Goal: Task Accomplishment & Management: Manage account settings

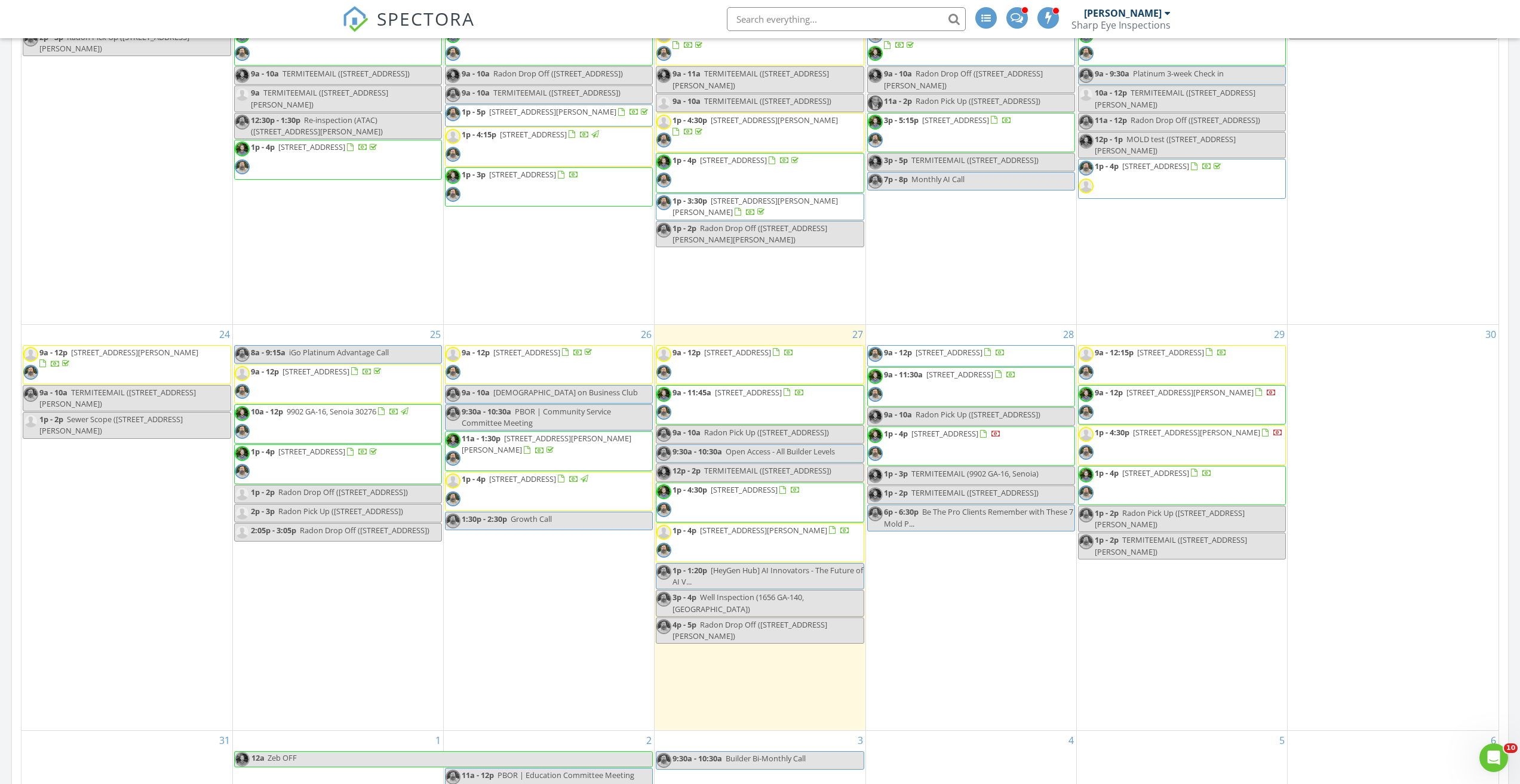
scroll to position [597, 0]
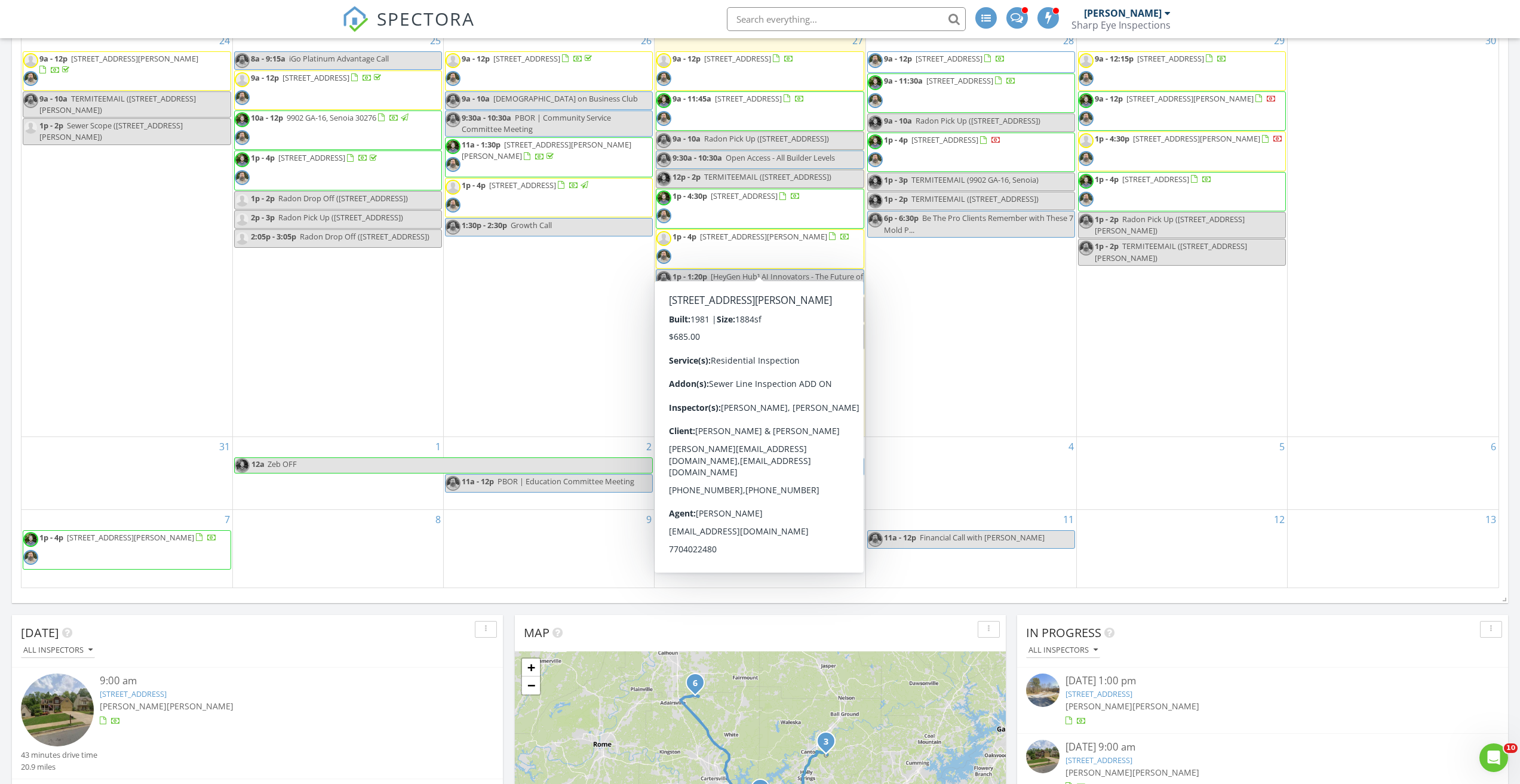
click at [933, 423] on div "28 9a - 12p 822 Pine Way, Dallas 30157 9a - 11:30a 65 Harmony Wds Ln, Dallas 30…" at bounding box center [971, 234] width 210 height 406
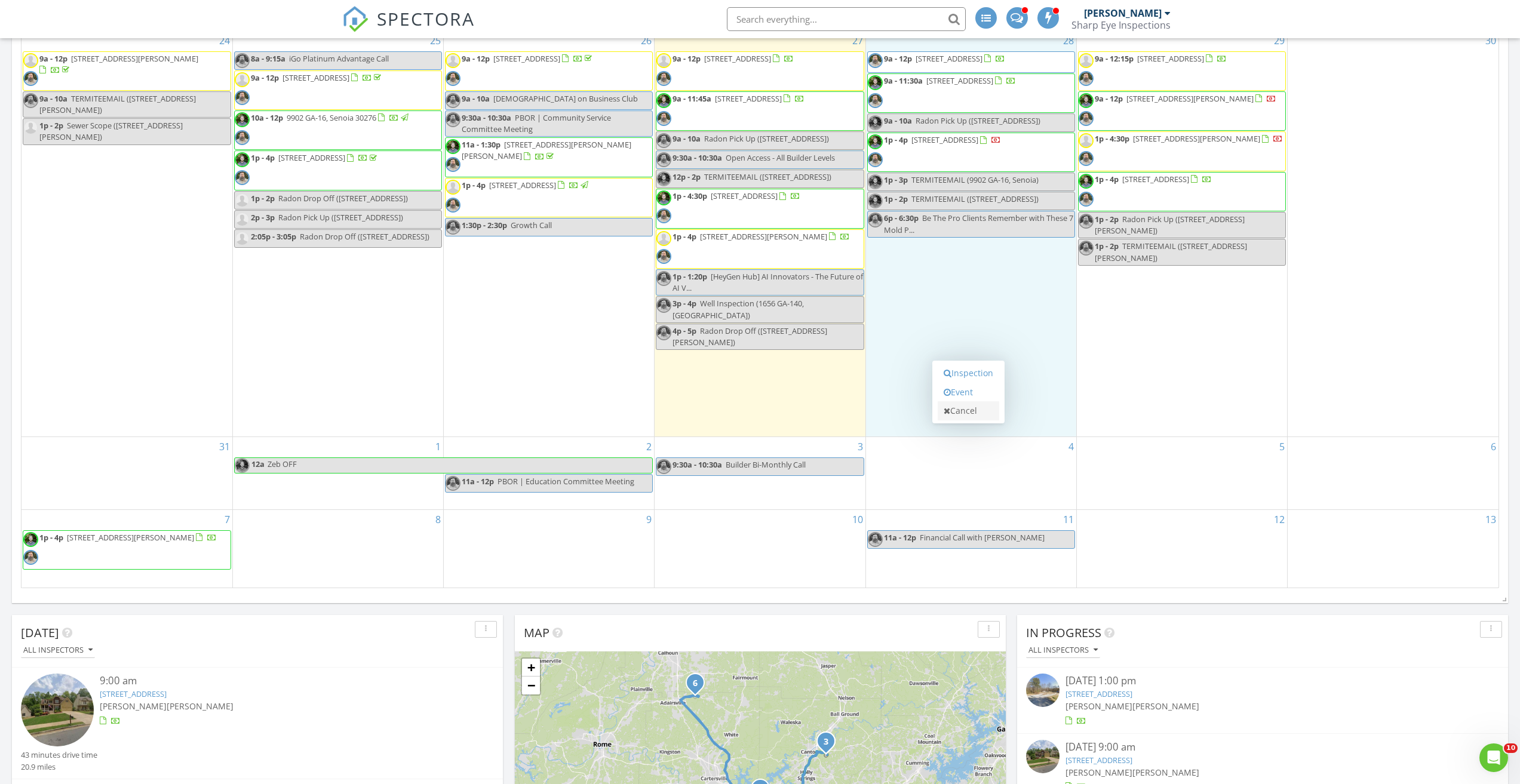
click at [956, 411] on link "Cancel" at bounding box center [969, 411] width 61 height 19
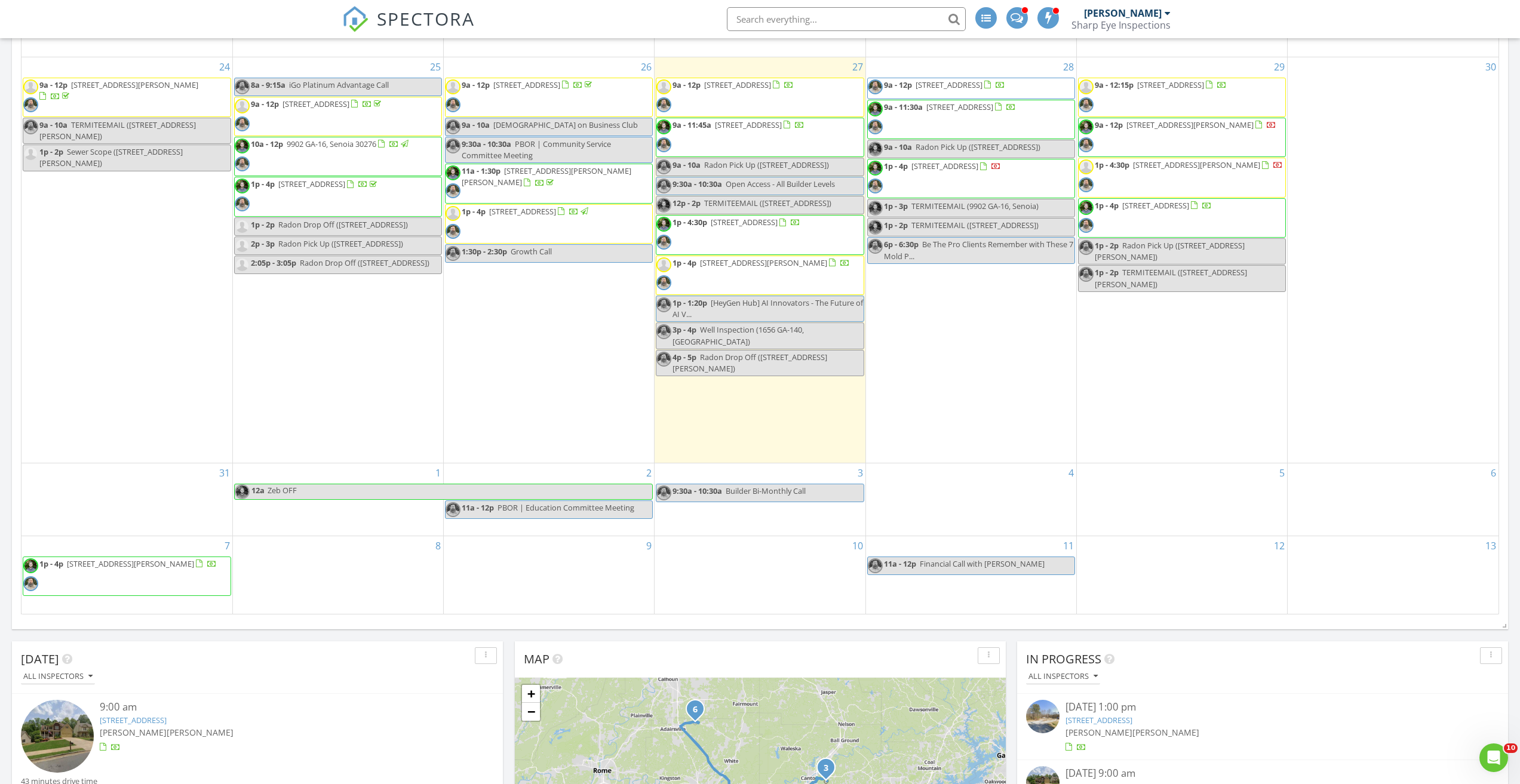
scroll to position [538, 0]
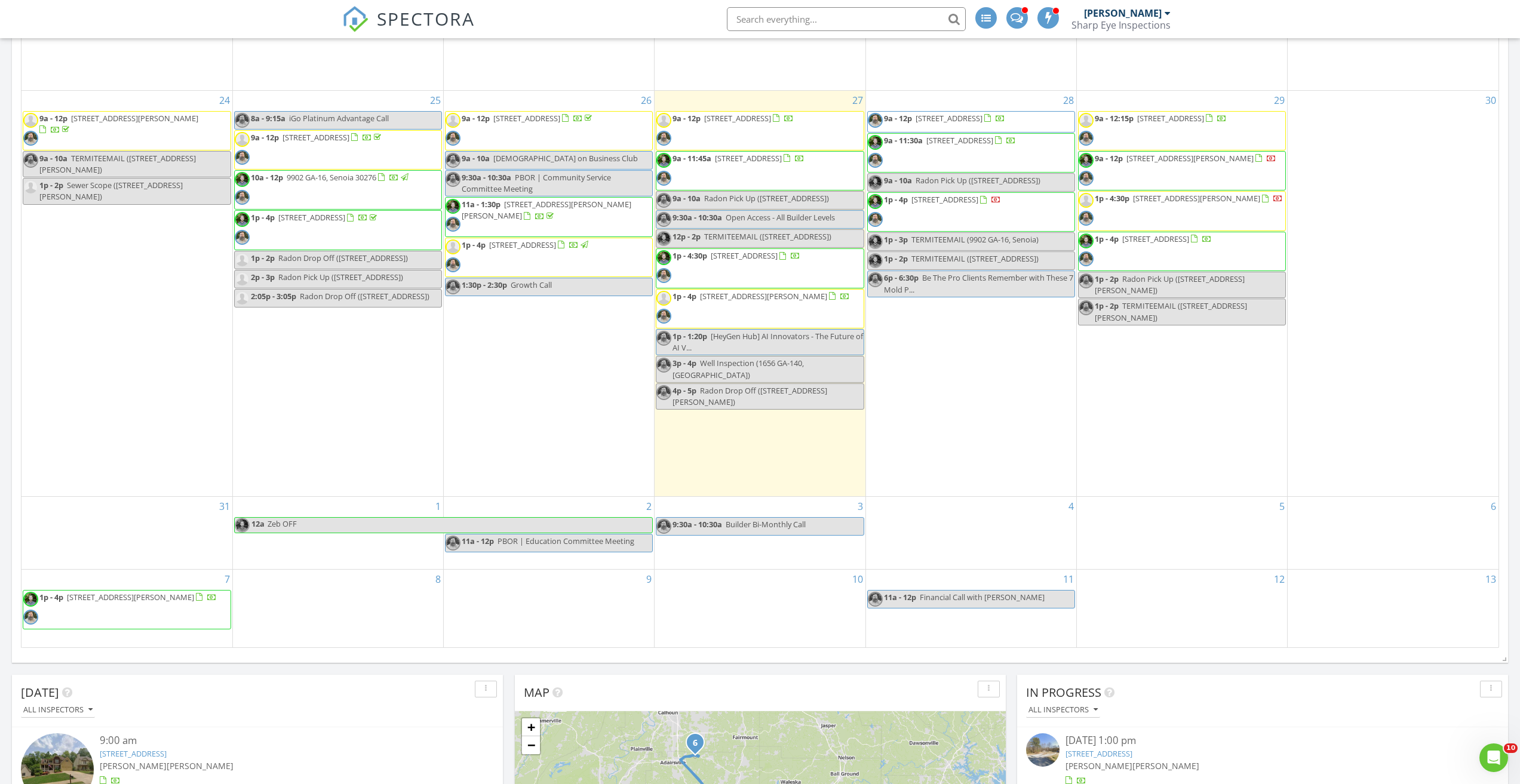
click at [766, 284] on span "1p - 4:30p 795 Abbington Ln, Douglasville 30134" at bounding box center [728, 268] width 144 height 36
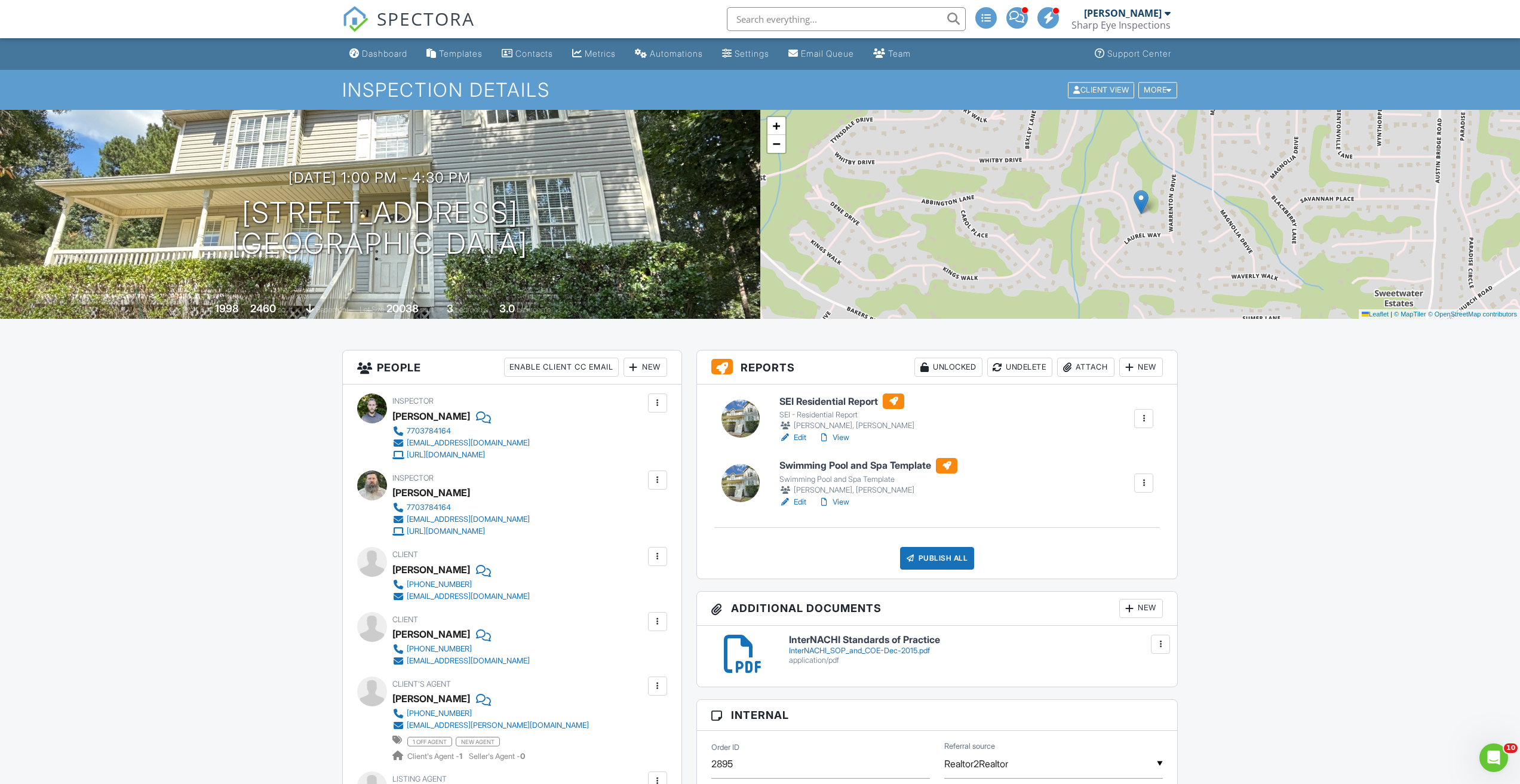
click at [655, 481] on div at bounding box center [657, 480] width 12 height 12
click at [619, 542] on li "Make Invisible" at bounding box center [599, 546] width 122 height 30
click at [375, 57] on div "Dashboard" at bounding box center [385, 53] width 45 height 10
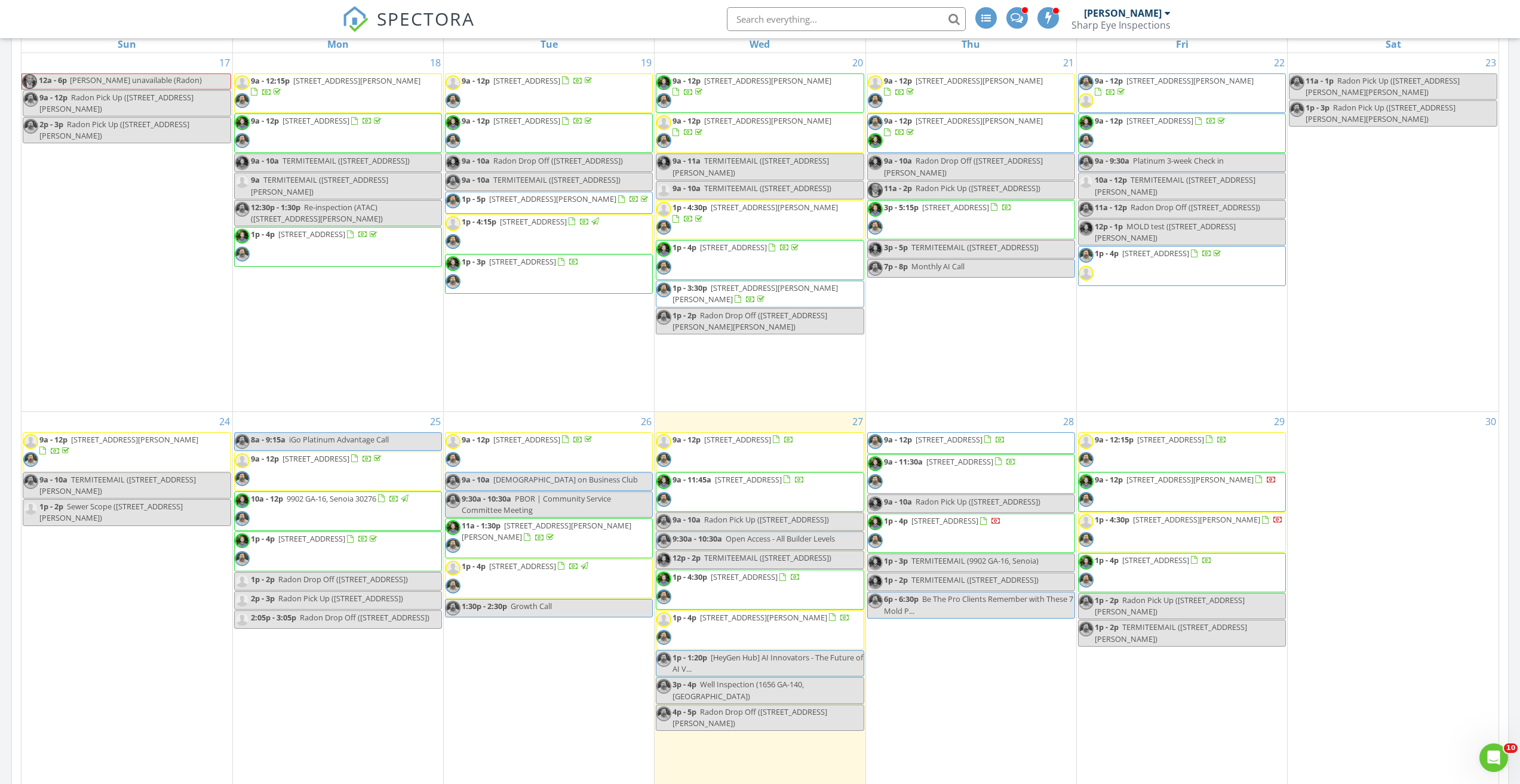
scroll to position [358, 0]
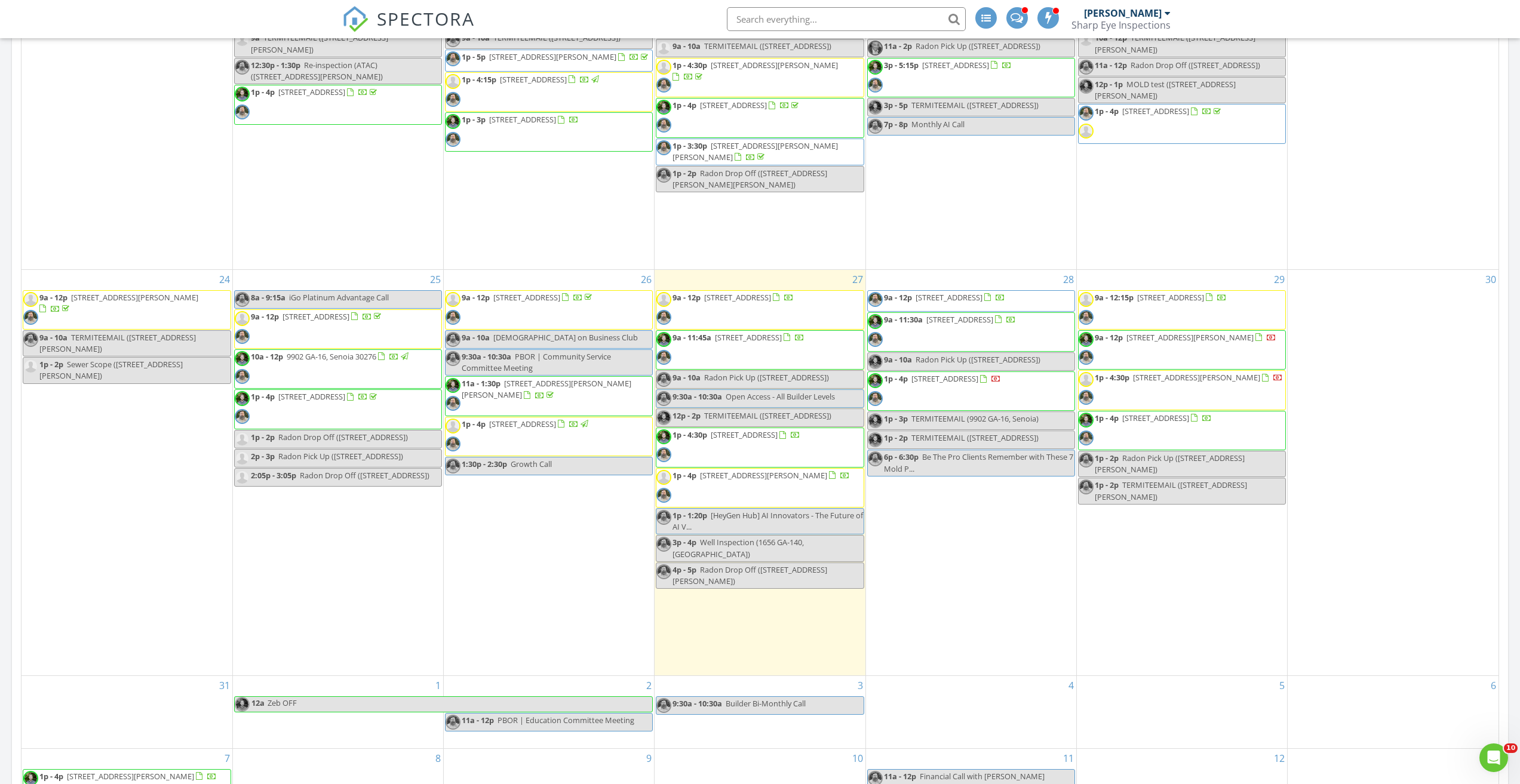
click at [329, 699] on span "Zeb OFF" at bounding box center [460, 704] width 386 height 15
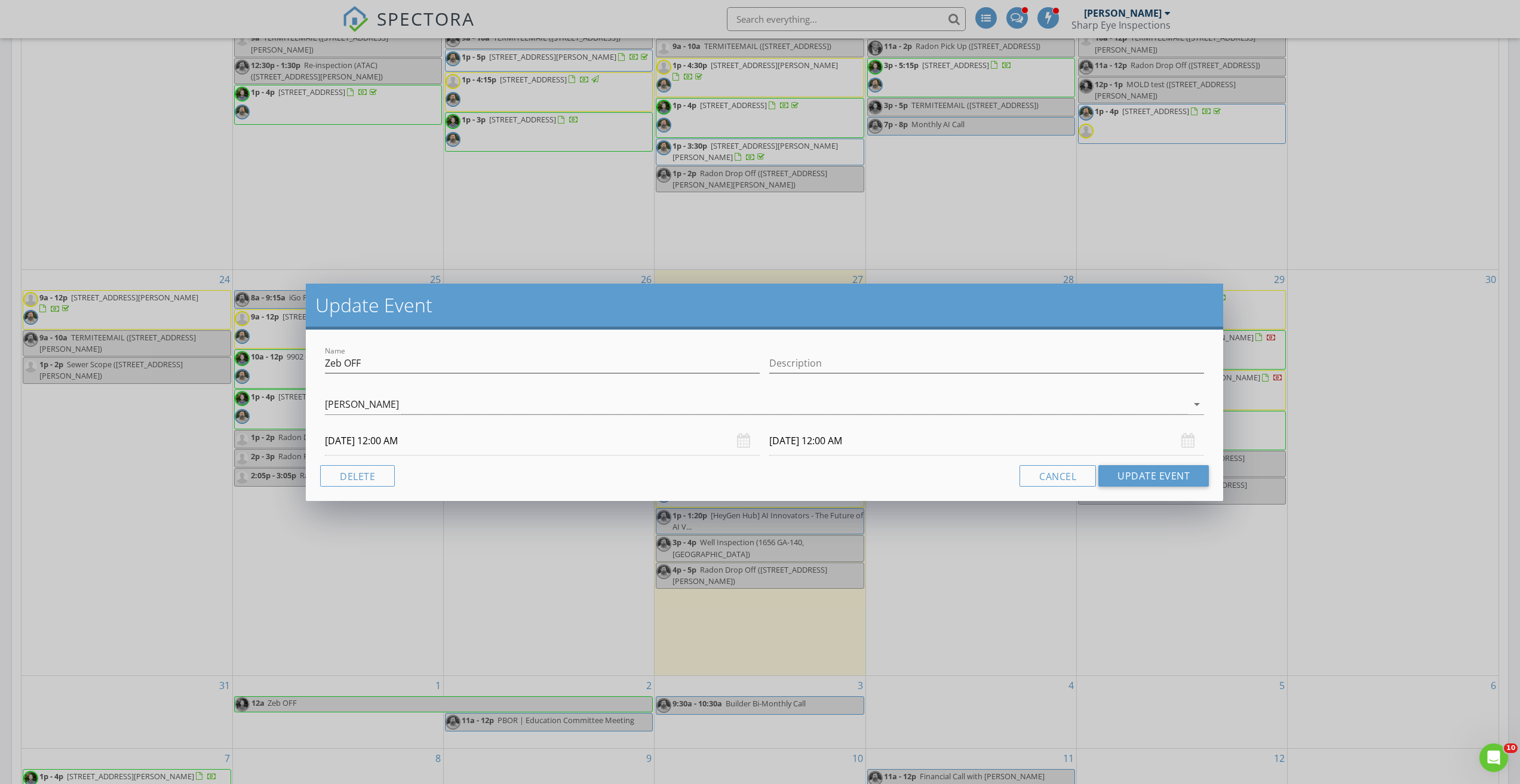
click at [436, 441] on input "09/01/2025 12:00 AM" at bounding box center [542, 441] width 435 height 29
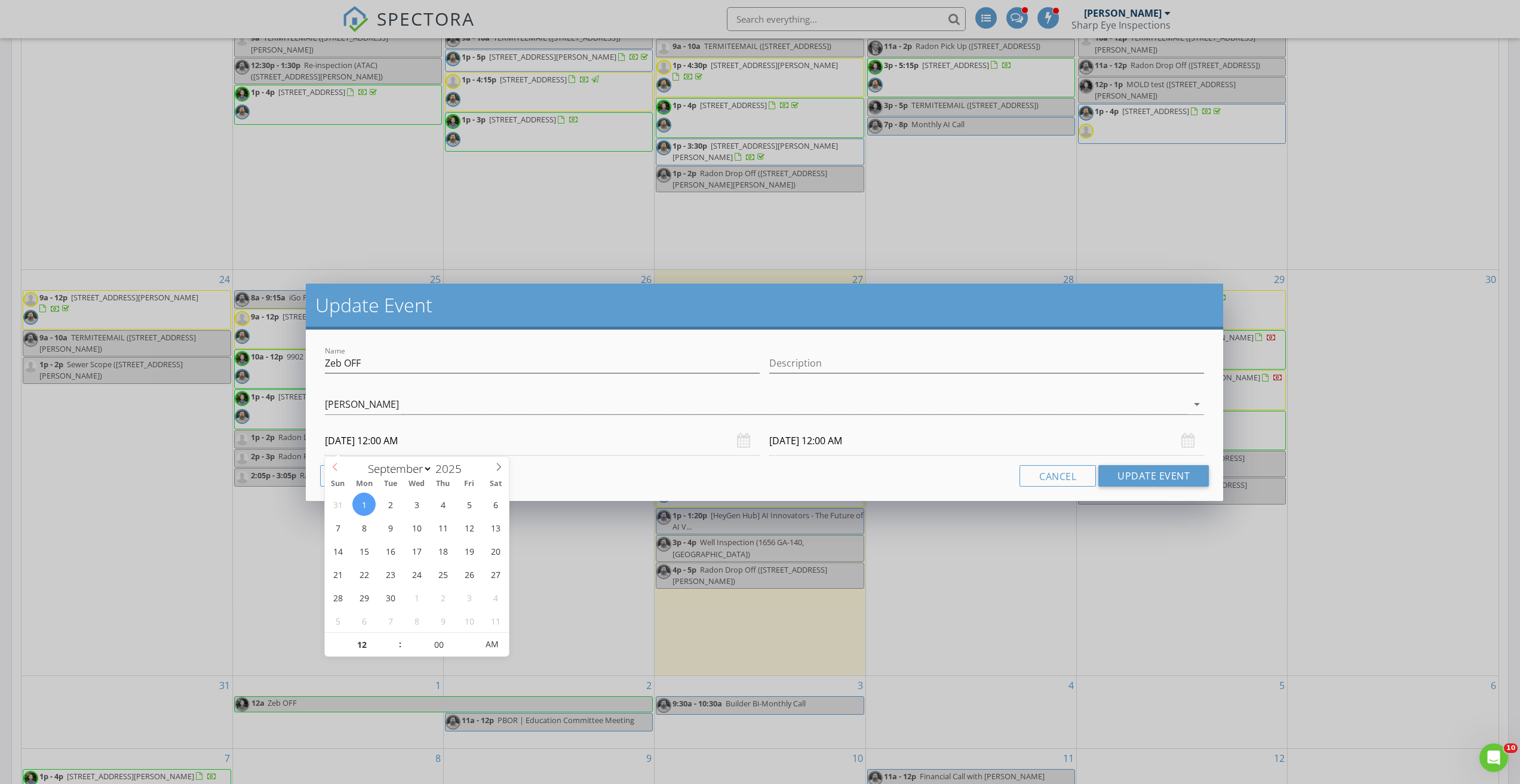
select select "7"
click at [329, 463] on span at bounding box center [335, 465] width 20 height 17
type input "08/30/2025 12:00 AM"
type input "09/01/2025 12:00 AM"
click at [1157, 472] on button "Update Event" at bounding box center [1153, 475] width 110 height 21
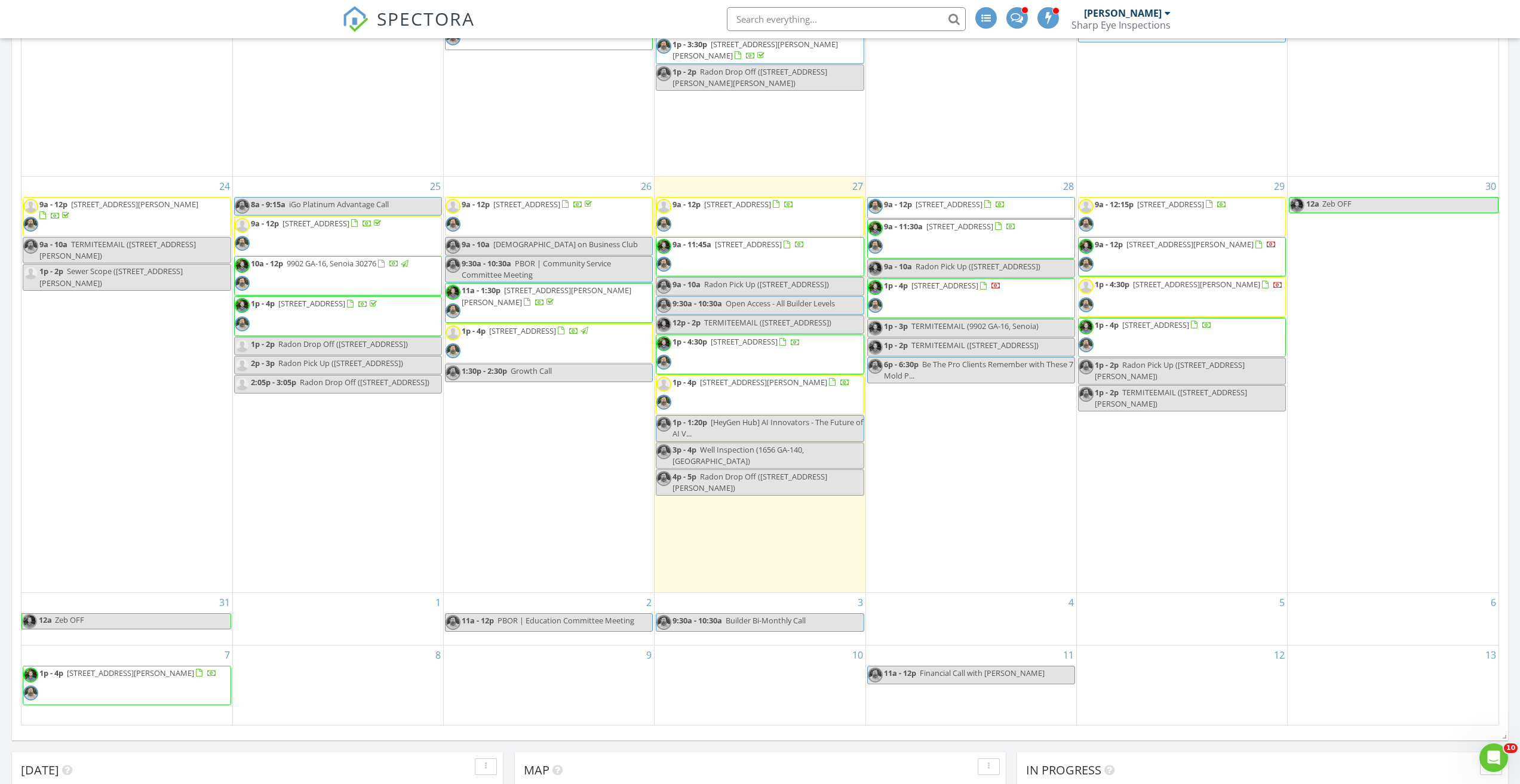
scroll to position [477, 0]
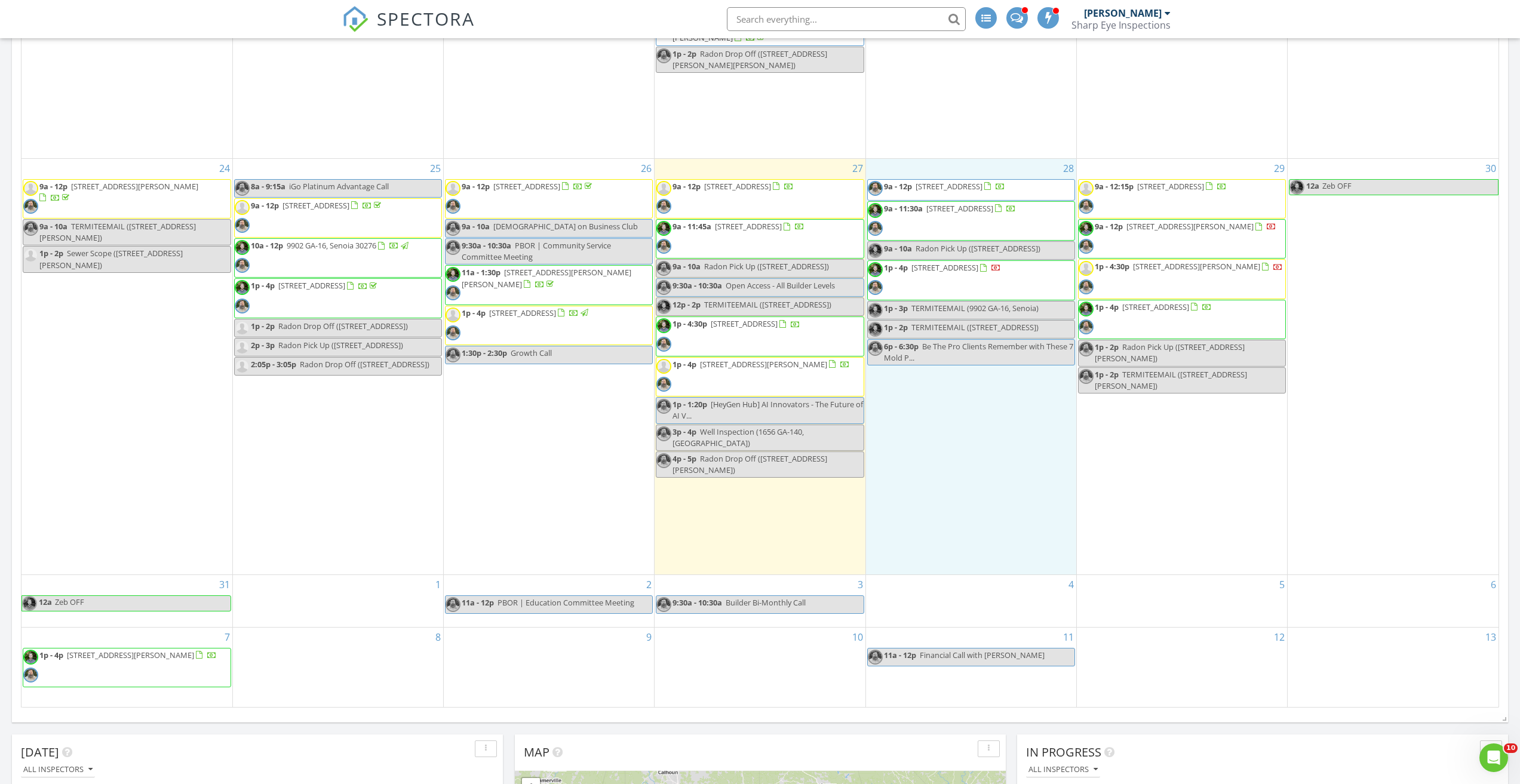
click at [1040, 501] on div "28 9a - 12p 822 Pine Way, Dallas 30157 9a - 11:30a 65 Harmony Wds Ln, Dallas 30…" at bounding box center [971, 367] width 210 height 415
click at [986, 495] on link "Cancel" at bounding box center [969, 488] width 61 height 19
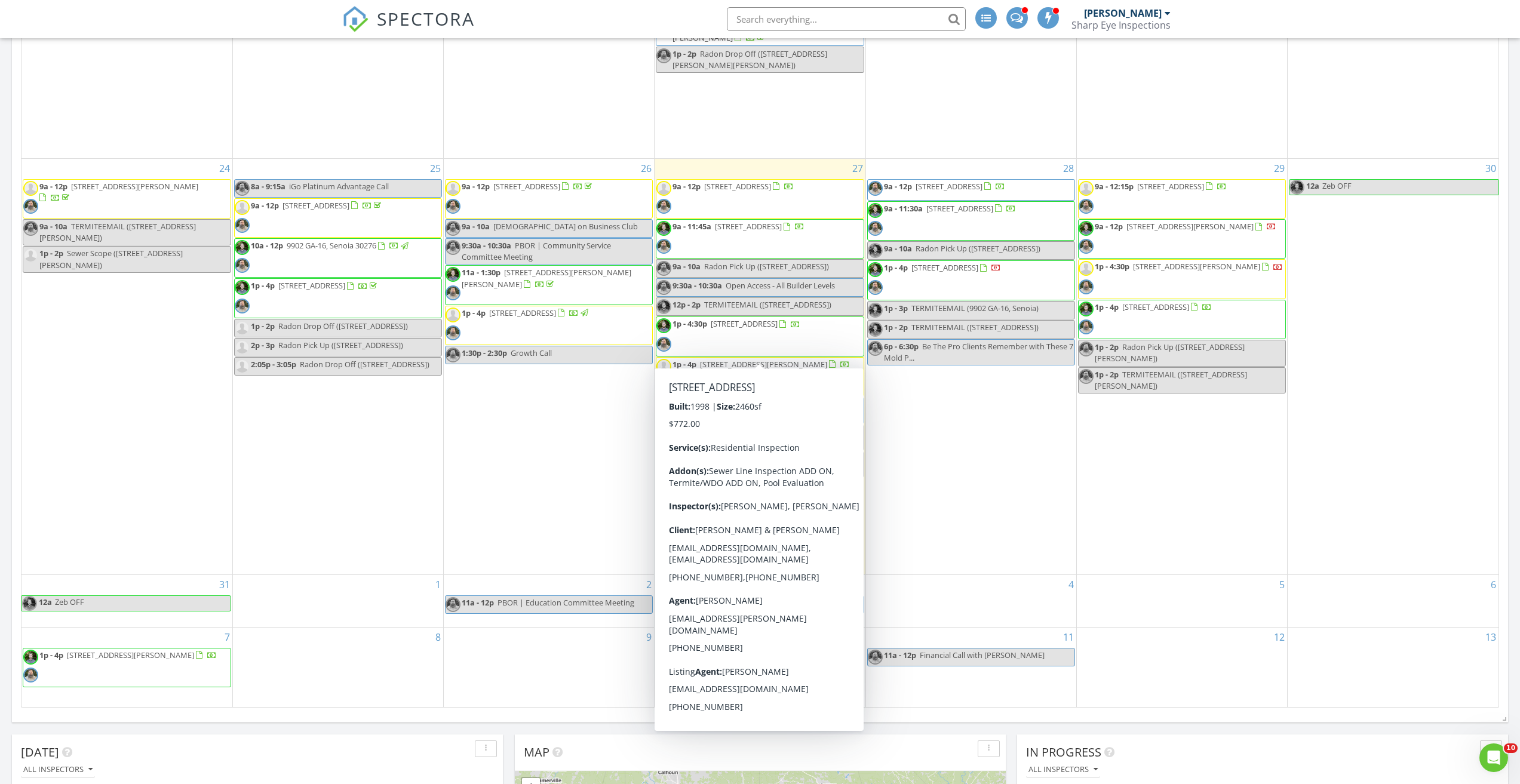
click at [778, 349] on span "1p - 4:30p 795 Abbington Ln, Douglasville 30134" at bounding box center [728, 337] width 144 height 36
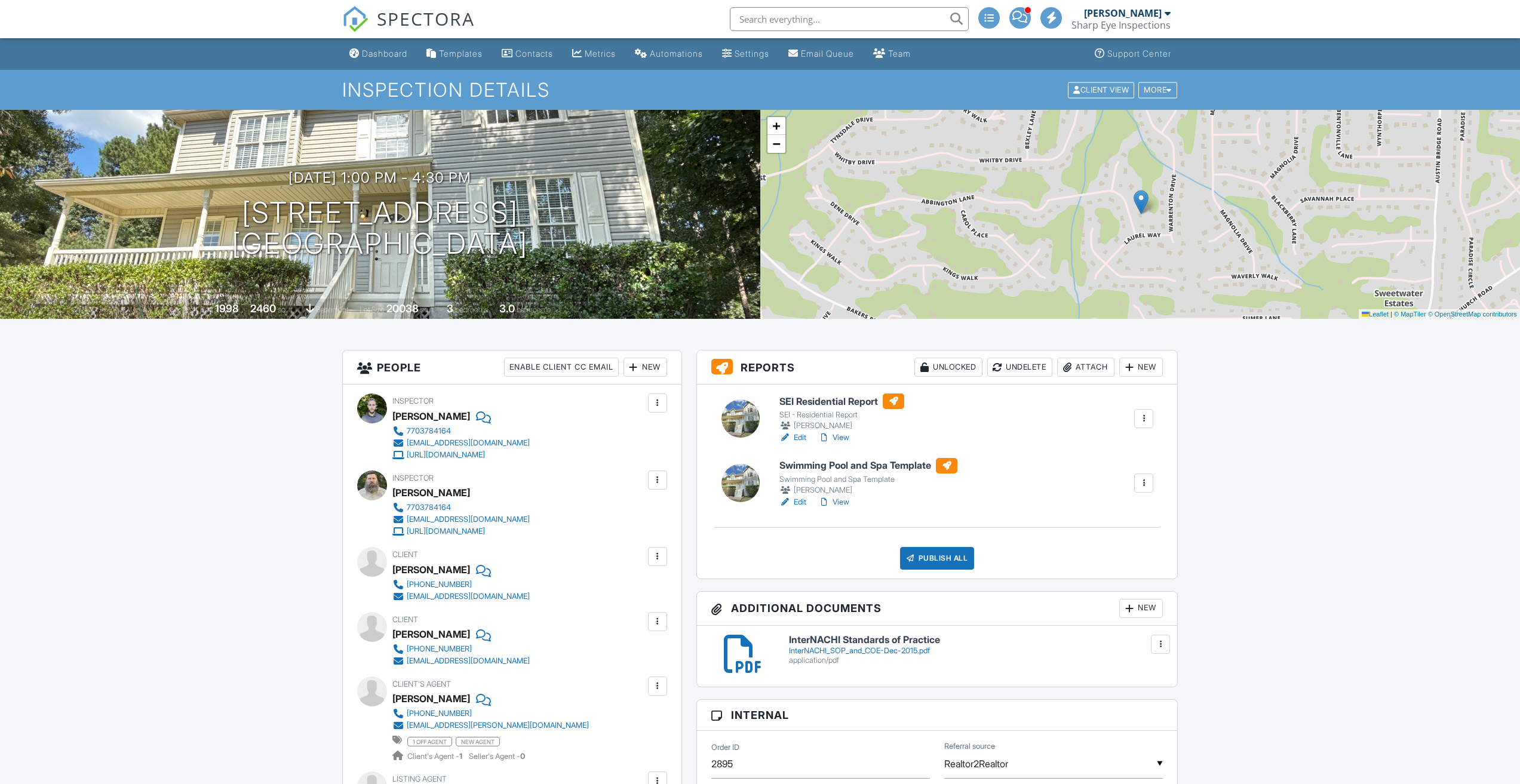
click at [841, 440] on link "View" at bounding box center [834, 437] width 31 height 12
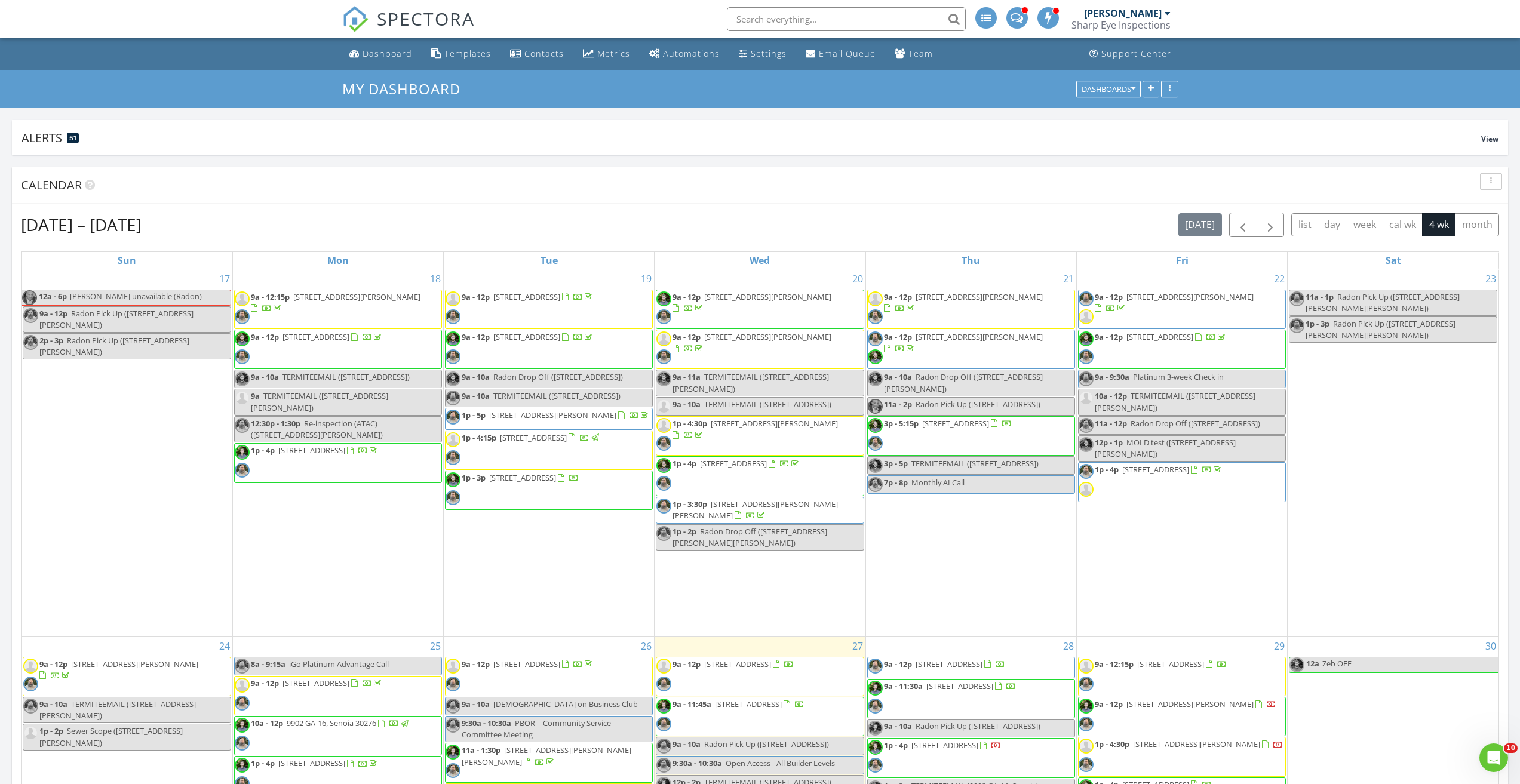
scroll to position [358, 0]
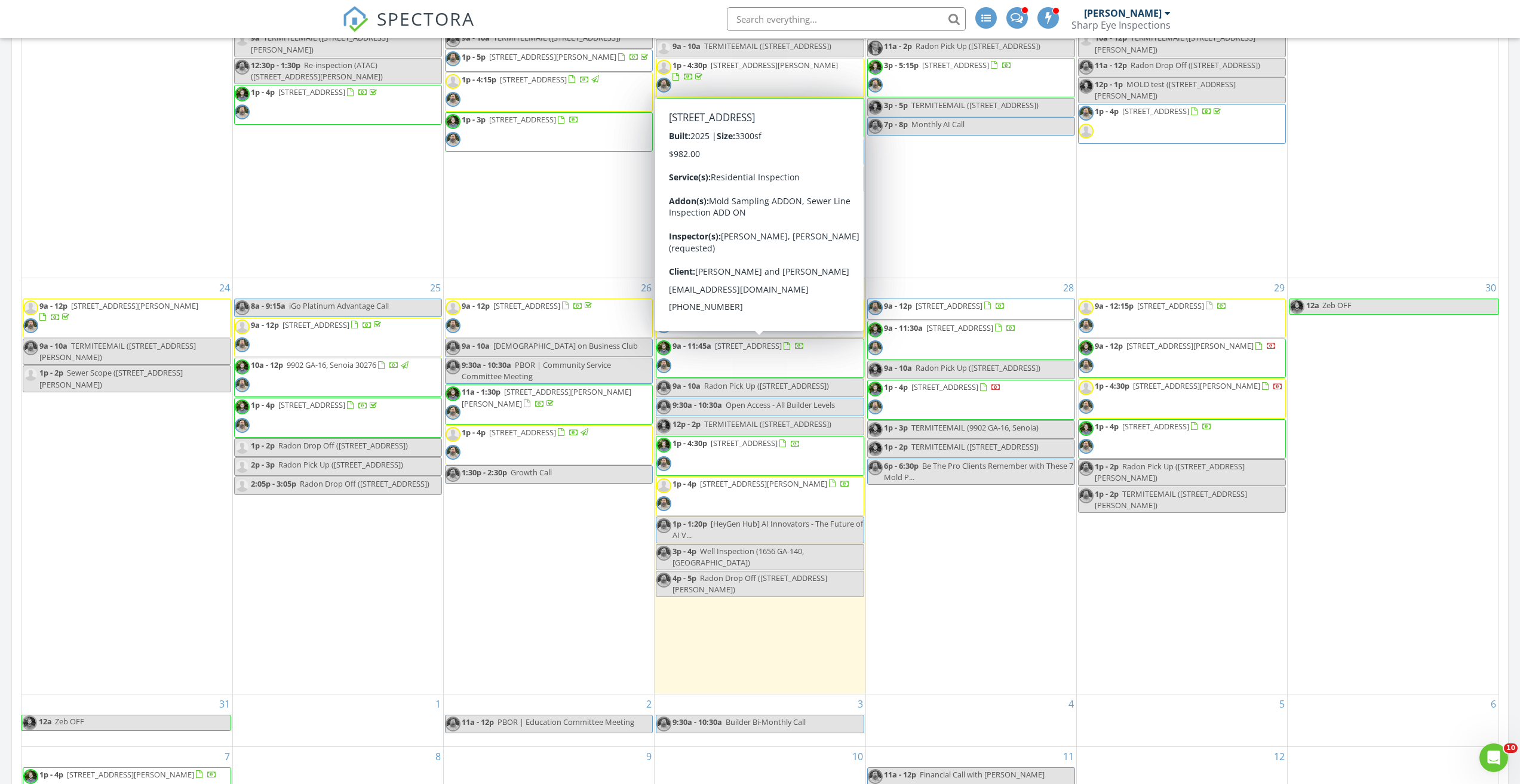
click at [738, 341] on span "345 Evie Ln, Canton 30115" at bounding box center [748, 346] width 67 height 11
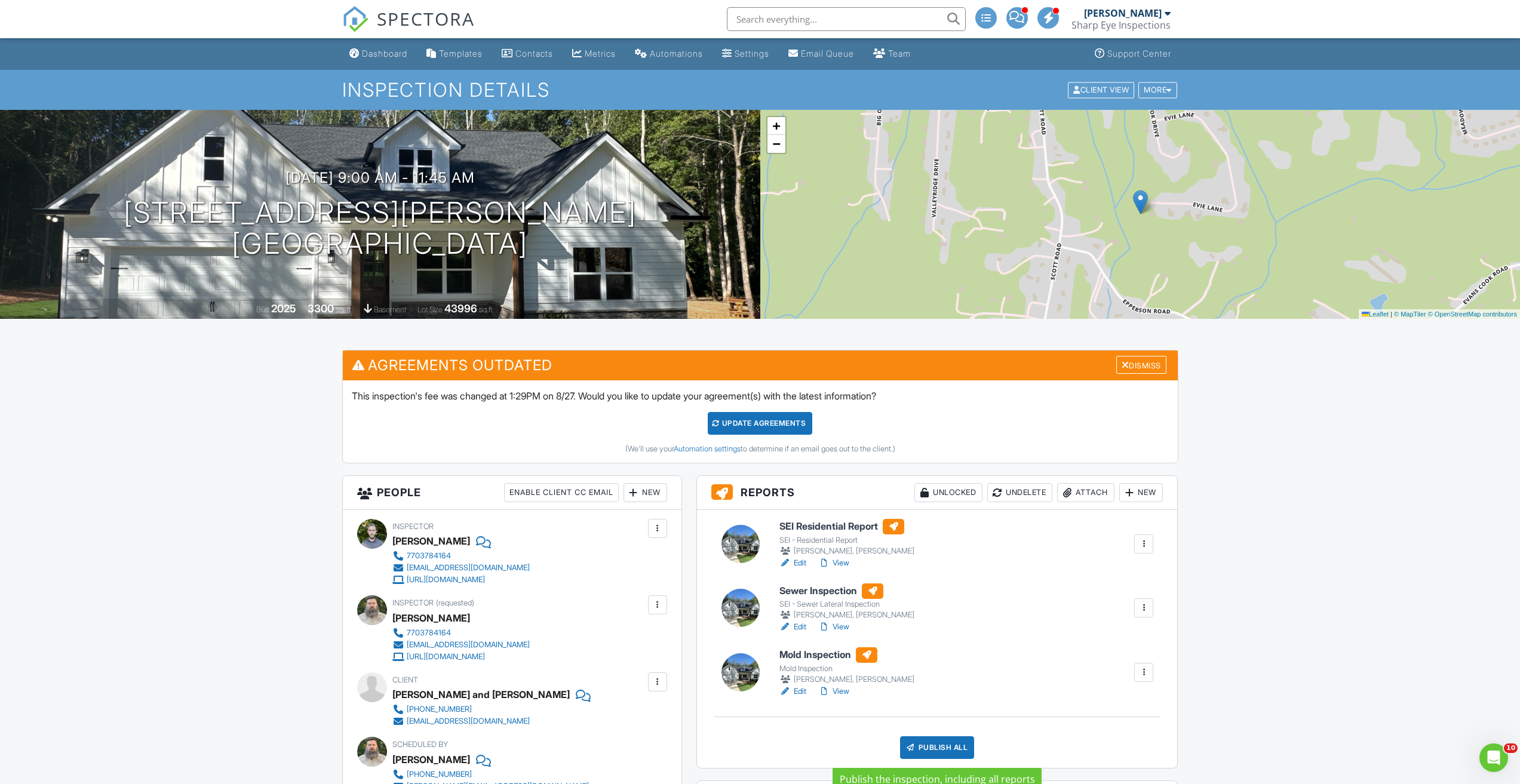
click at [933, 747] on div "Publish All" at bounding box center [937, 747] width 75 height 23
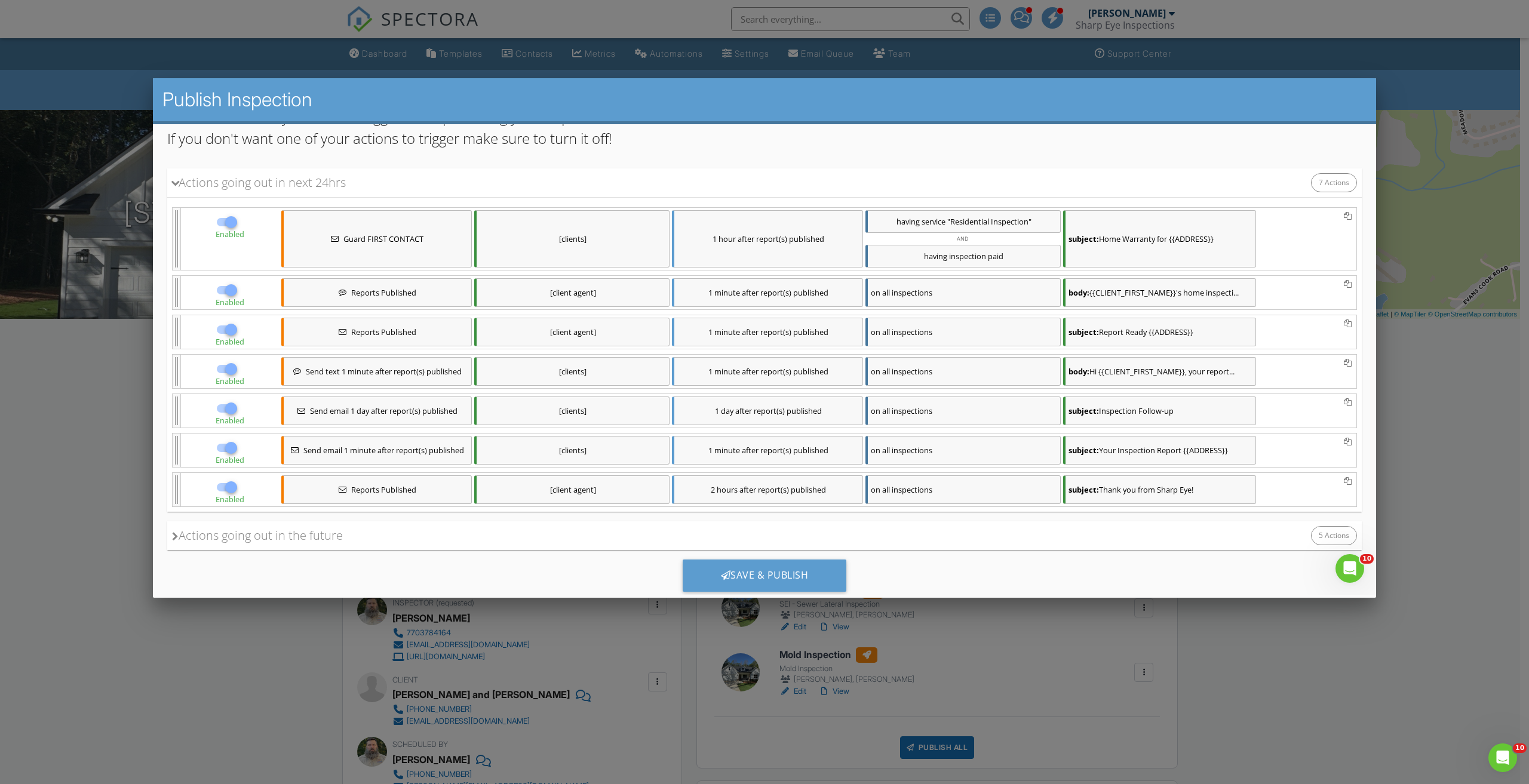
scroll to position [187, 0]
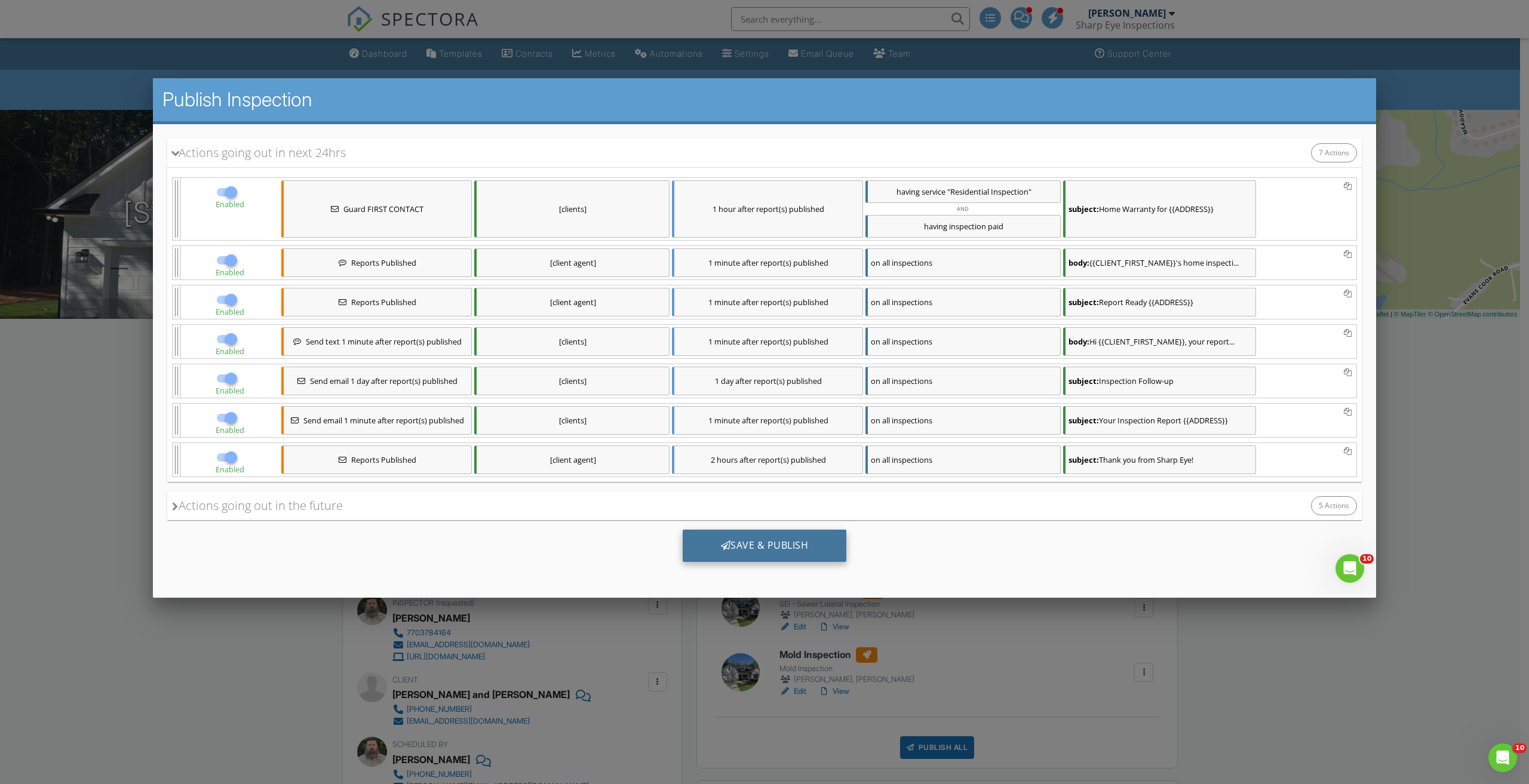
click at [766, 543] on div "Save & Publish" at bounding box center [765, 546] width 164 height 32
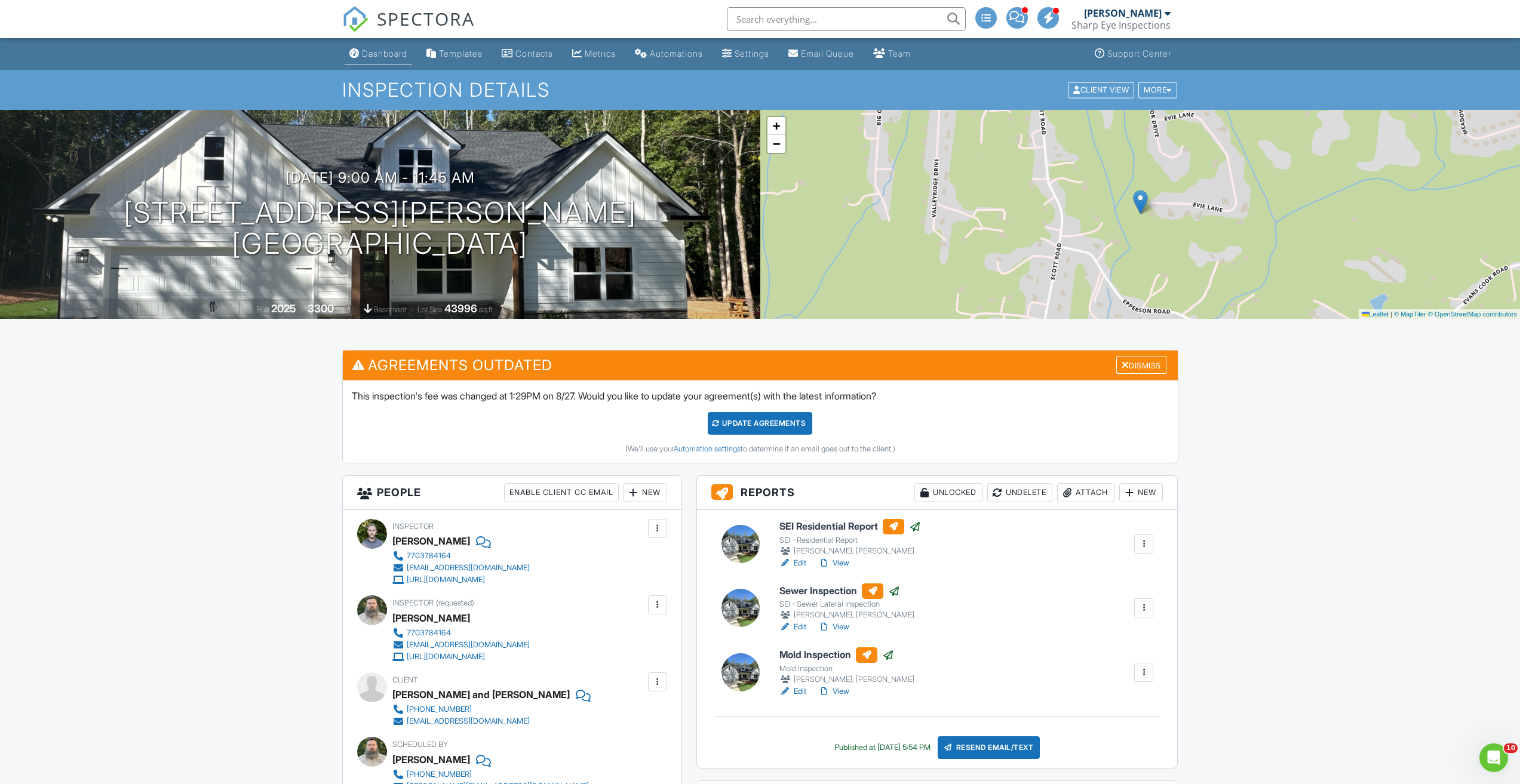
click at [377, 47] on link "Dashboard" at bounding box center [378, 53] width 67 height 22
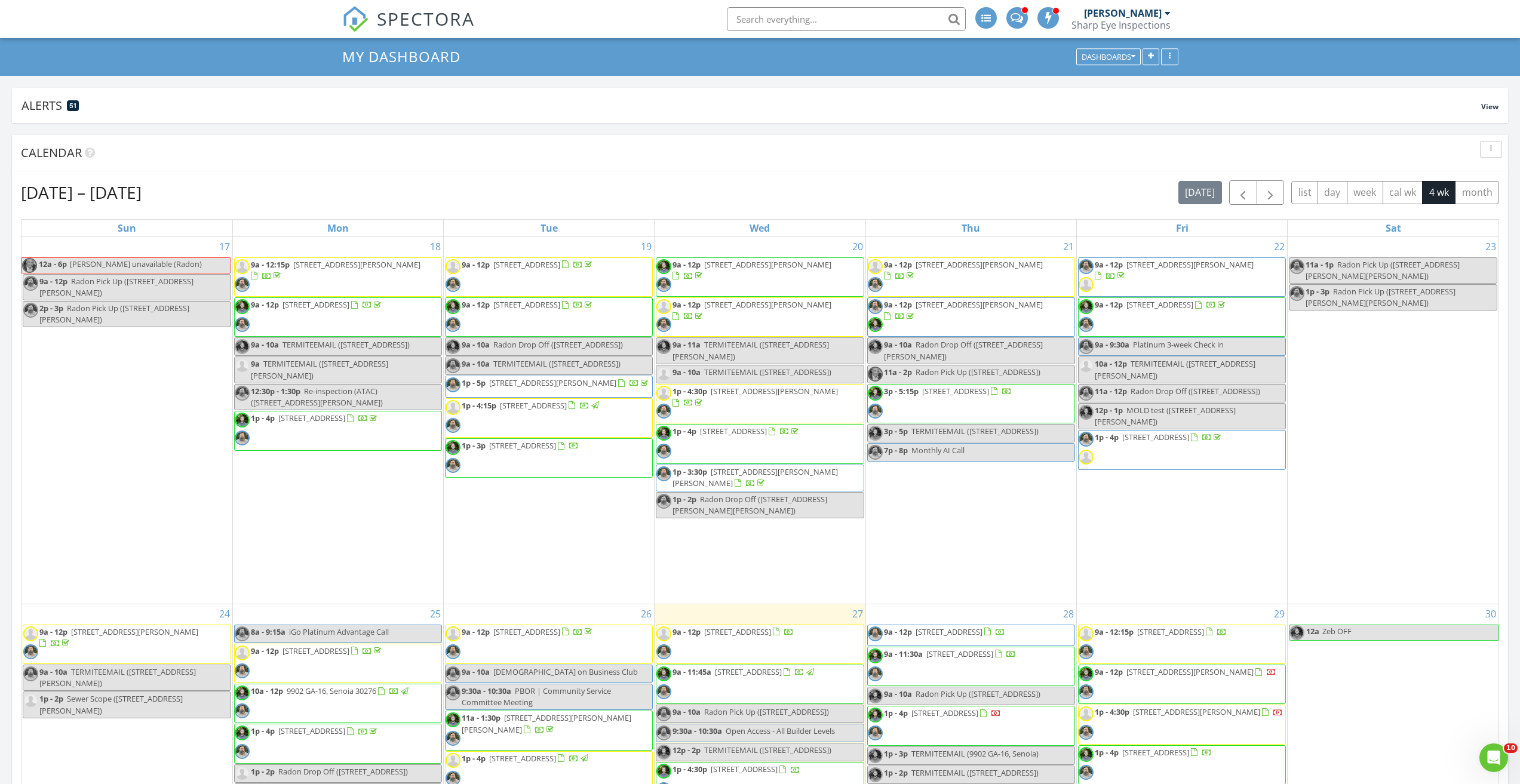
scroll to position [239, 0]
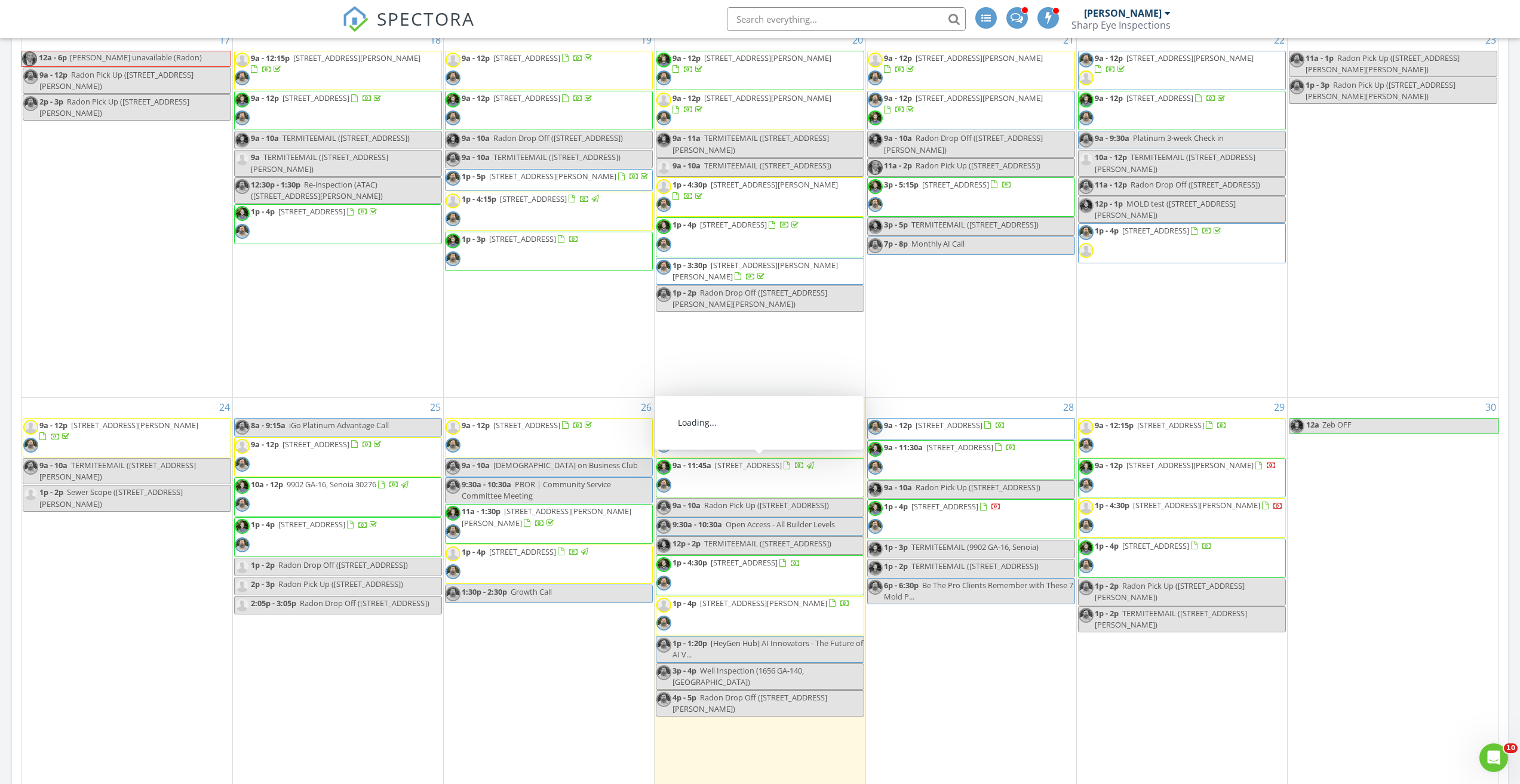
click at [741, 583] on span "1p - 4:30p 795 Abbington Ln, Douglasville 30134" at bounding box center [728, 575] width 144 height 36
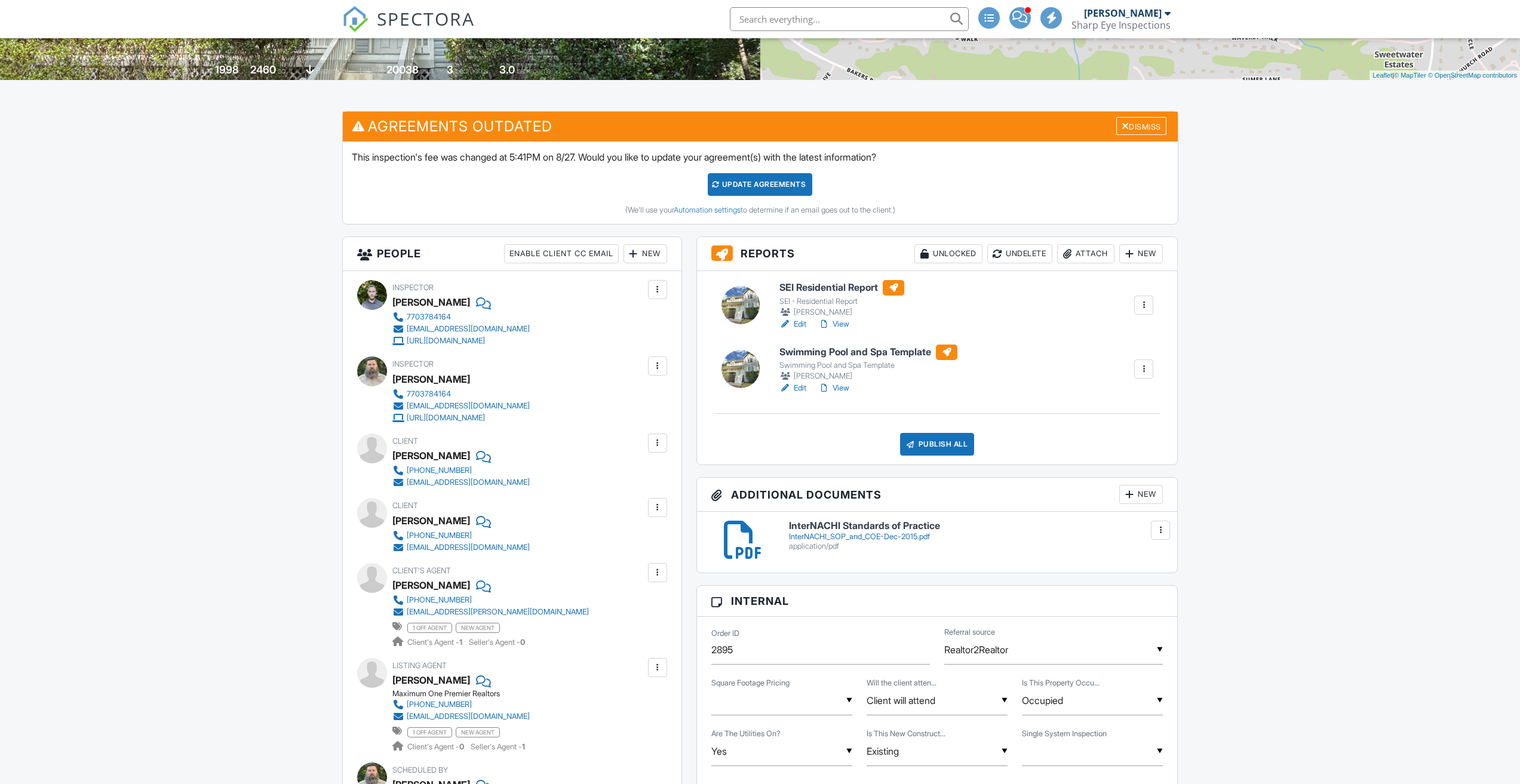
click at [939, 448] on div "Publish All" at bounding box center [937, 444] width 75 height 23
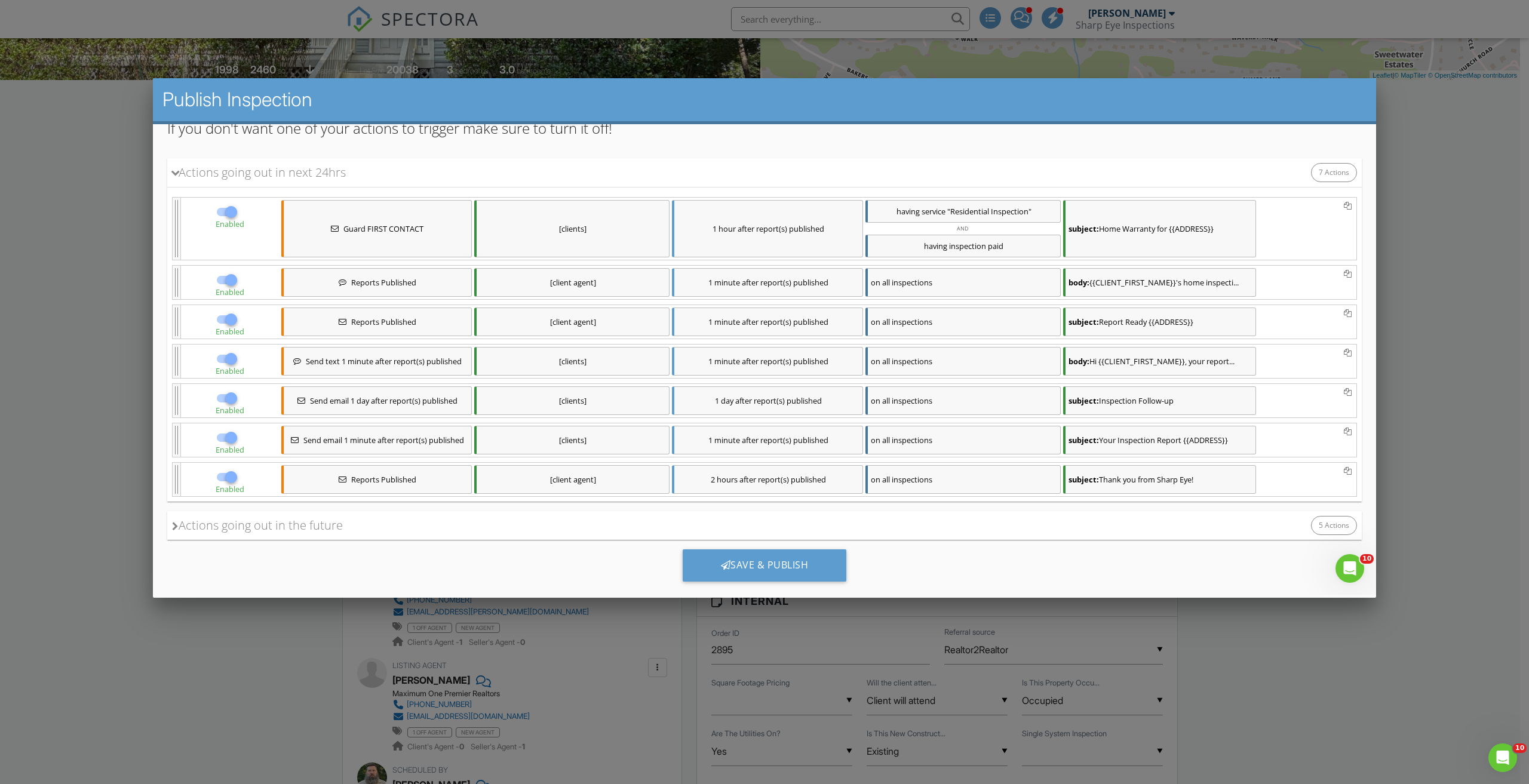
scroll to position [164, 0]
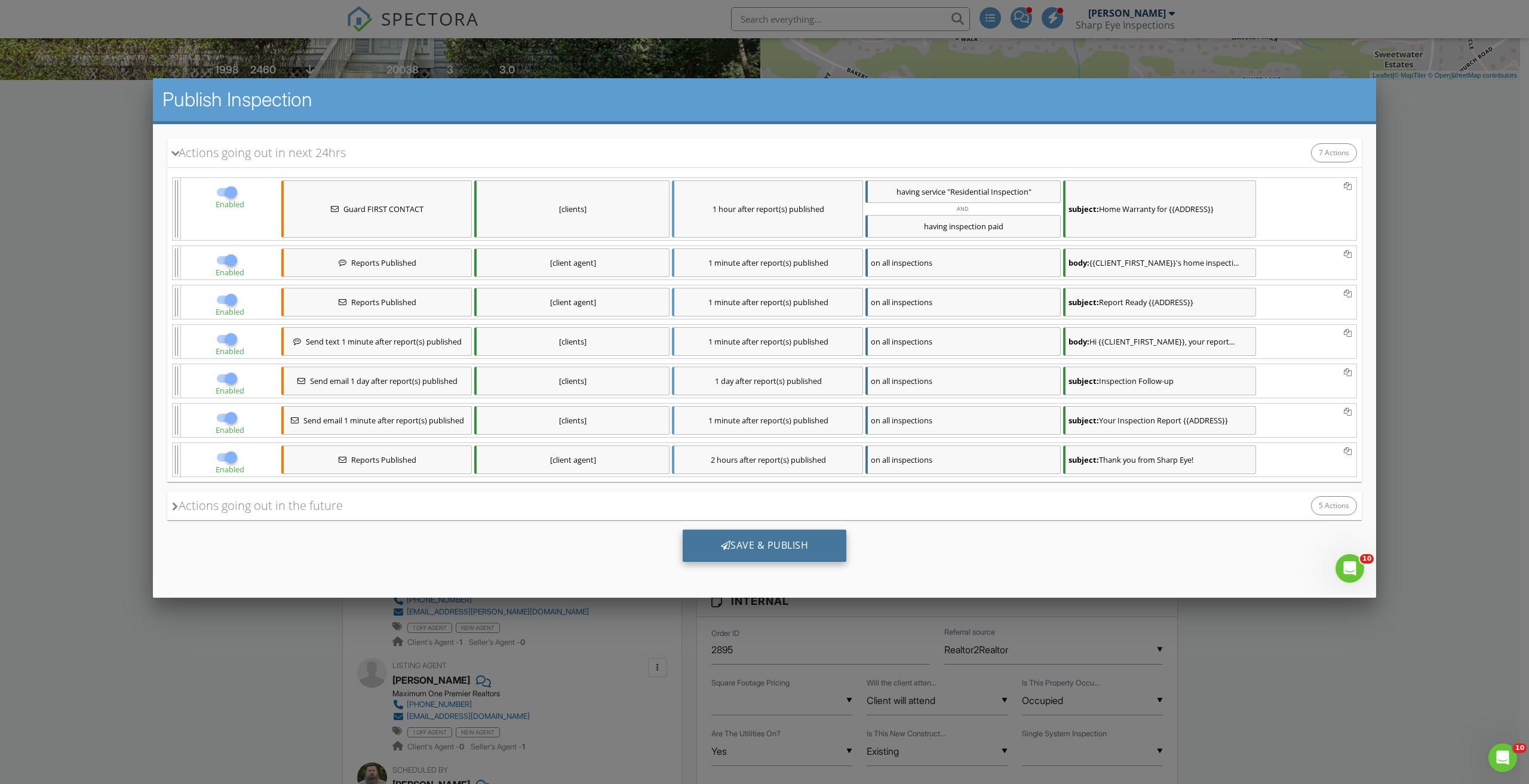
click at [757, 549] on div "Save & Publish" at bounding box center [765, 546] width 164 height 32
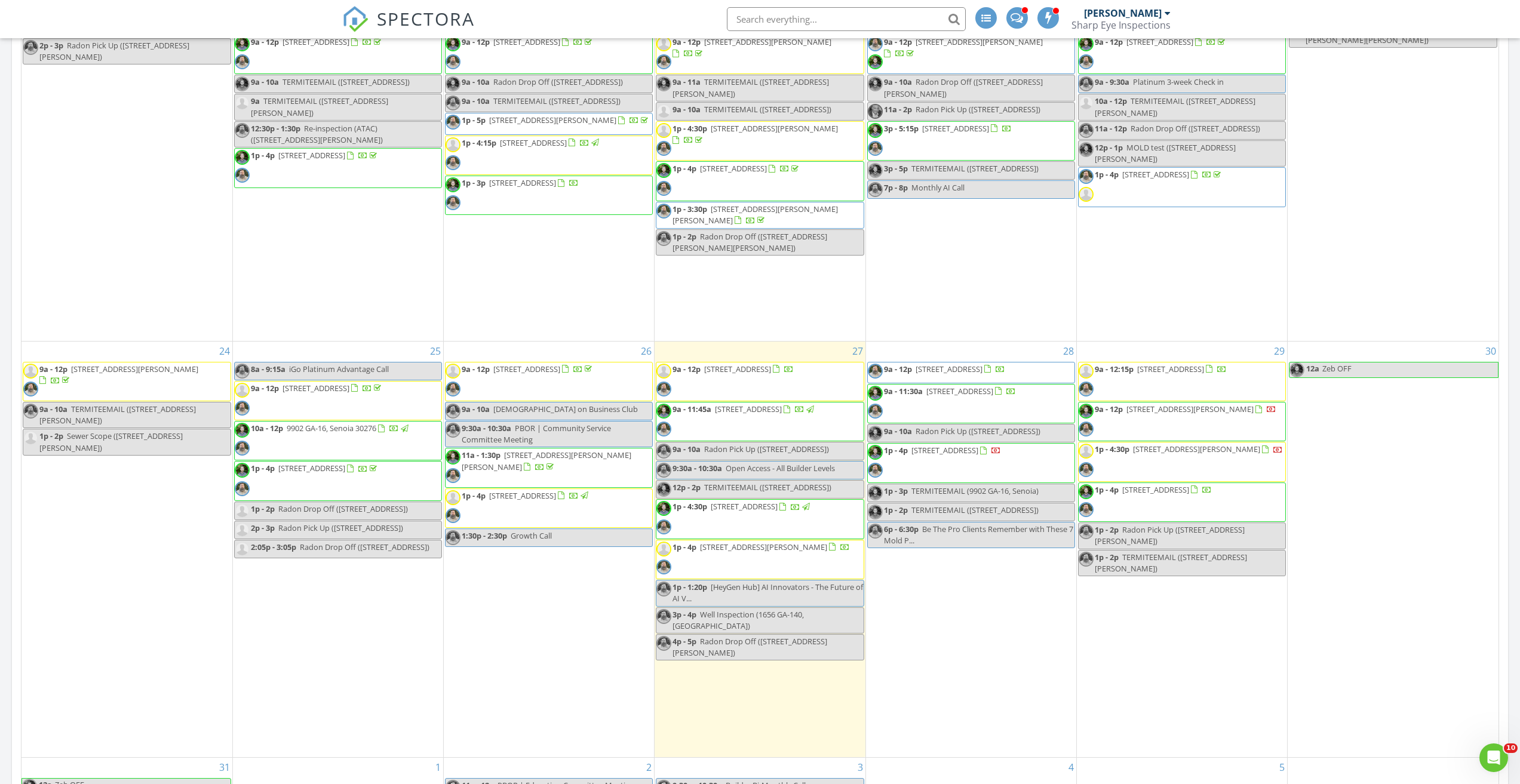
scroll to position [299, 0]
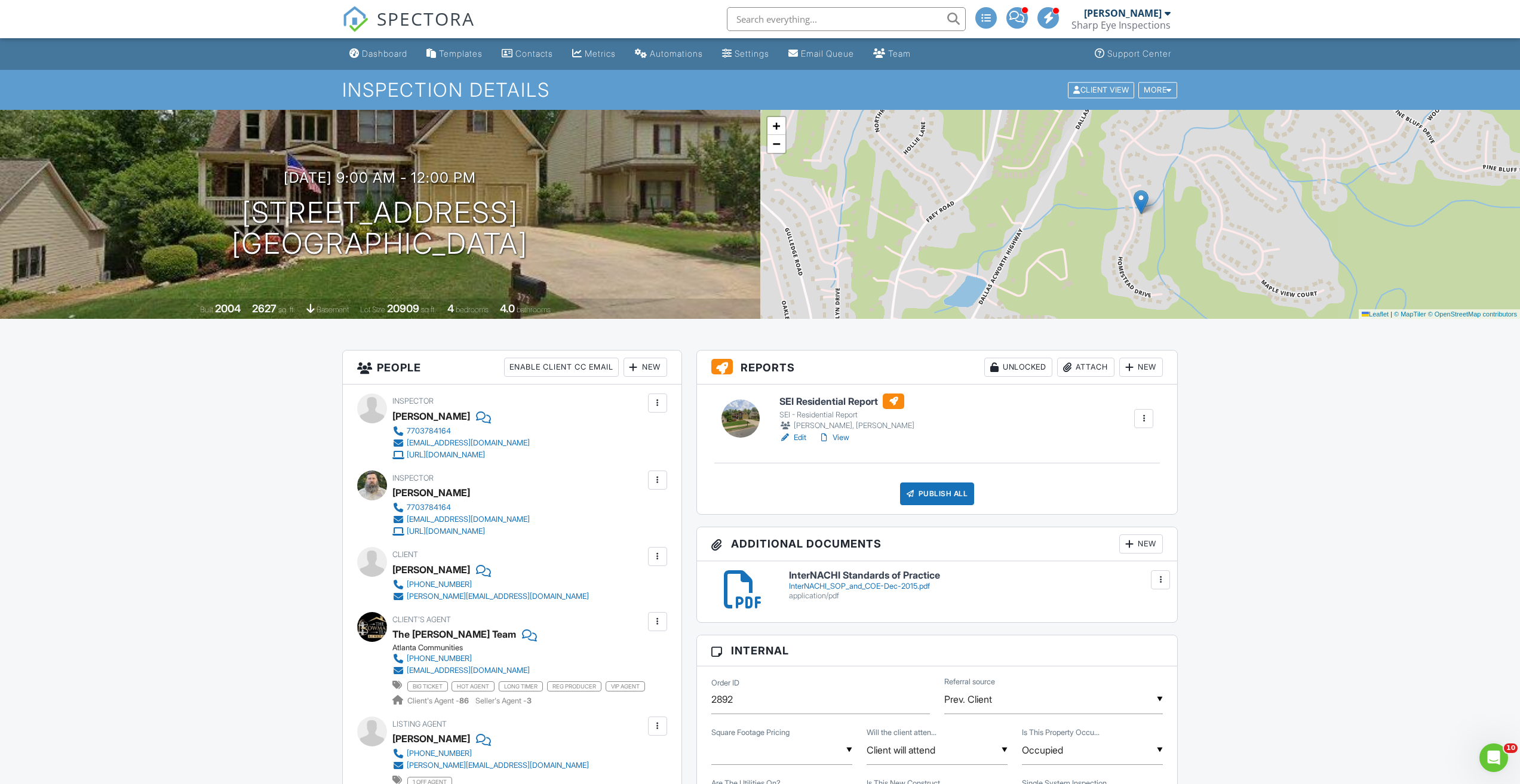
click at [936, 493] on div "Publish All" at bounding box center [937, 494] width 75 height 23
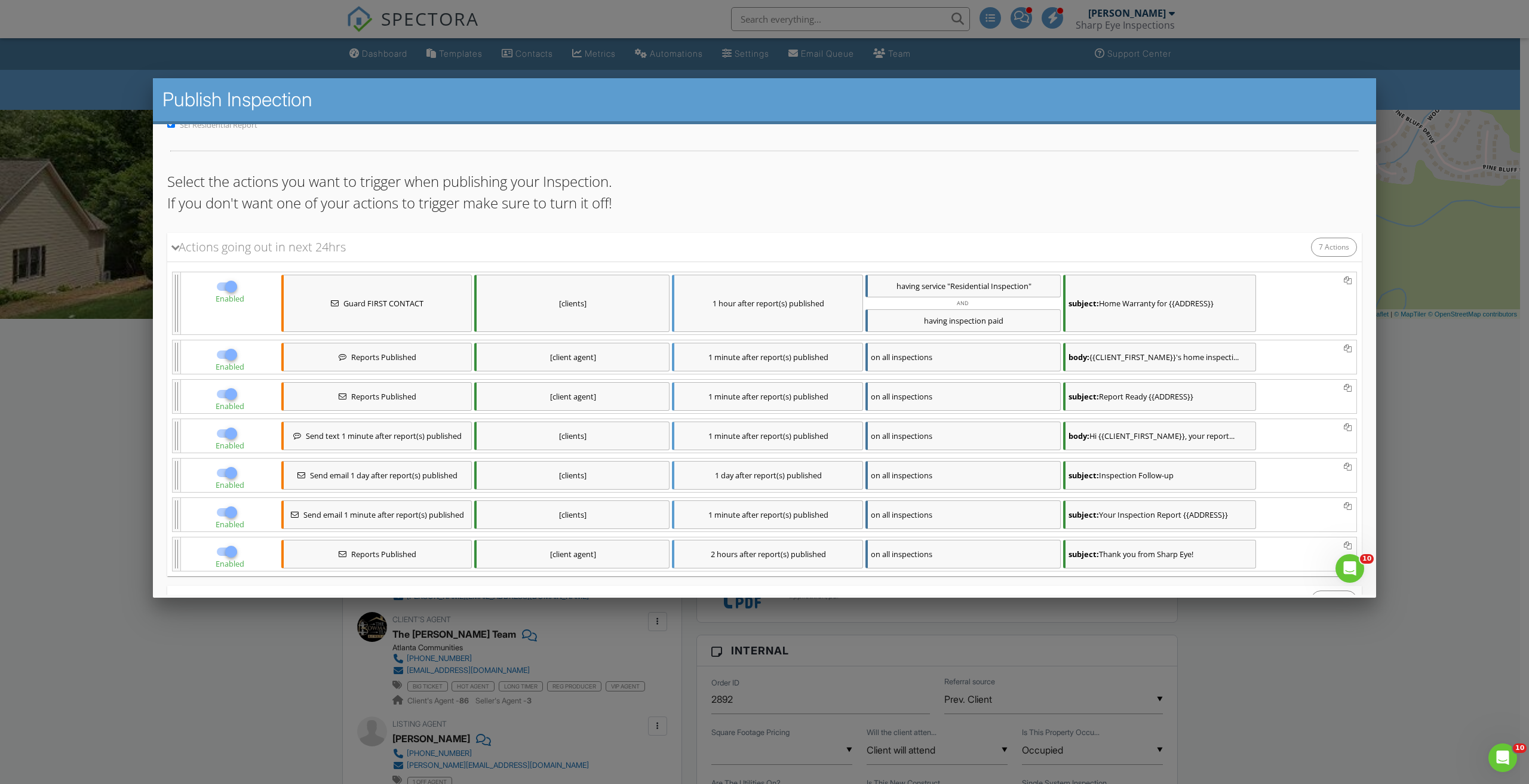
scroll to position [140, 0]
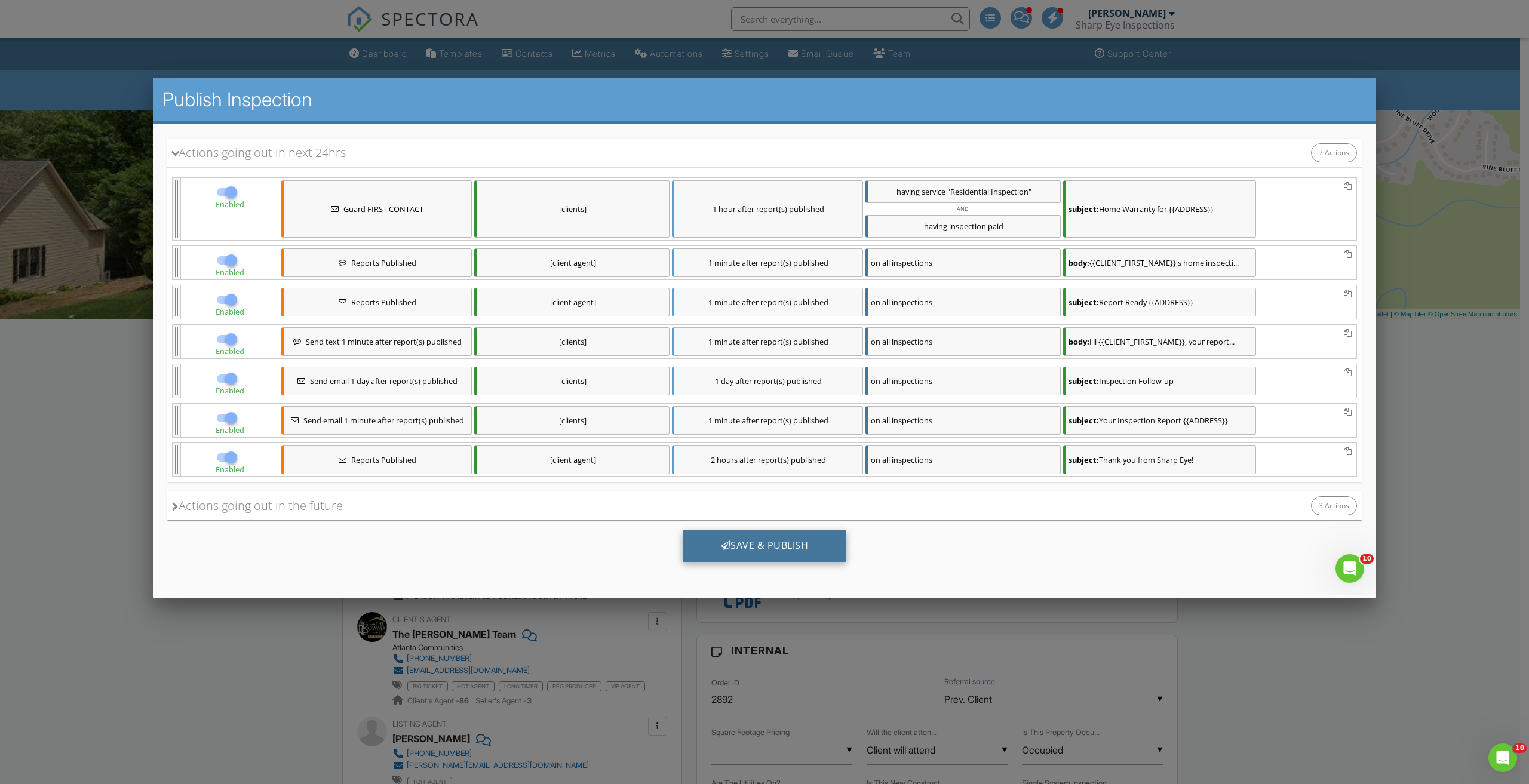
click at [762, 538] on div "Save & Publish" at bounding box center [765, 546] width 164 height 32
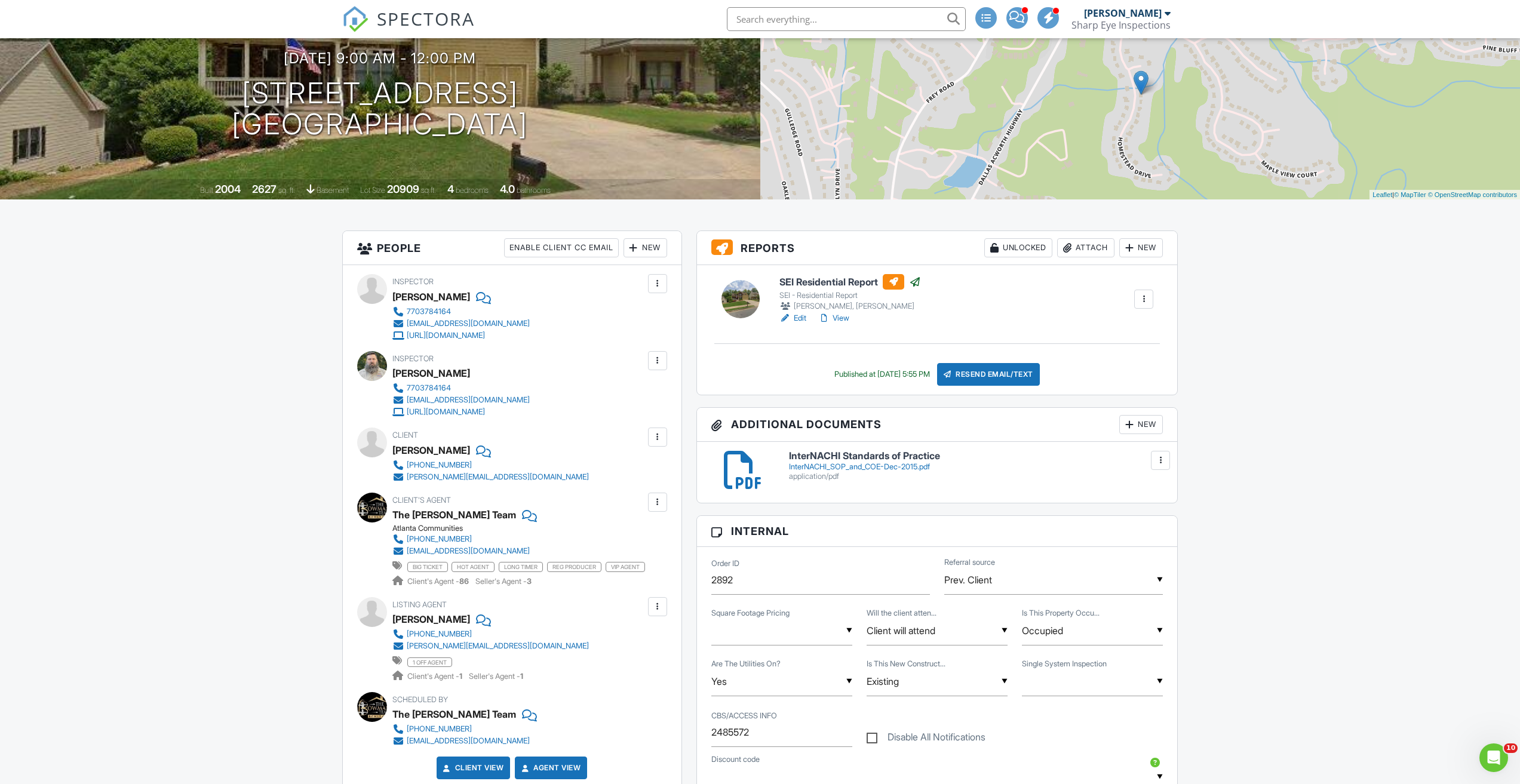
click at [839, 320] on link "View" at bounding box center [834, 319] width 31 height 12
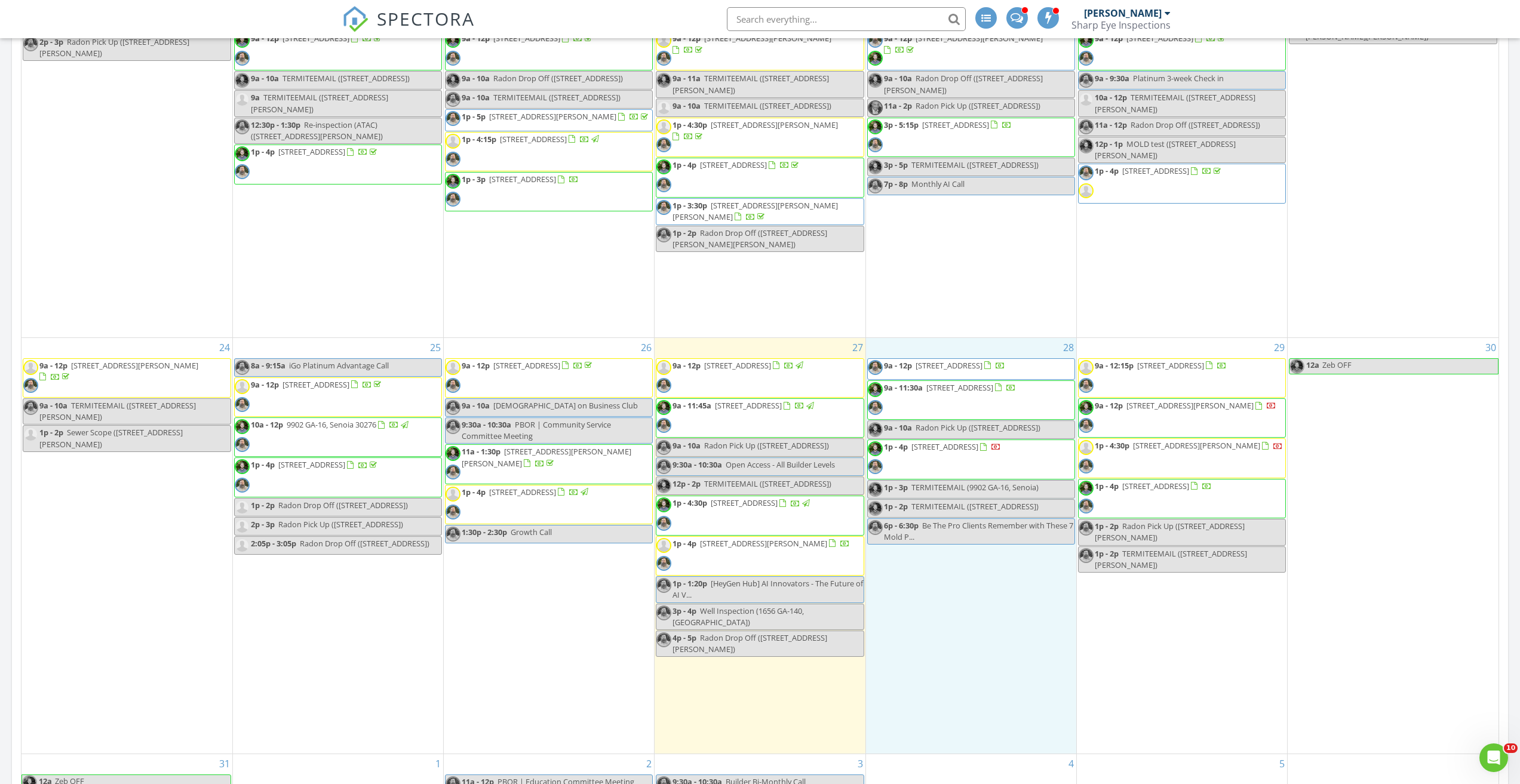
click at [959, 611] on div "28 9a - 12p [STREET_ADDRESS] 9a - 11:30a [STREET_ADDRESS] 9a - 10a Radon Pick U…" at bounding box center [971, 546] width 210 height 415
click at [968, 603] on link "Cancel" at bounding box center [969, 598] width 61 height 19
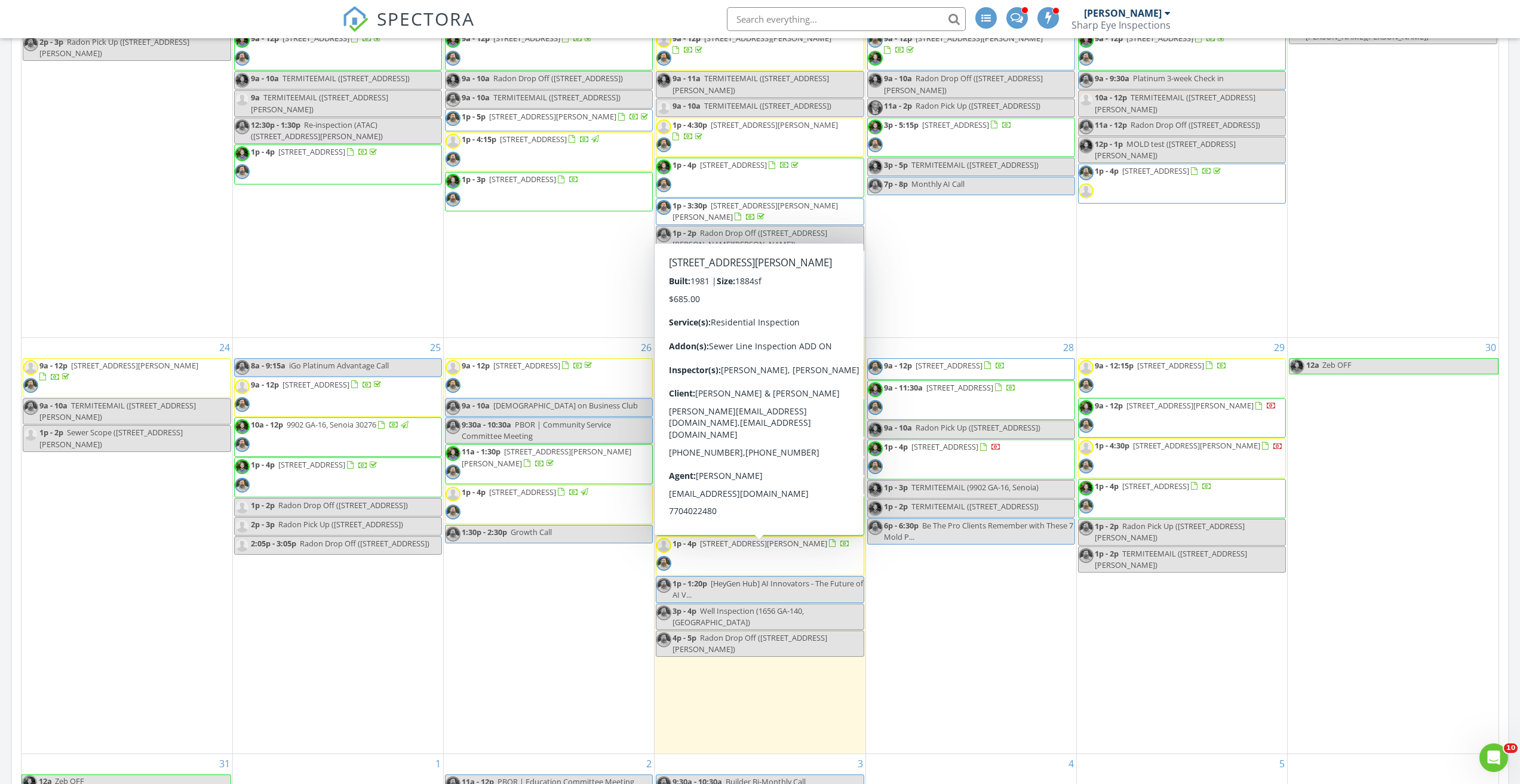
click at [782, 567] on span "1p - 4p 4550 Queen Anne Ct SE, Mableton 30126" at bounding box center [754, 556] width 194 height 36
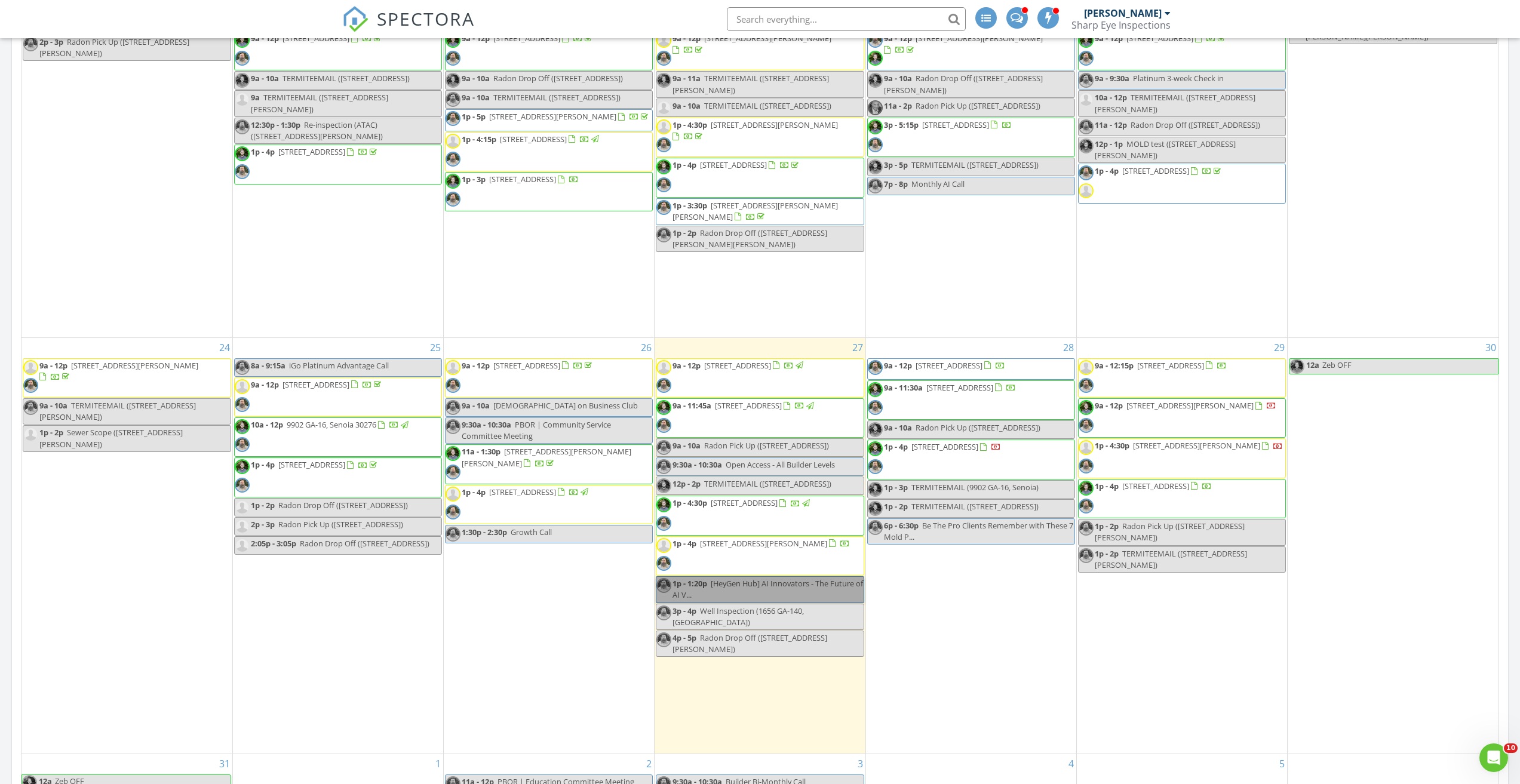
click at [585, 714] on div "26 9a - 12p 1175 Park Center Cir, Austell 30168 9a - 10a Bible on Business Club…" at bounding box center [549, 546] width 210 height 415
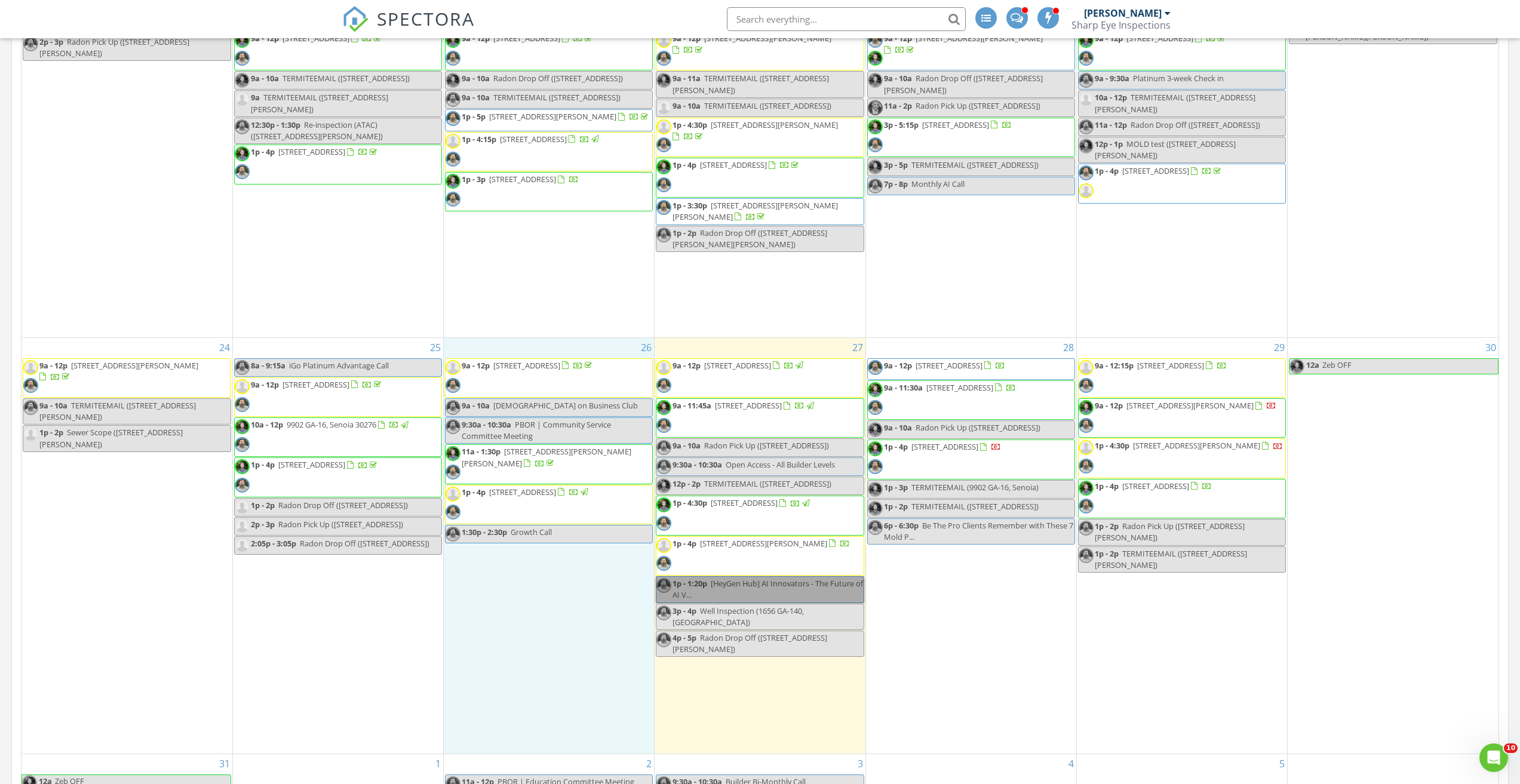
click at [760, 559] on span "1p - 4p 4550 Queen Anne Ct SE, Mableton 30126" at bounding box center [754, 556] width 194 height 36
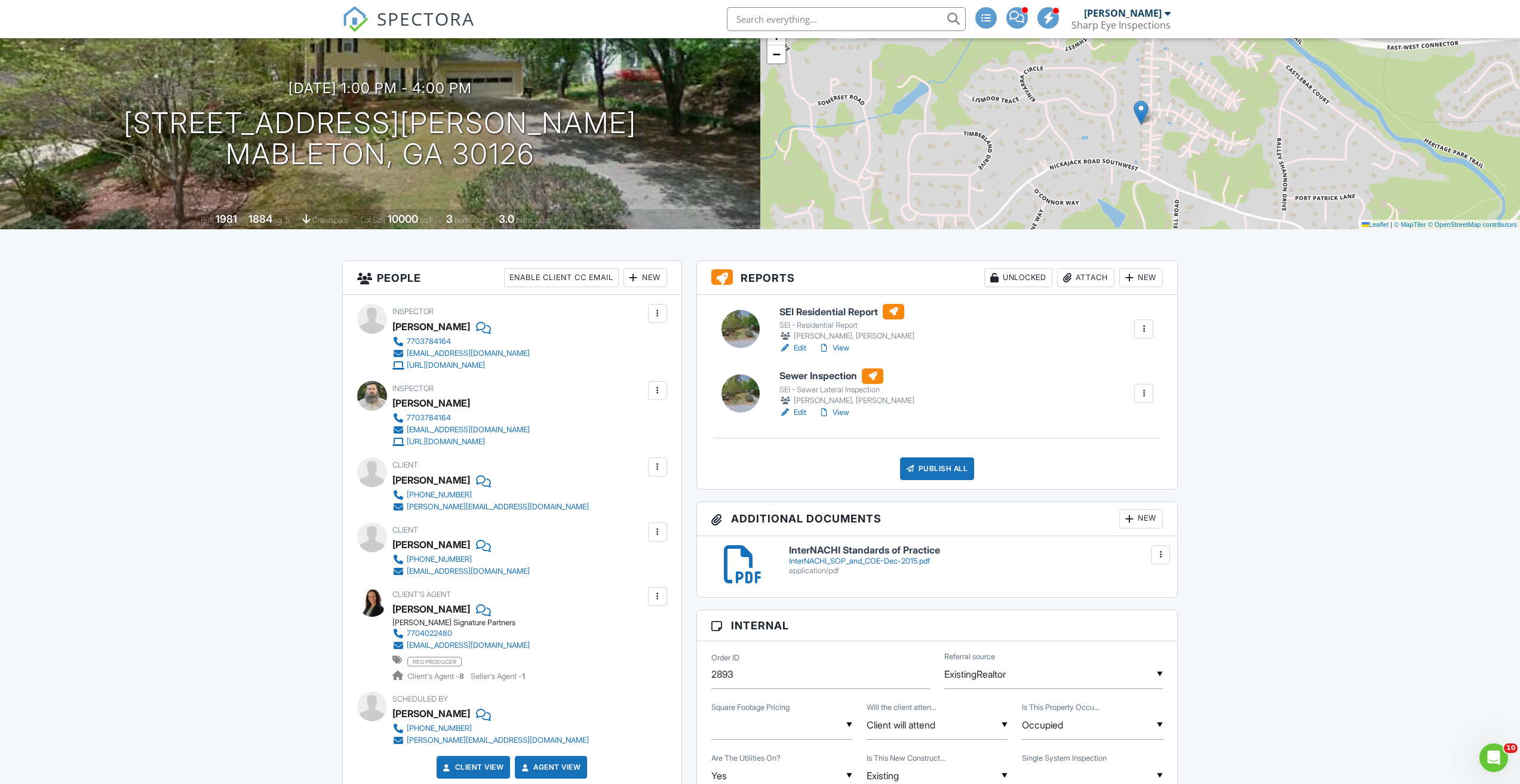
scroll to position [120, 0]
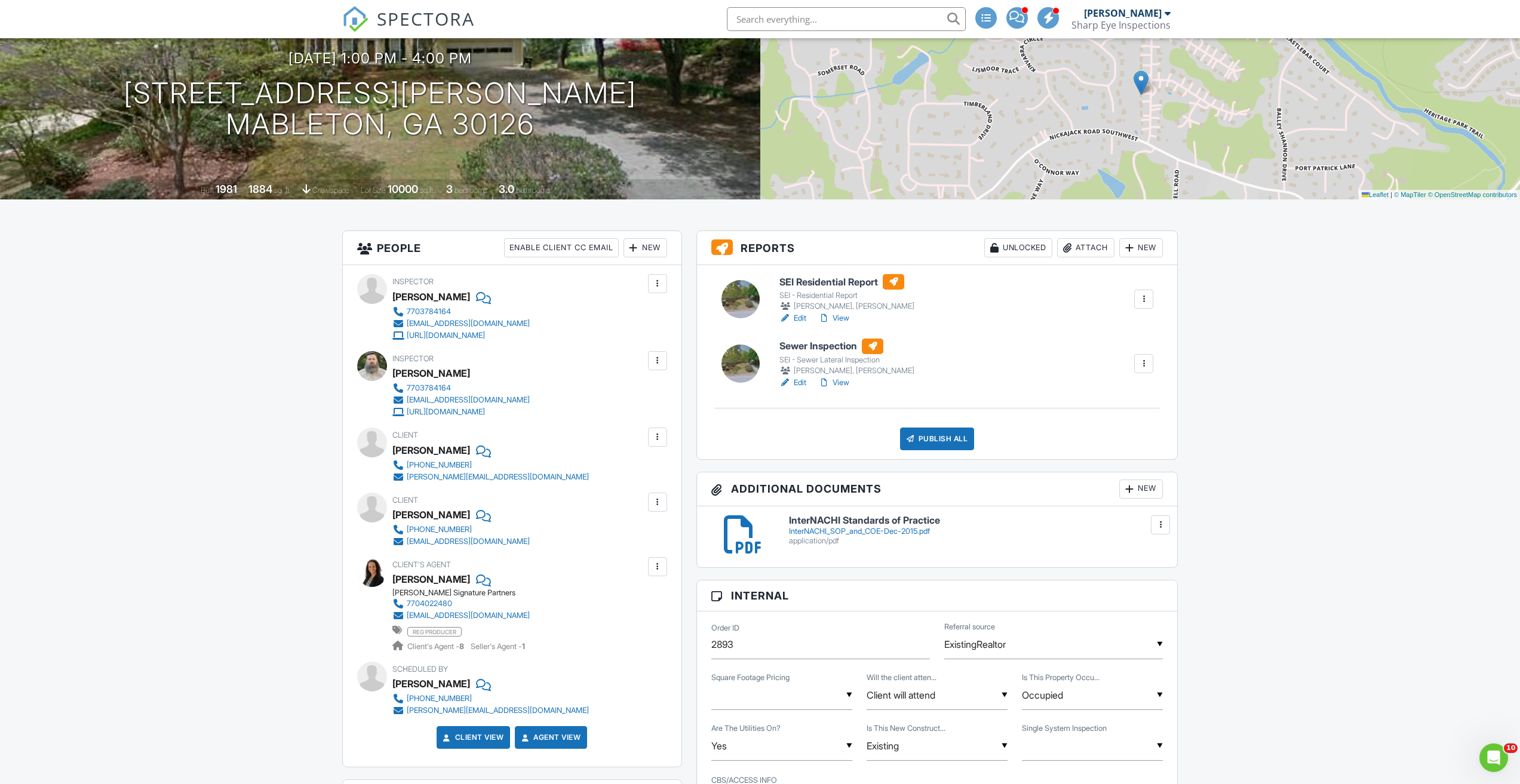
click at [843, 379] on link "View" at bounding box center [834, 383] width 31 height 12
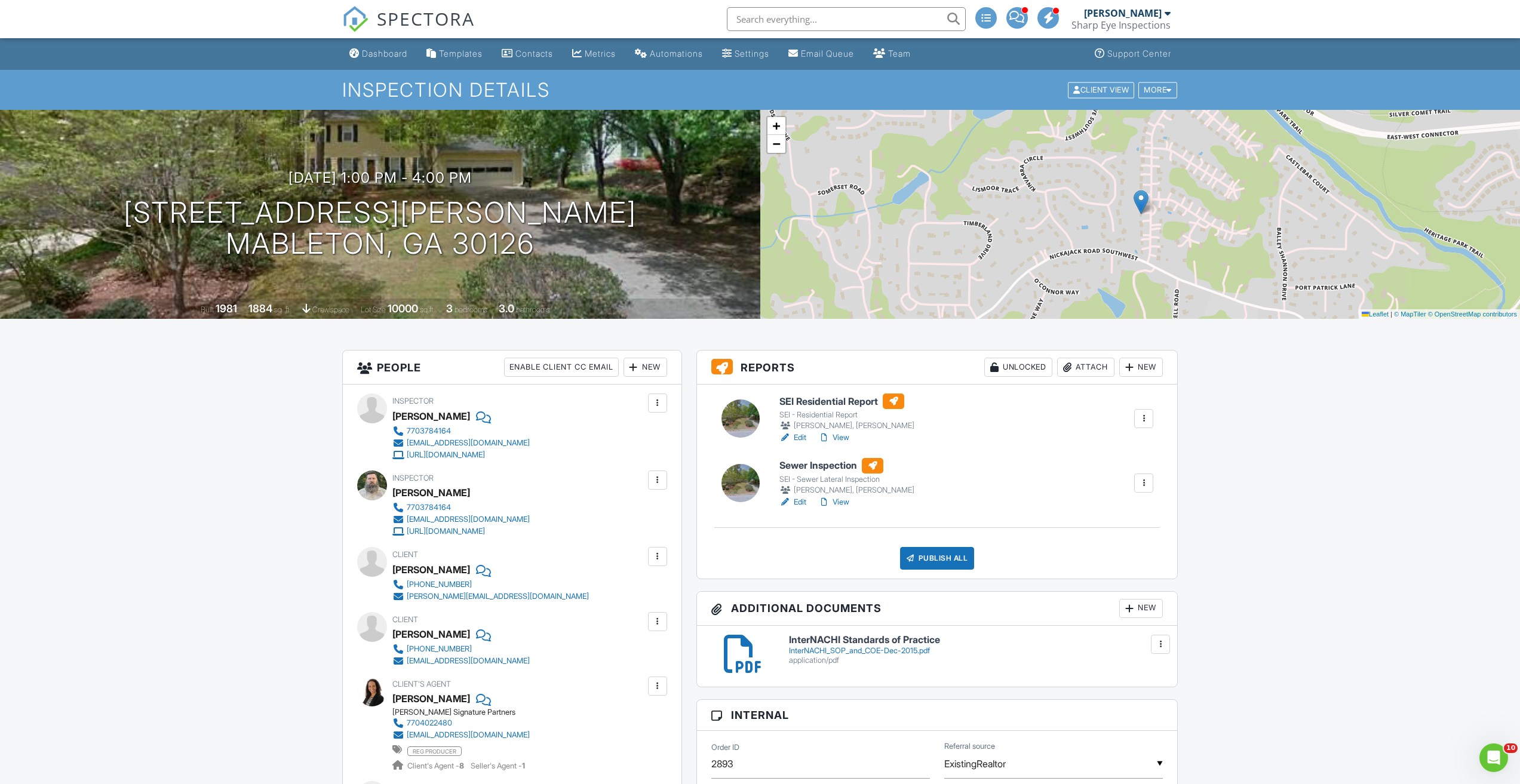
click at [845, 435] on link "View" at bounding box center [834, 437] width 31 height 12
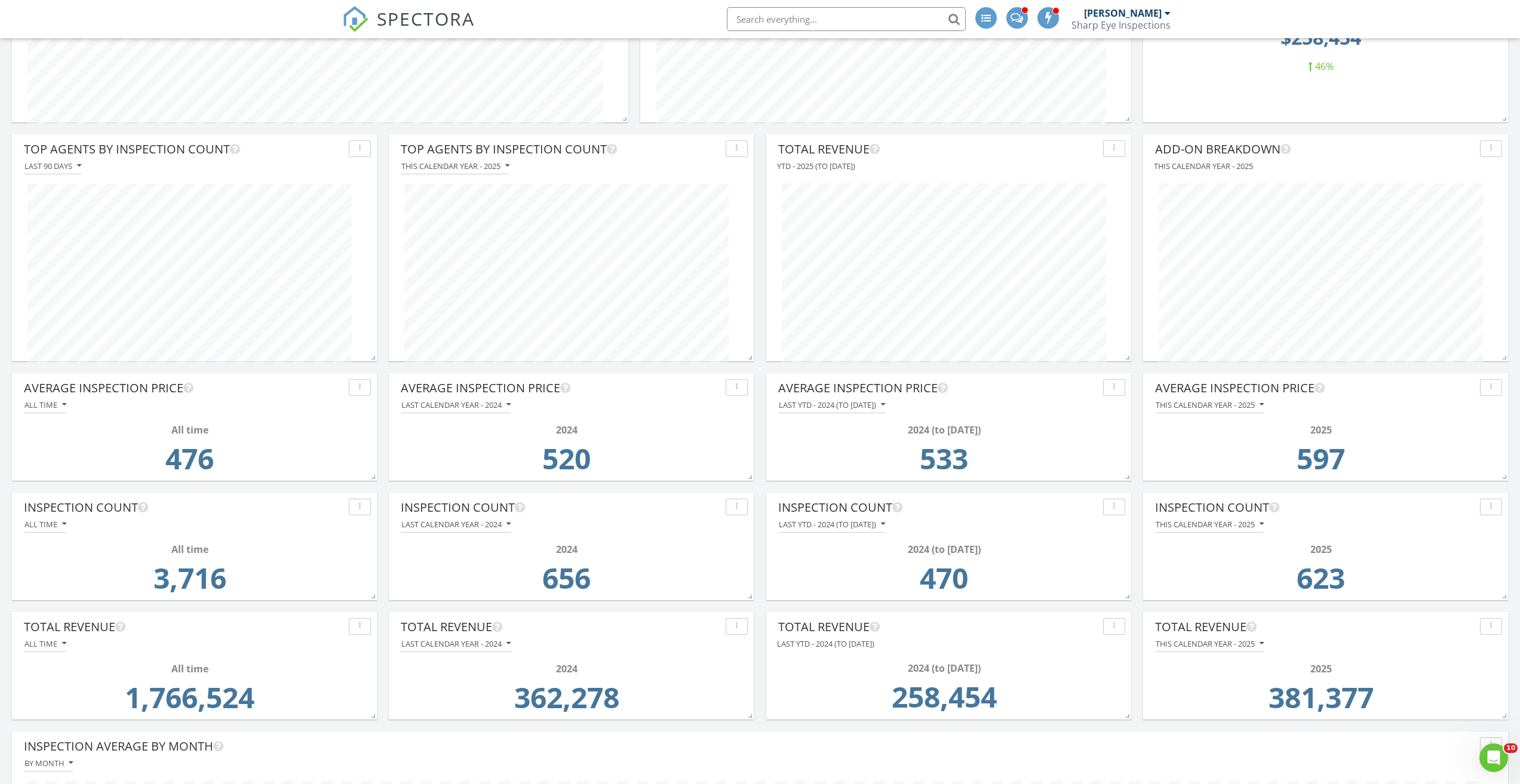
scroll to position [299, 0]
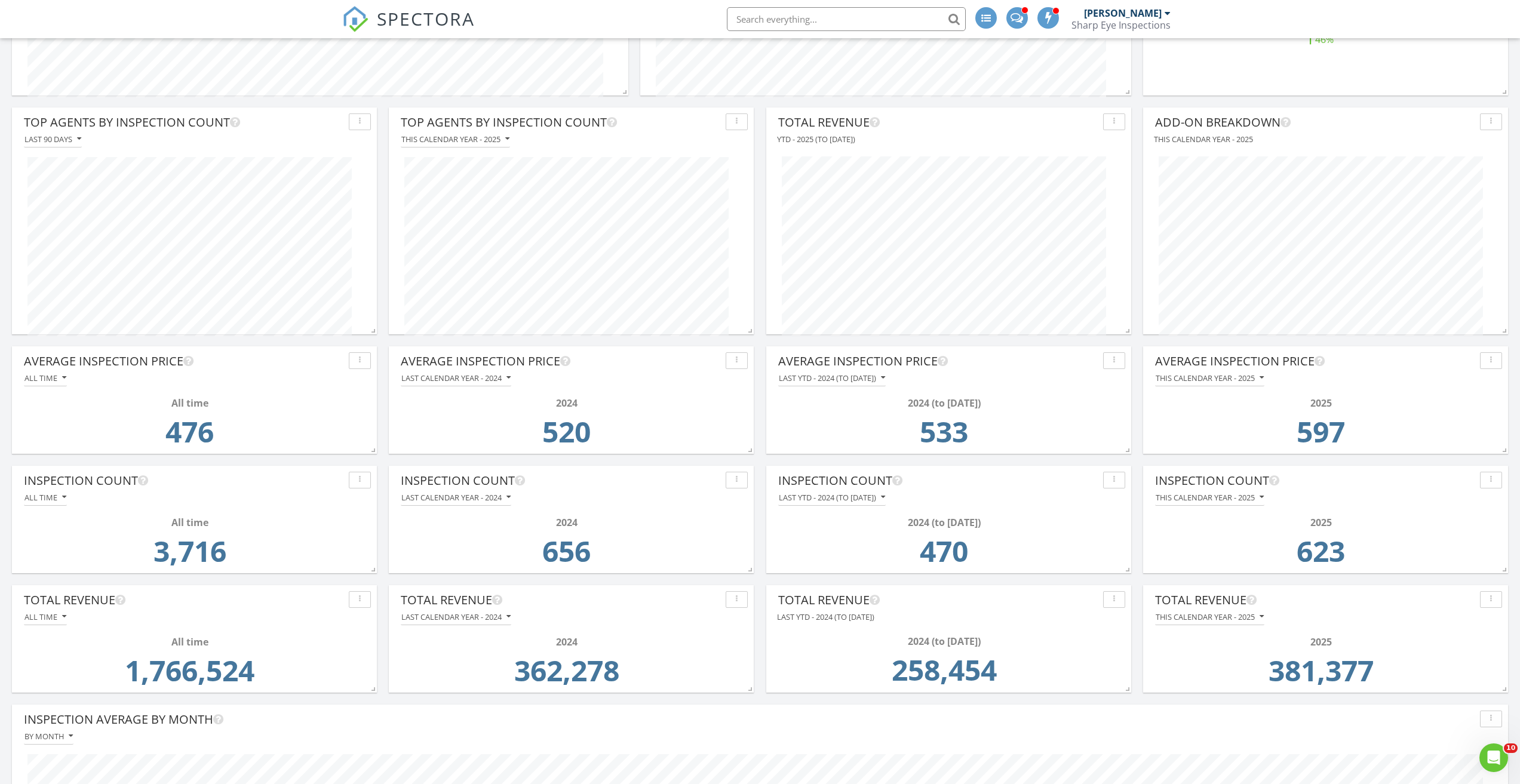
drag, startPoint x: 1382, startPoint y: 555, endPoint x: 1300, endPoint y: 557, distance: 82.0
click at [1300, 557] on td "623" at bounding box center [1320, 554] width 324 height 50
click at [1284, 557] on td "623" at bounding box center [1320, 554] width 324 height 50
click at [1368, 552] on td "623" at bounding box center [1320, 554] width 324 height 50
drag, startPoint x: 1365, startPoint y: 554, endPoint x: 1269, endPoint y: 560, distance: 96.2
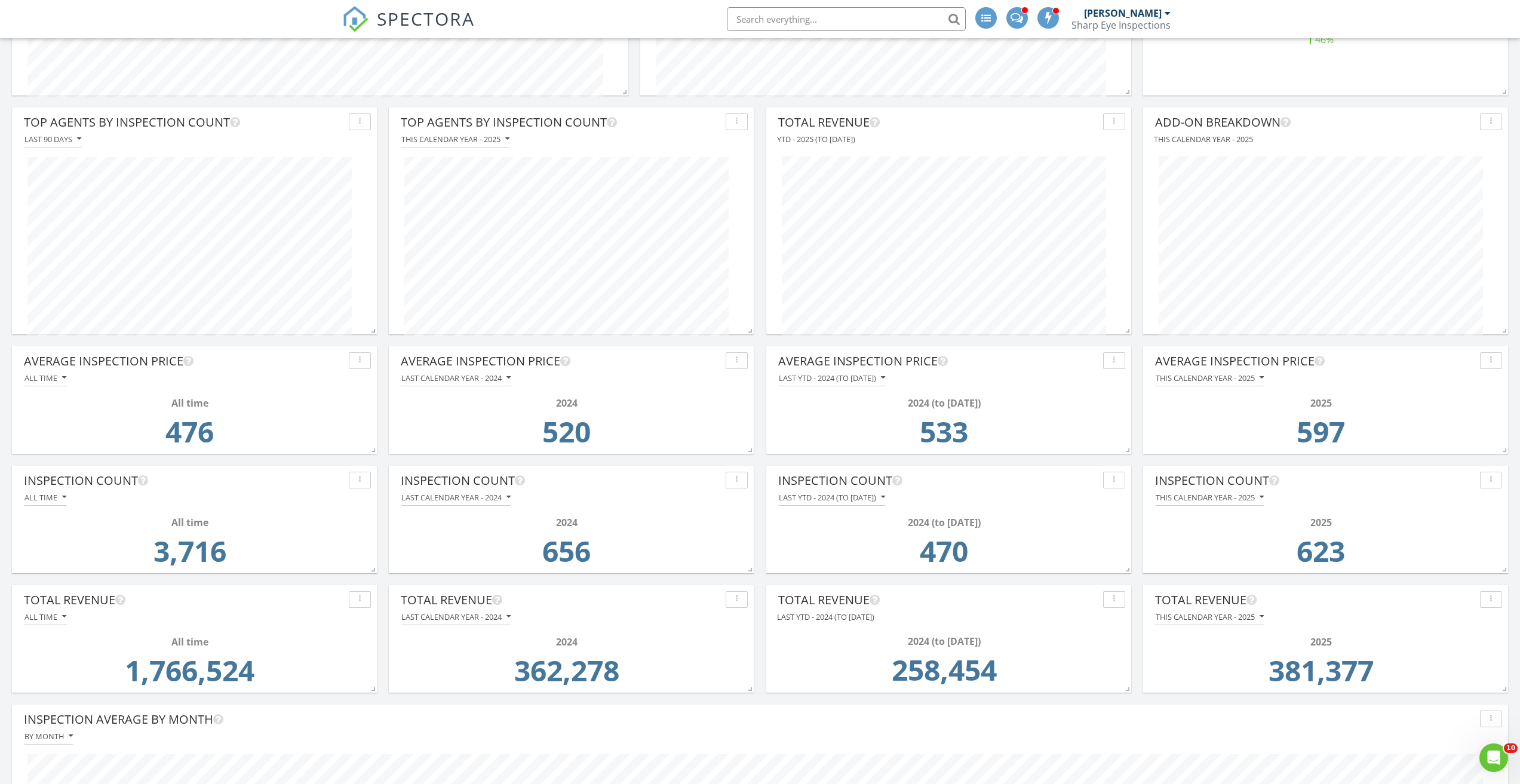
click at [1269, 560] on td "623" at bounding box center [1320, 554] width 324 height 50
click at [1260, 558] on td "623" at bounding box center [1320, 554] width 324 height 50
click at [1257, 557] on td "623" at bounding box center [1320, 554] width 324 height 50
click at [1175, 547] on td "623" at bounding box center [1320, 554] width 324 height 50
drag, startPoint x: 1273, startPoint y: 546, endPoint x: 1410, endPoint y: 552, distance: 137.1
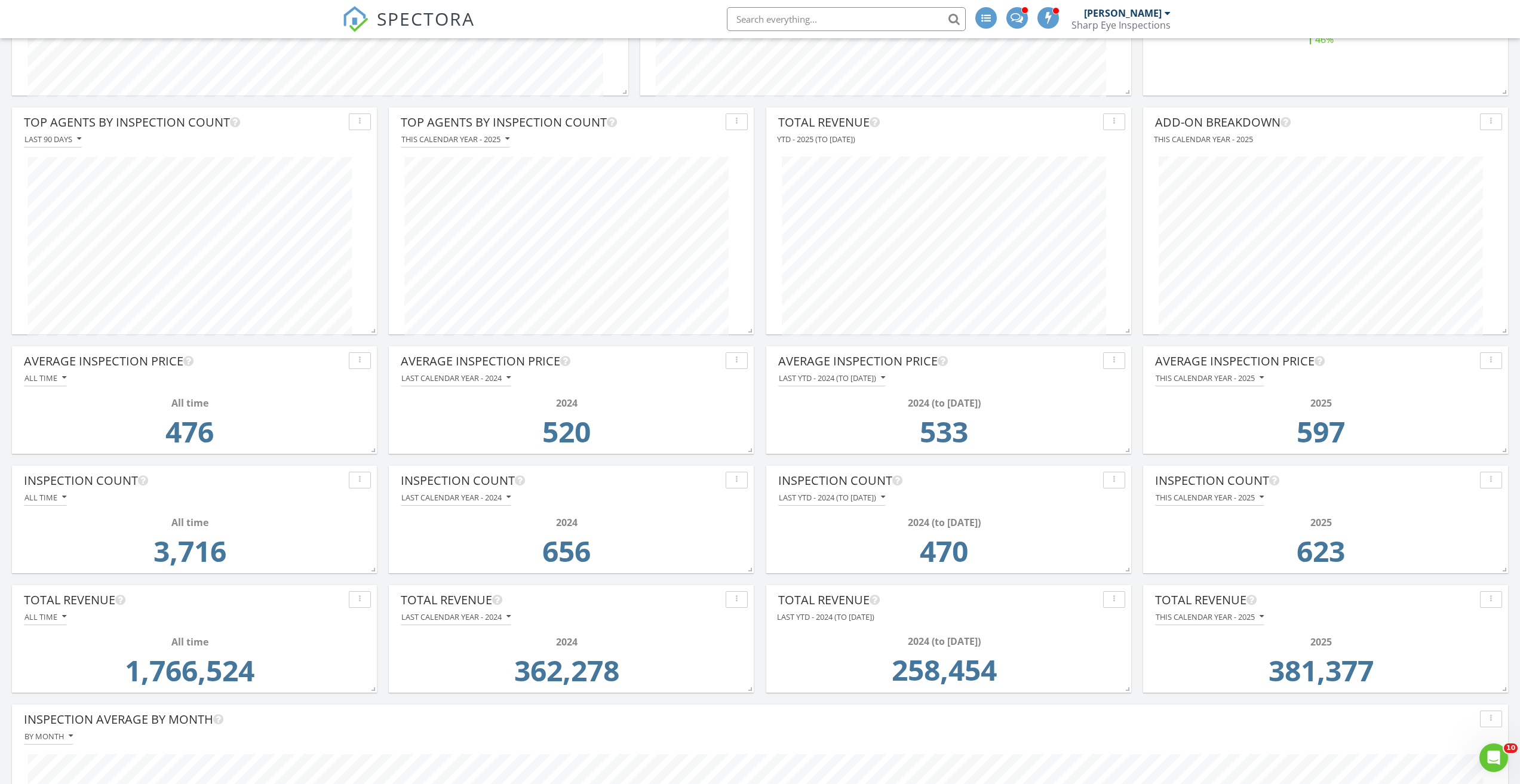
click at [1391, 554] on td "623" at bounding box center [1320, 554] width 324 height 50
click at [1411, 552] on td "623" at bounding box center [1320, 554] width 324 height 50
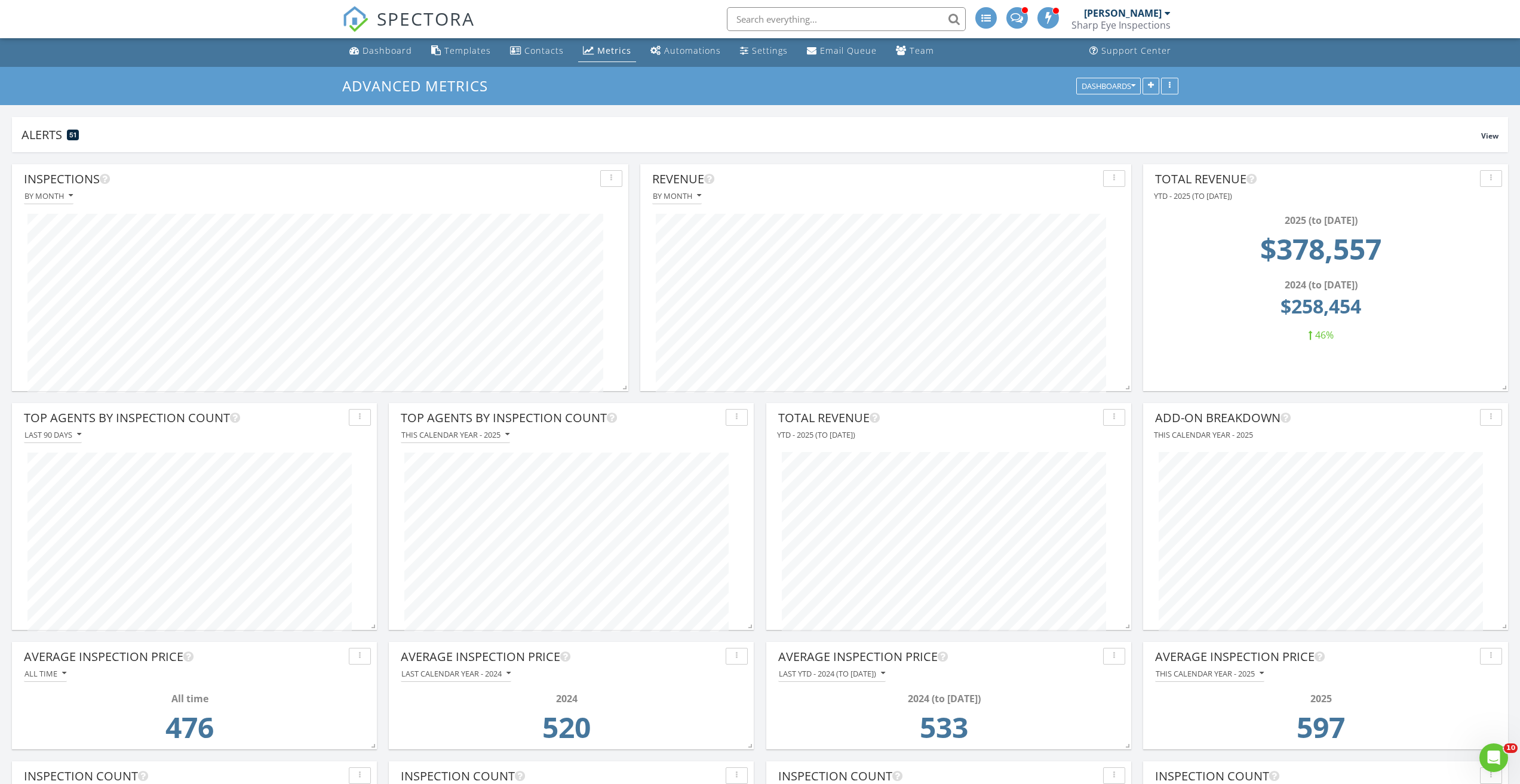
scroll to position [0, 0]
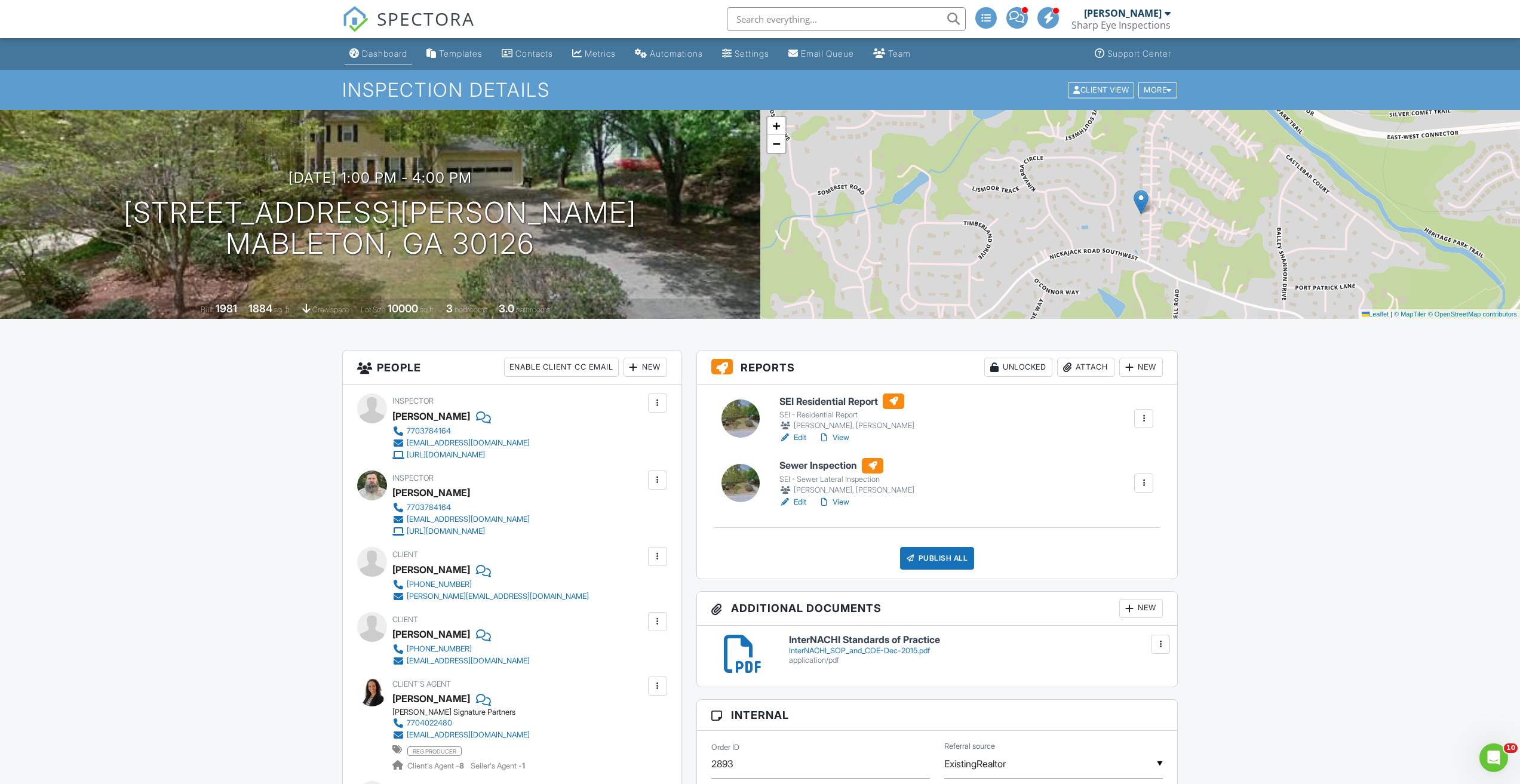
click at [384, 57] on div "Dashboard" at bounding box center [385, 53] width 45 height 10
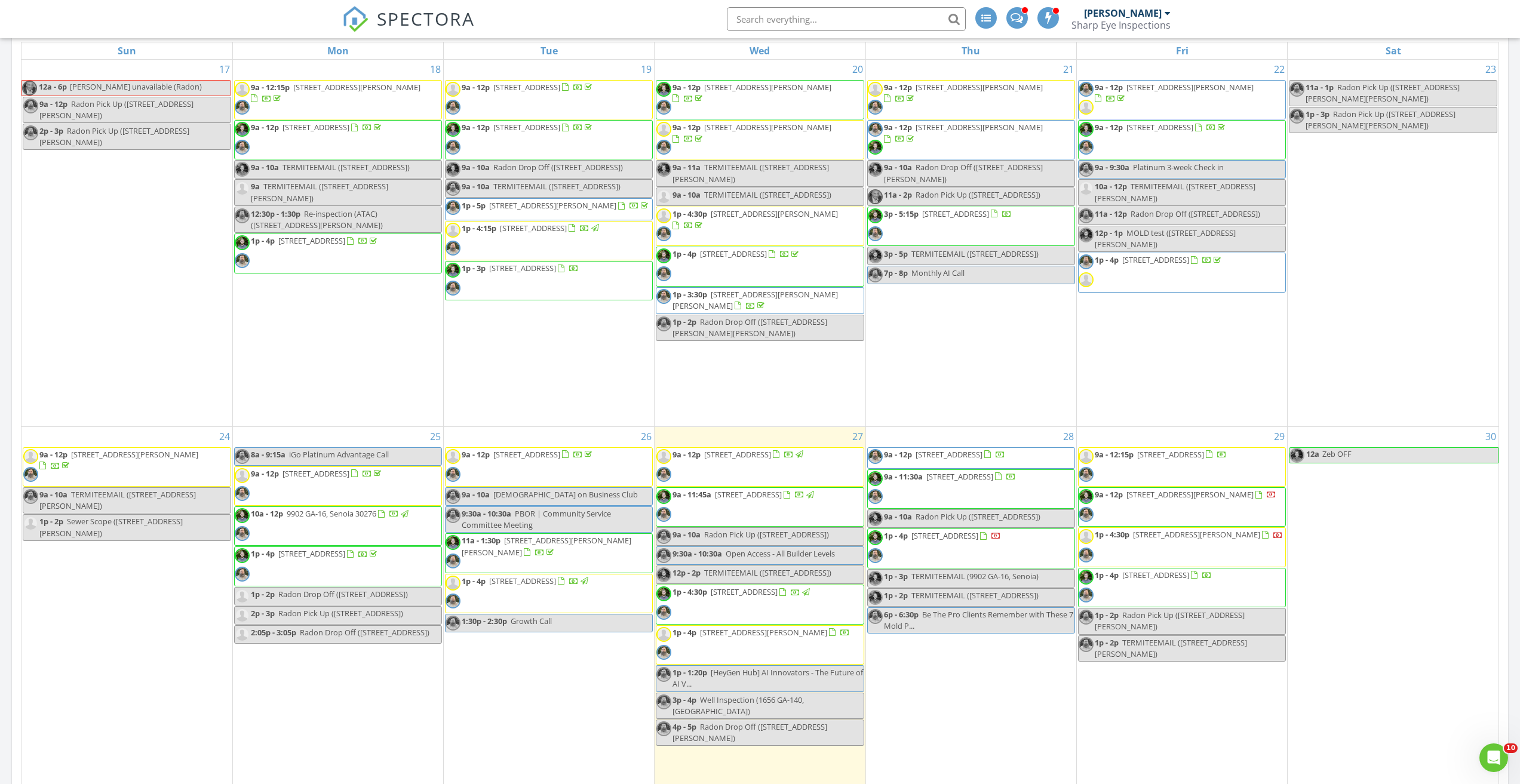
scroll to position [239, 0]
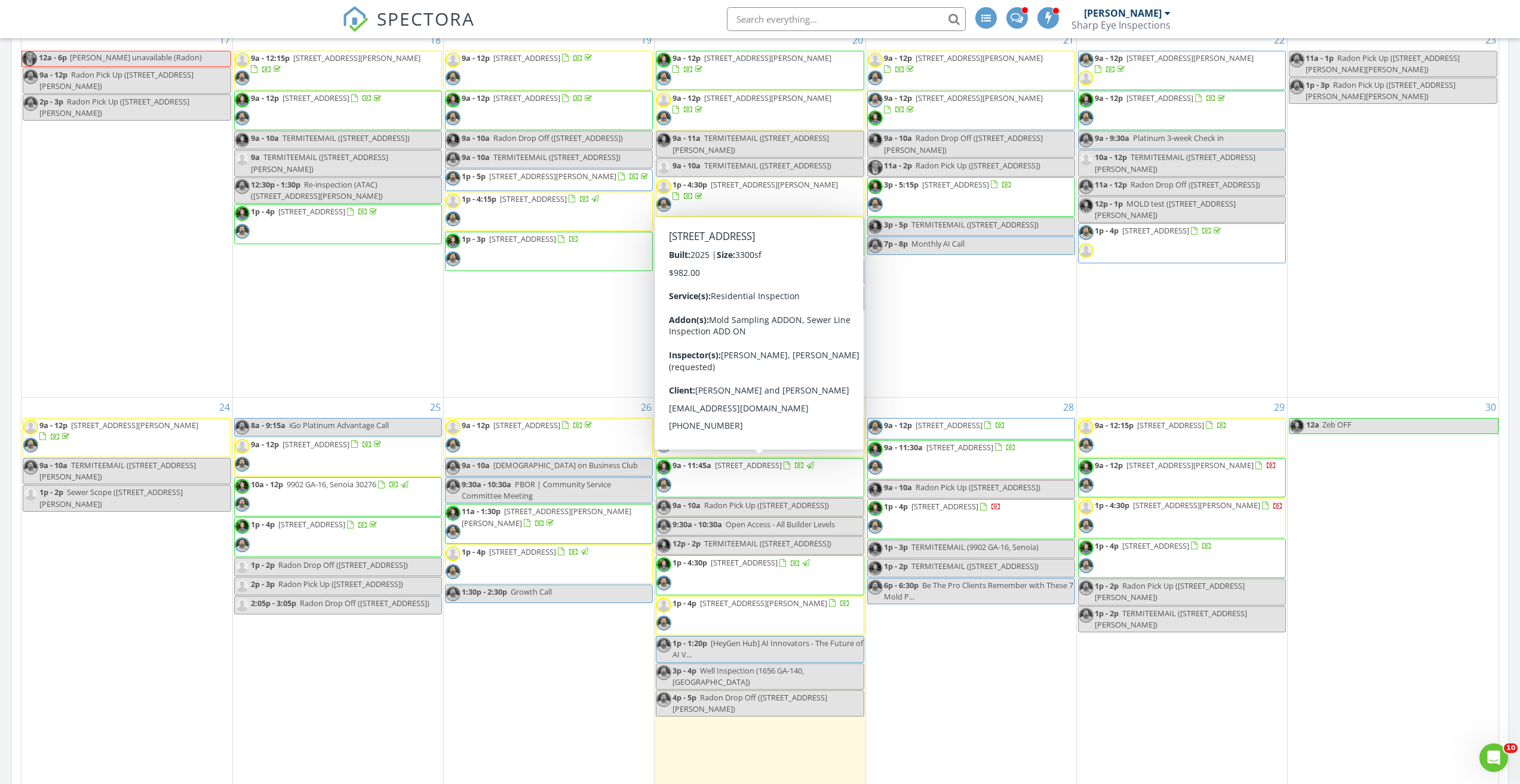
click at [746, 473] on span "9a - 11:45a 345 Evie Ln, Canton 30115" at bounding box center [736, 477] width 160 height 36
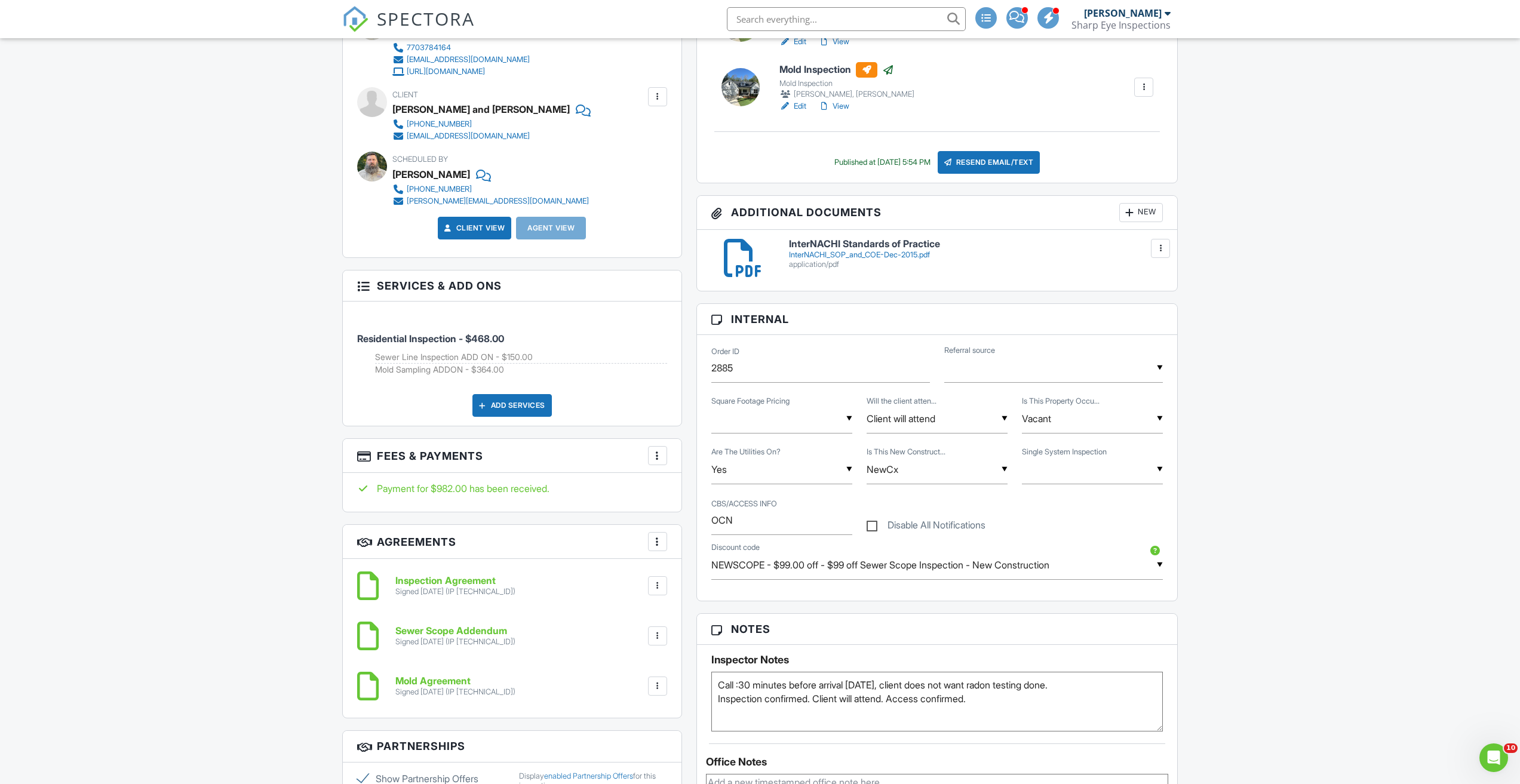
scroll to position [597, 0]
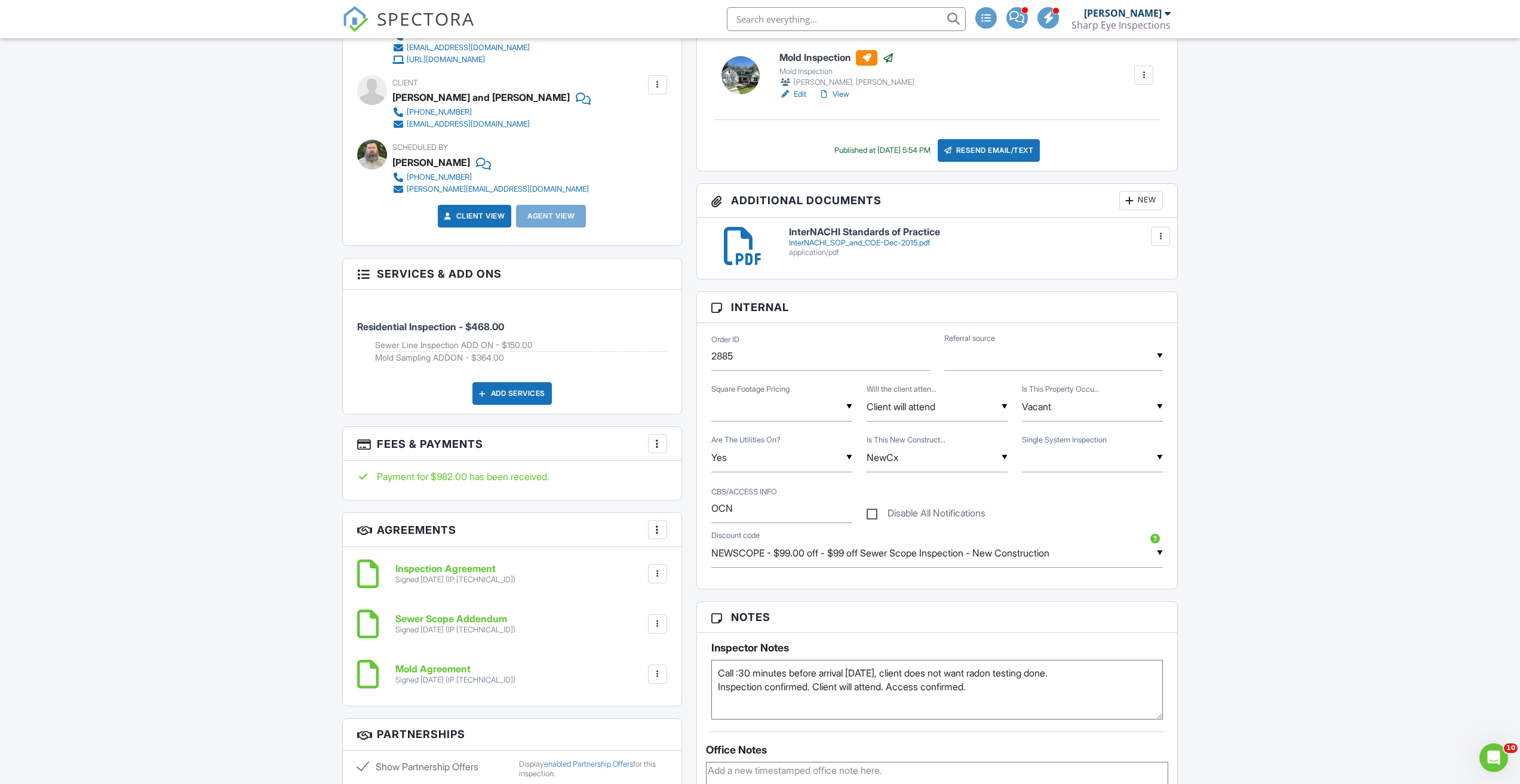
click at [697, 317] on h3 "Internal" at bounding box center [937, 307] width 481 height 31
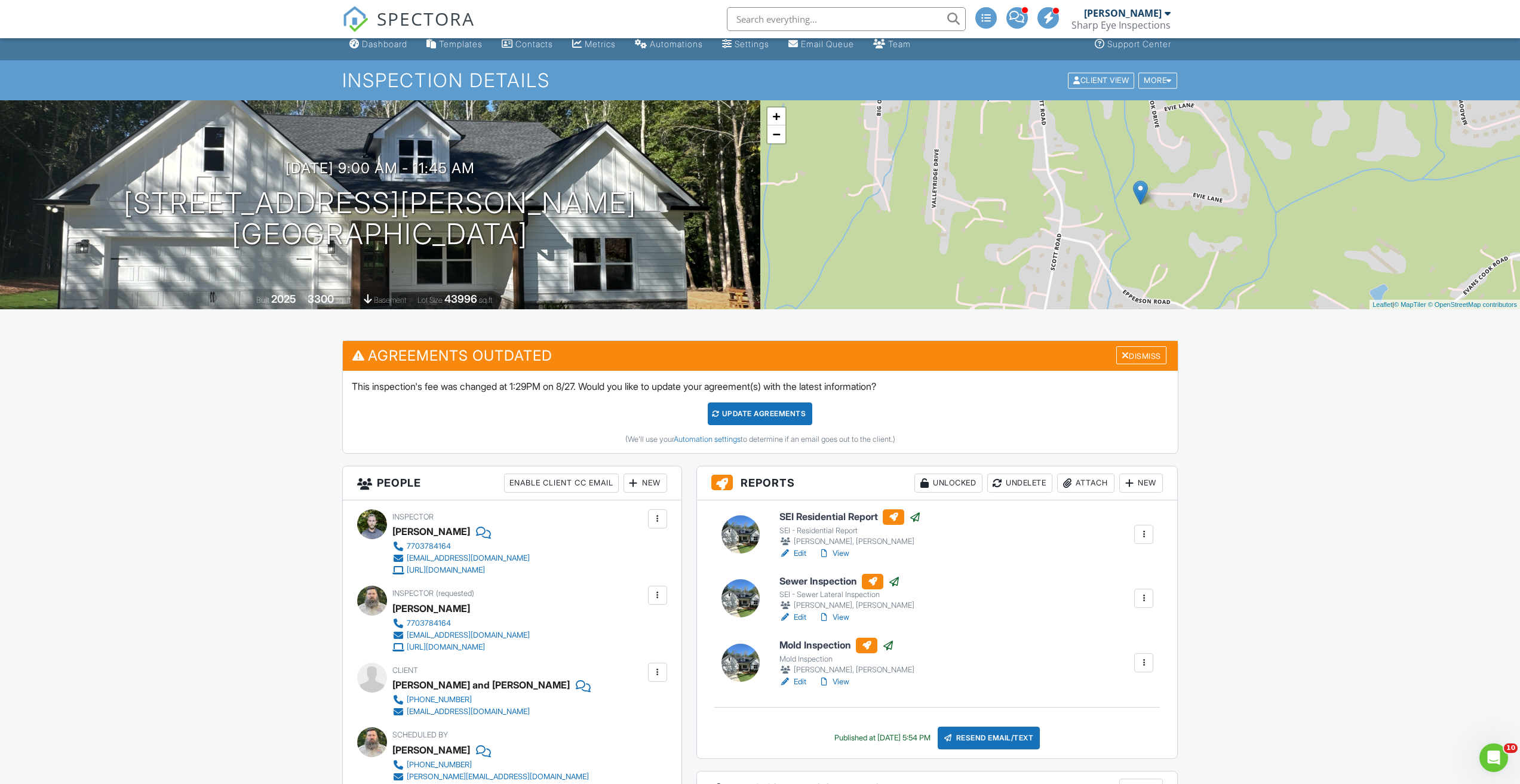
scroll to position [0, 0]
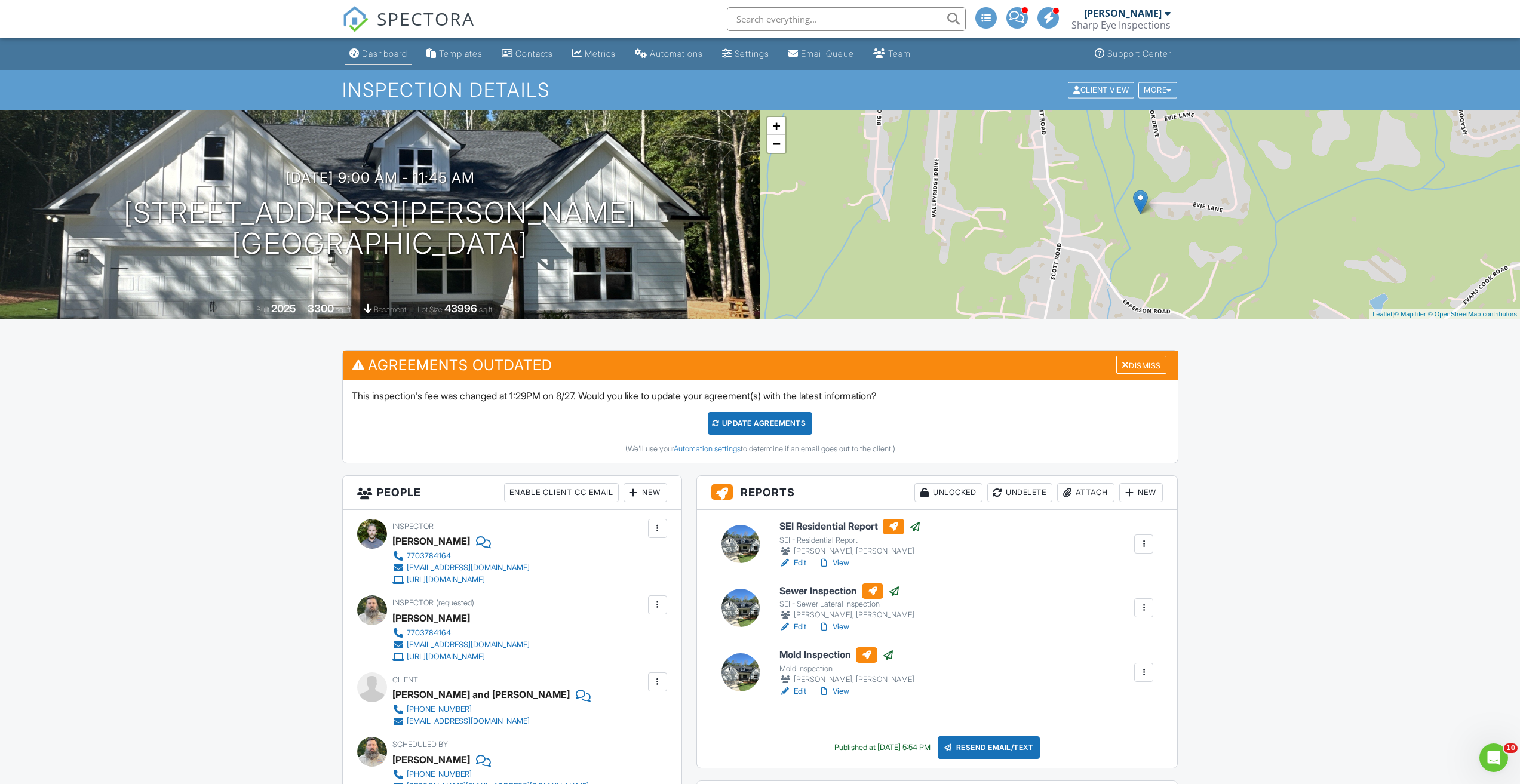
click at [390, 65] on li "Dashboard" at bounding box center [378, 53] width 72 height 31
click at [384, 59] on link "Dashboard" at bounding box center [378, 53] width 67 height 22
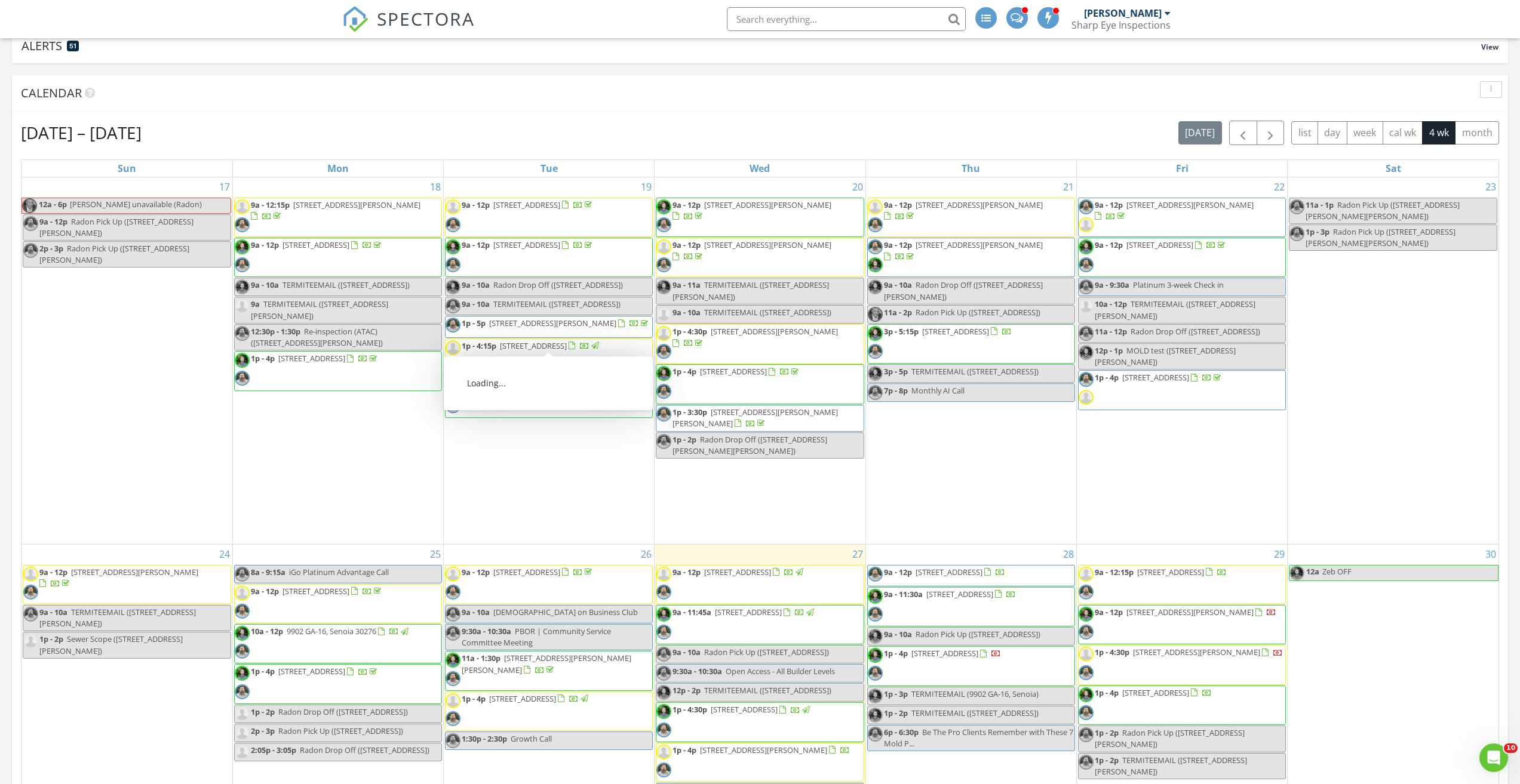
scroll to position [358, 0]
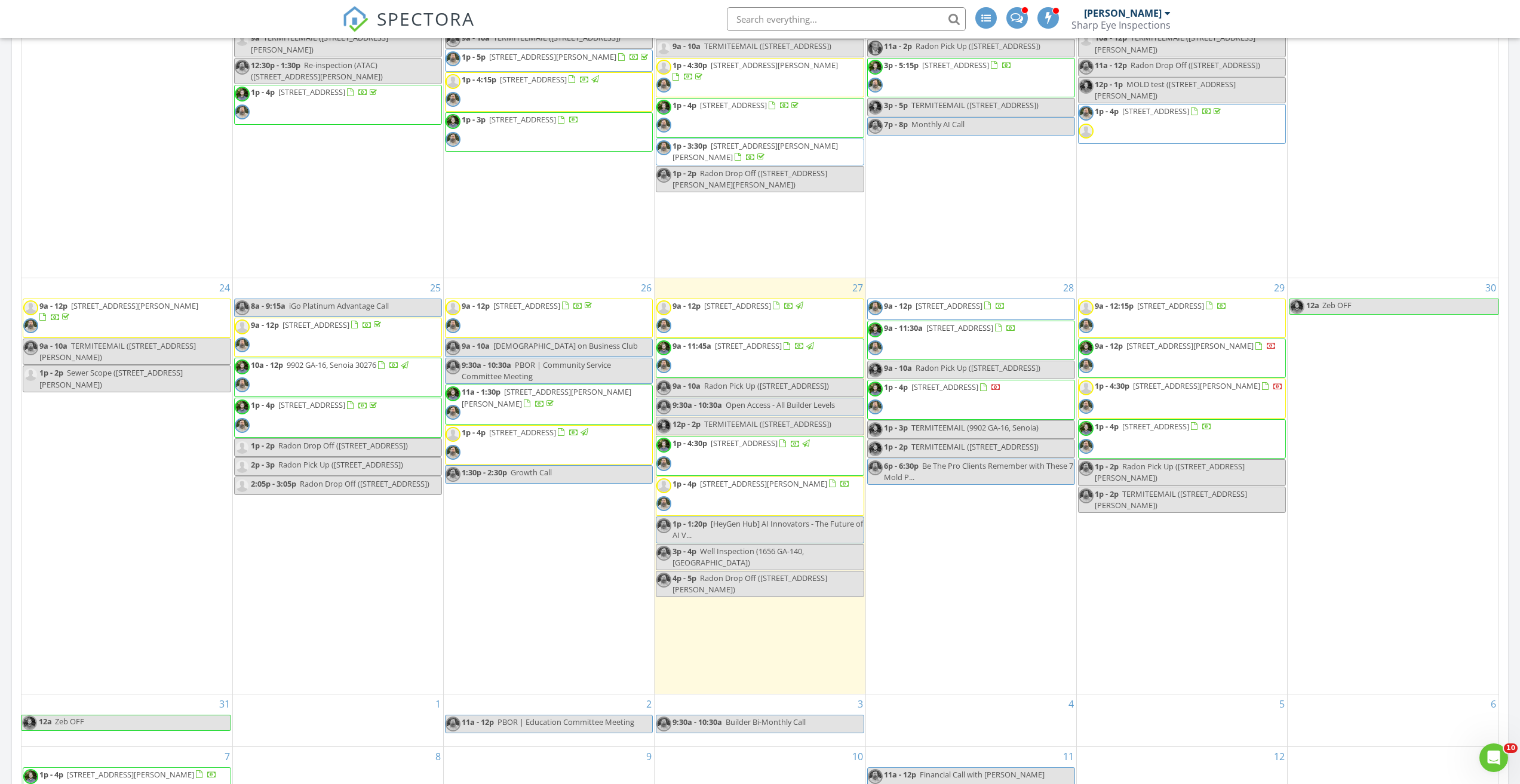
click at [553, 256] on div "19 9a - 12p 23 Winding Flower Walk, Adairsville 30103 9a - 12p 463 Black Forest…" at bounding box center [549, 94] width 210 height 367
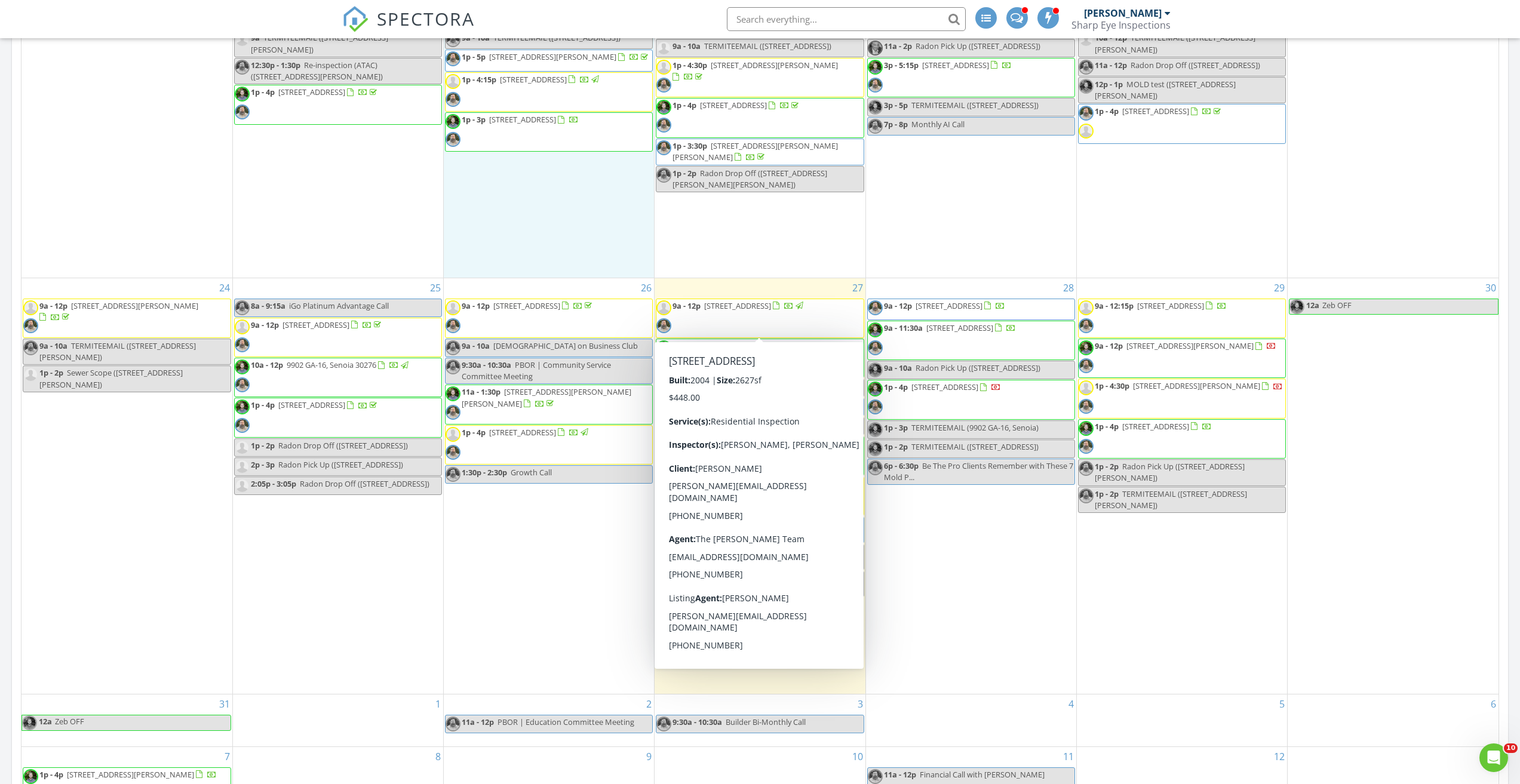
click at [753, 319] on span "9a - 12p 373 Homestead Dr, Dallas 30157" at bounding box center [731, 319] width 149 height 36
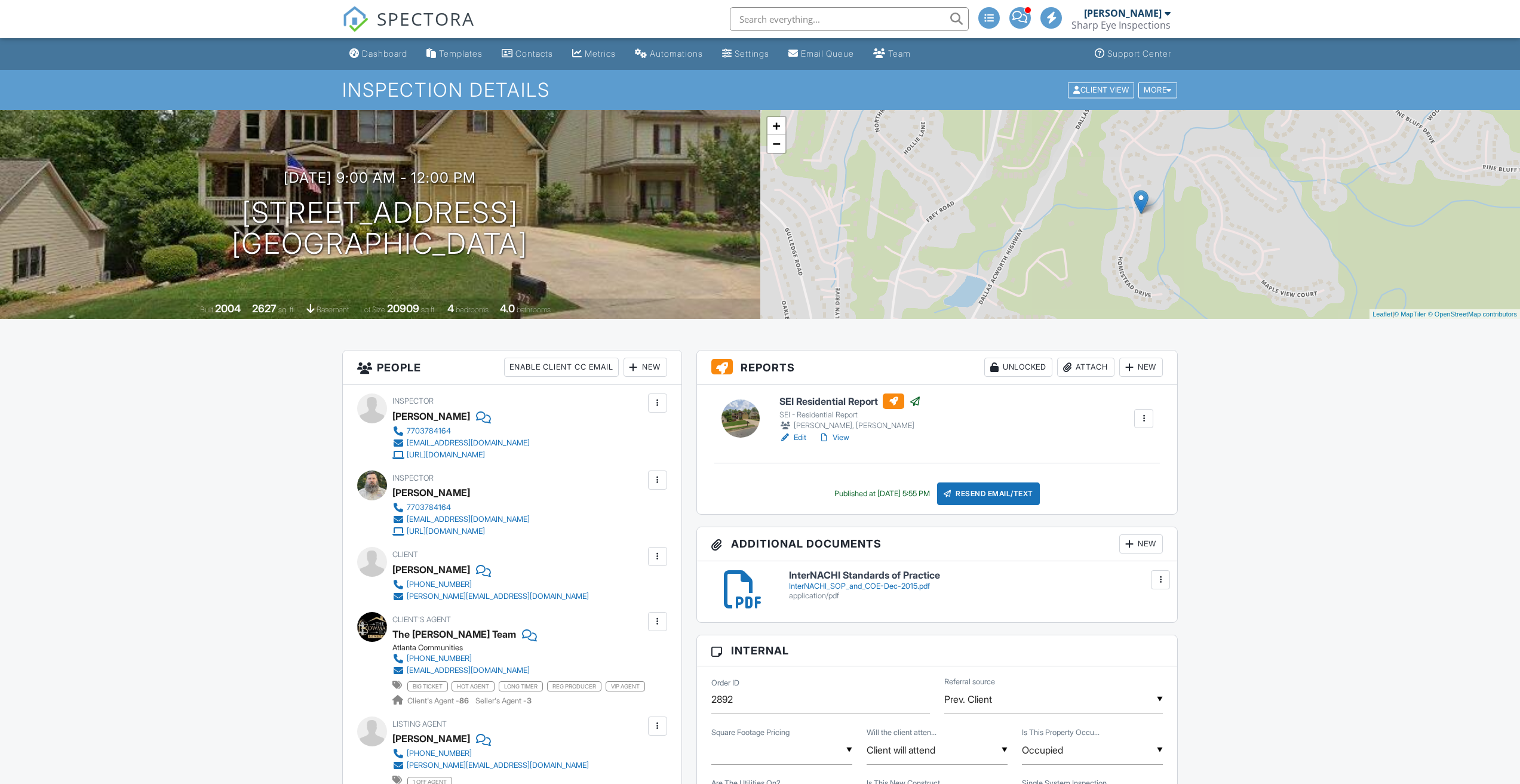
click at [843, 437] on link "View" at bounding box center [834, 437] width 31 height 12
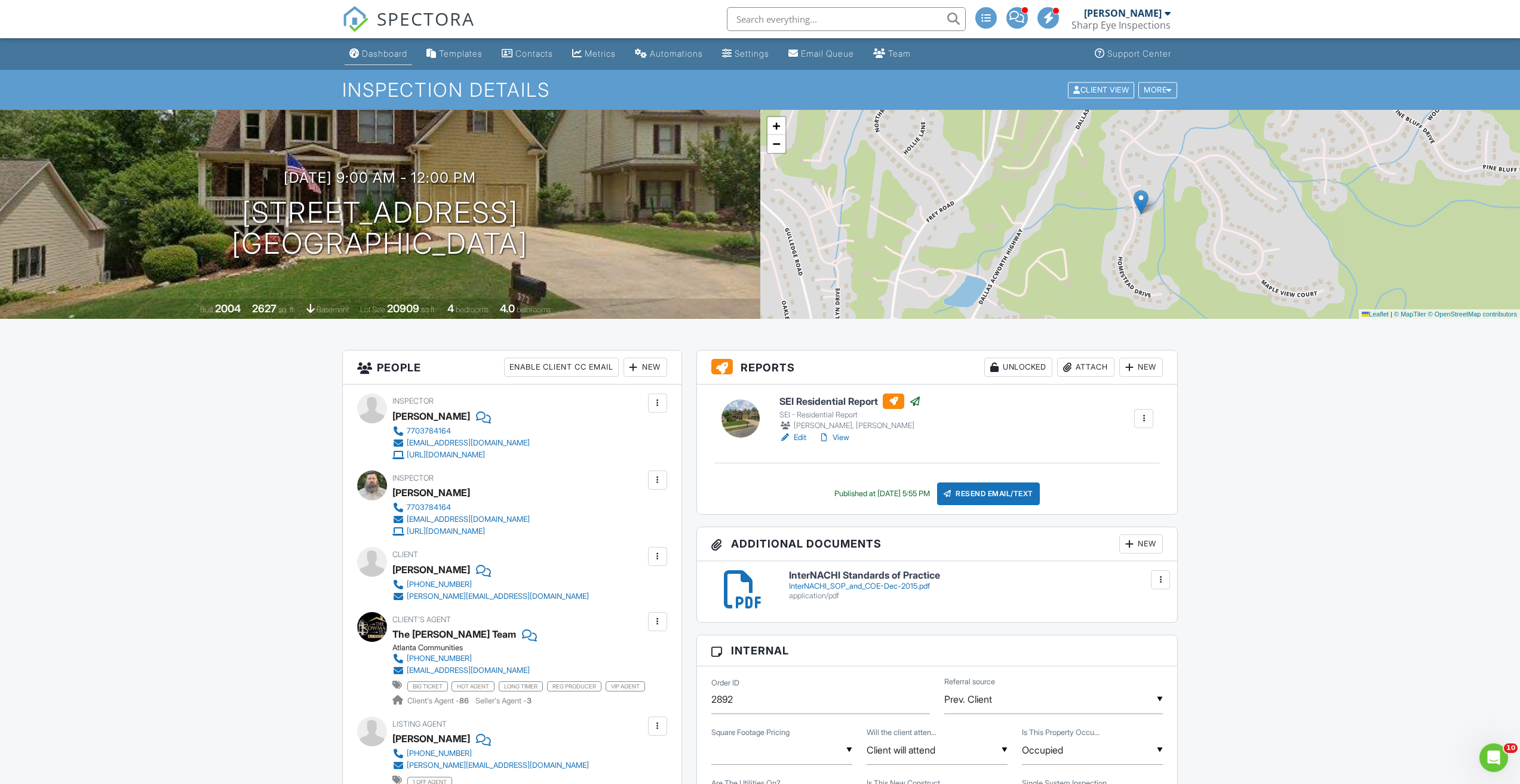
click at [388, 57] on div "Dashboard" at bounding box center [385, 53] width 45 height 10
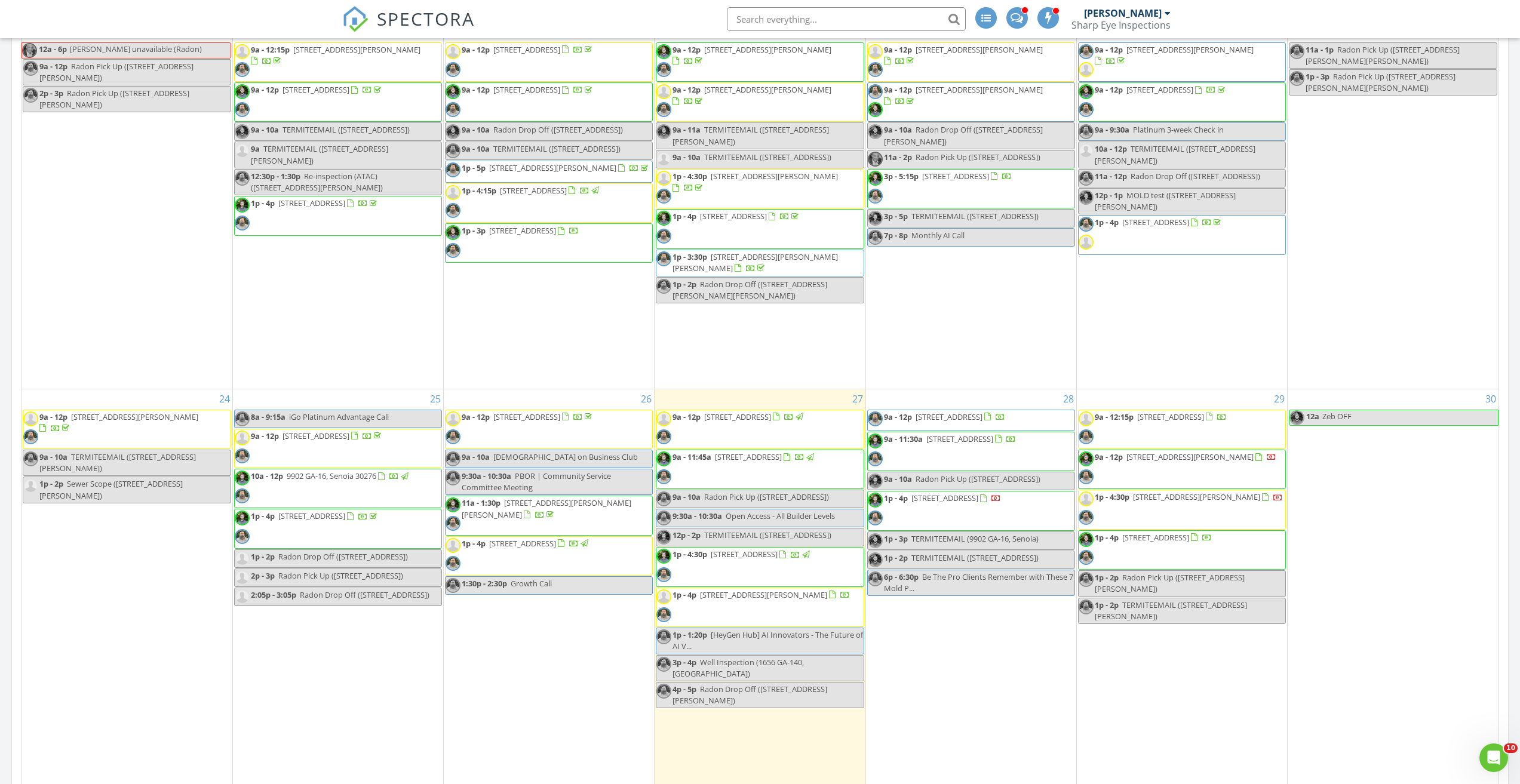
scroll to position [299, 0]
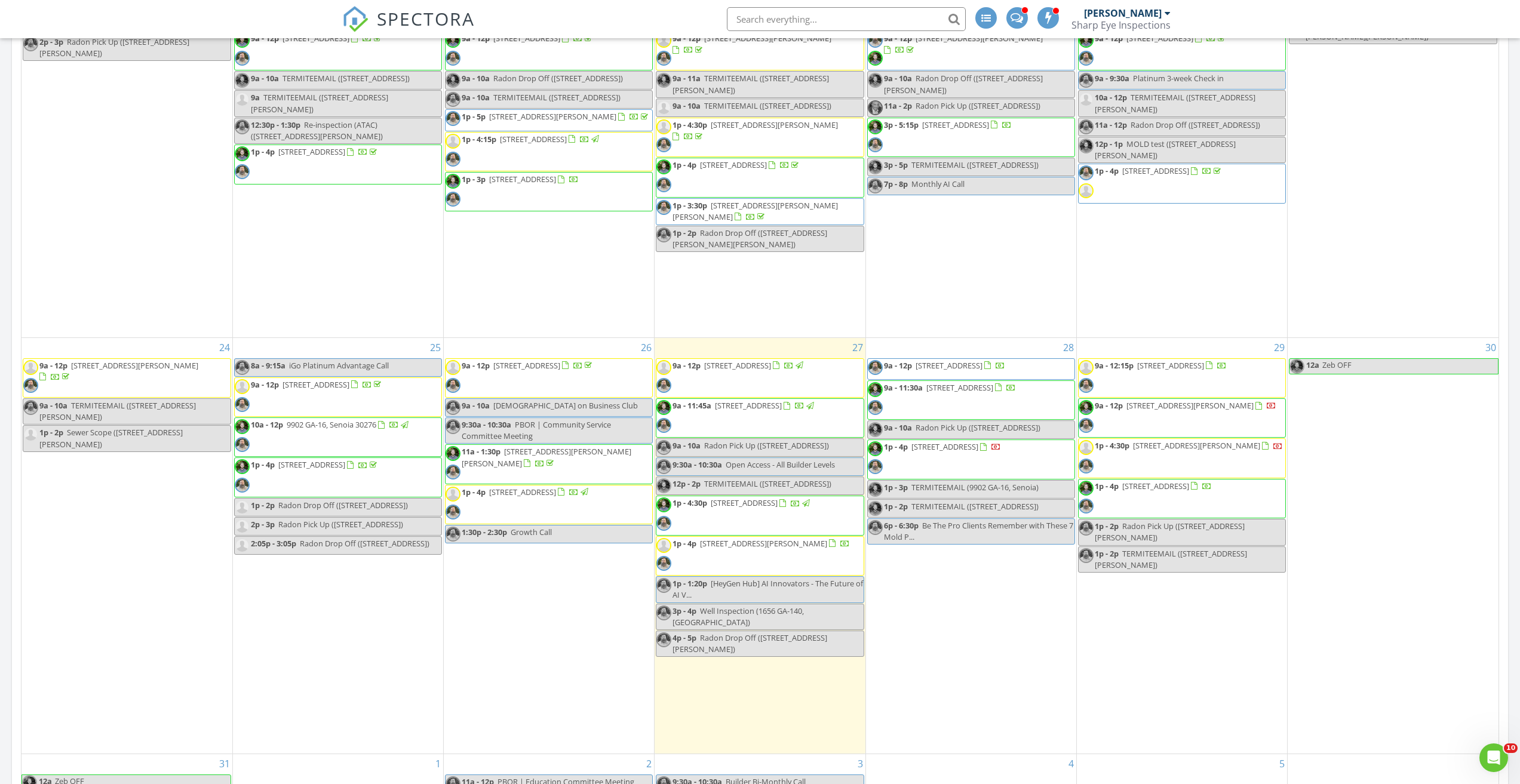
click at [763, 549] on span "[STREET_ADDRESS][PERSON_NAME]" at bounding box center [764, 544] width 127 height 11
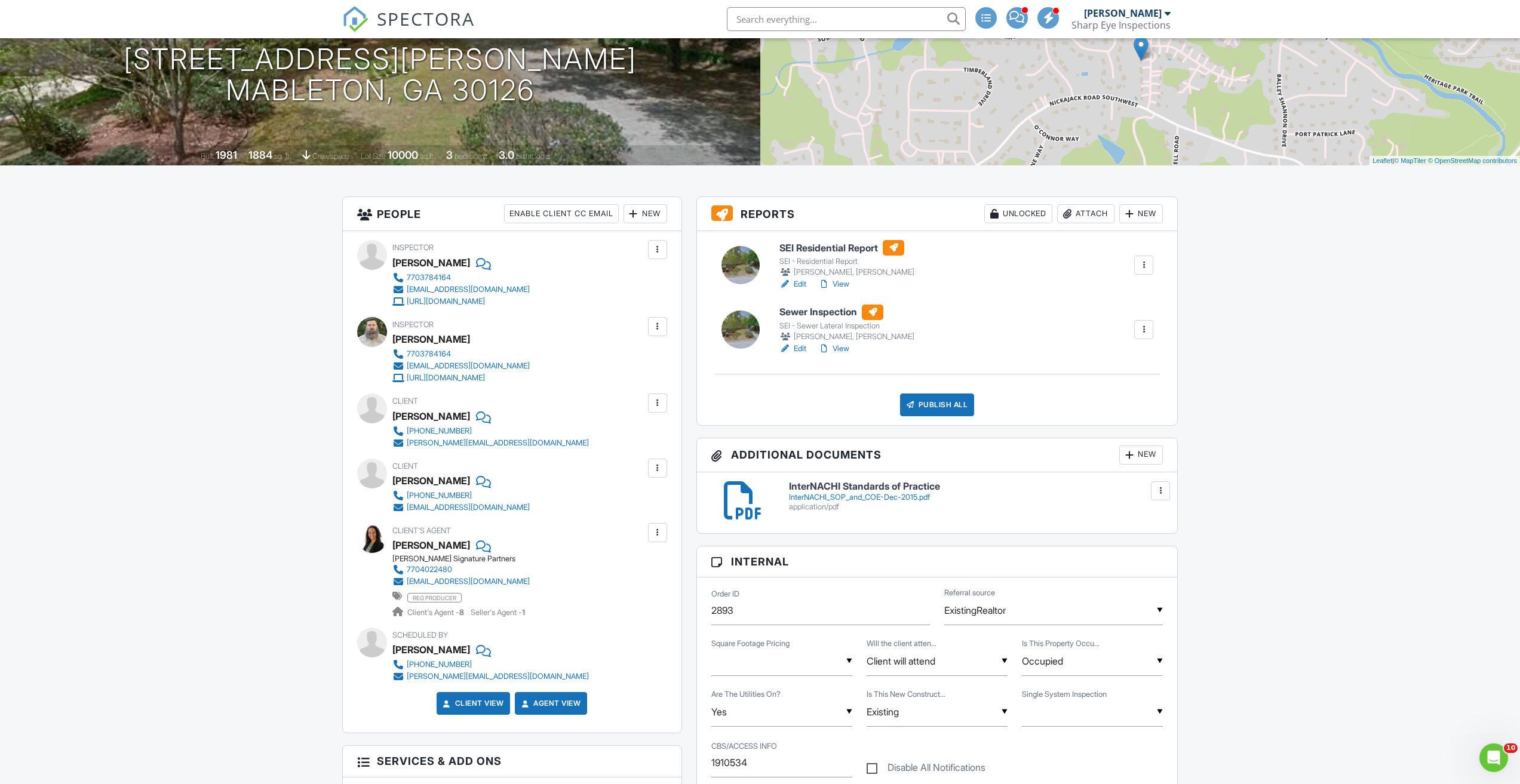
scroll to position [179, 0]
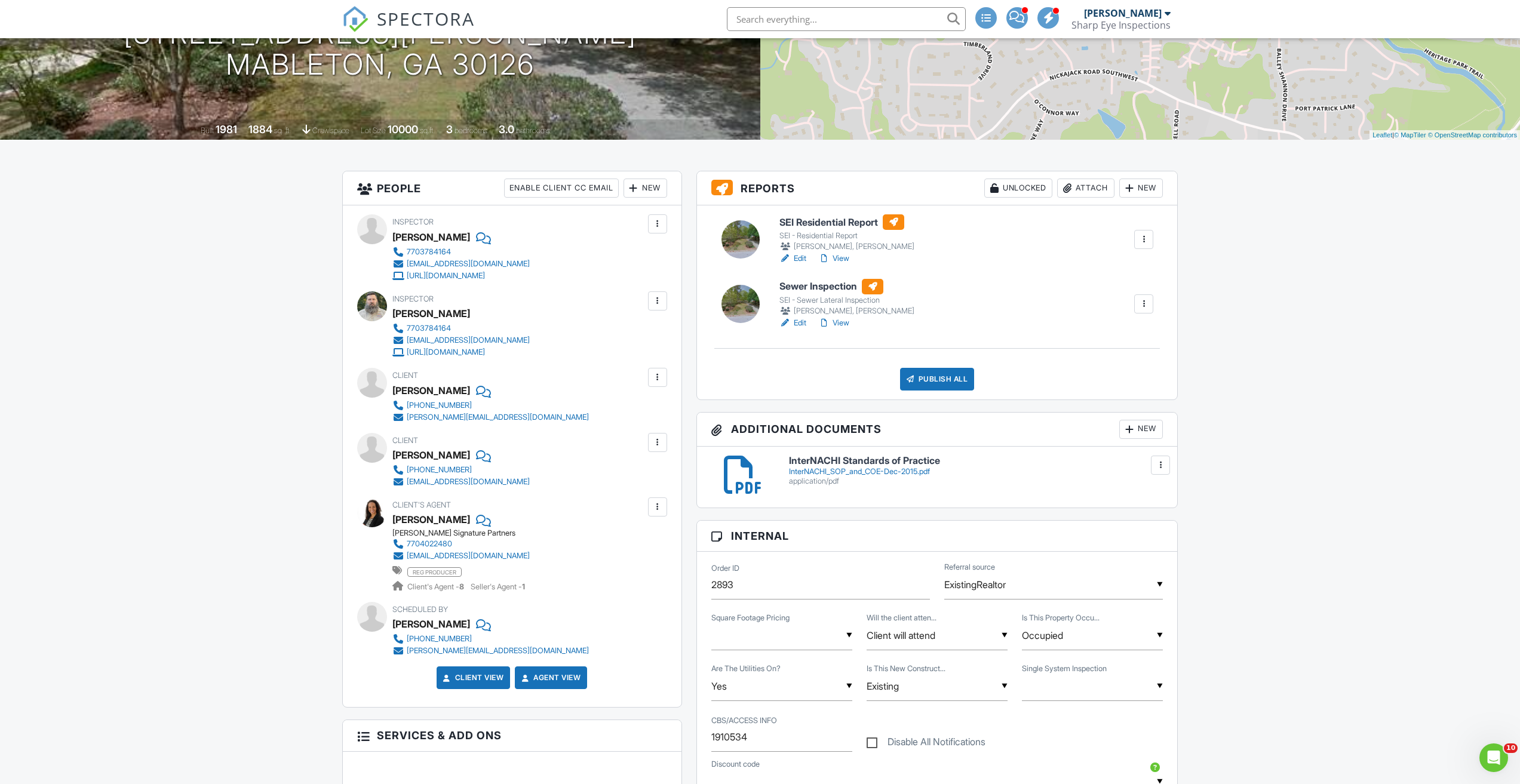
drag, startPoint x: 1081, startPoint y: 753, endPoint x: 337, endPoint y: 201, distance: 926.4
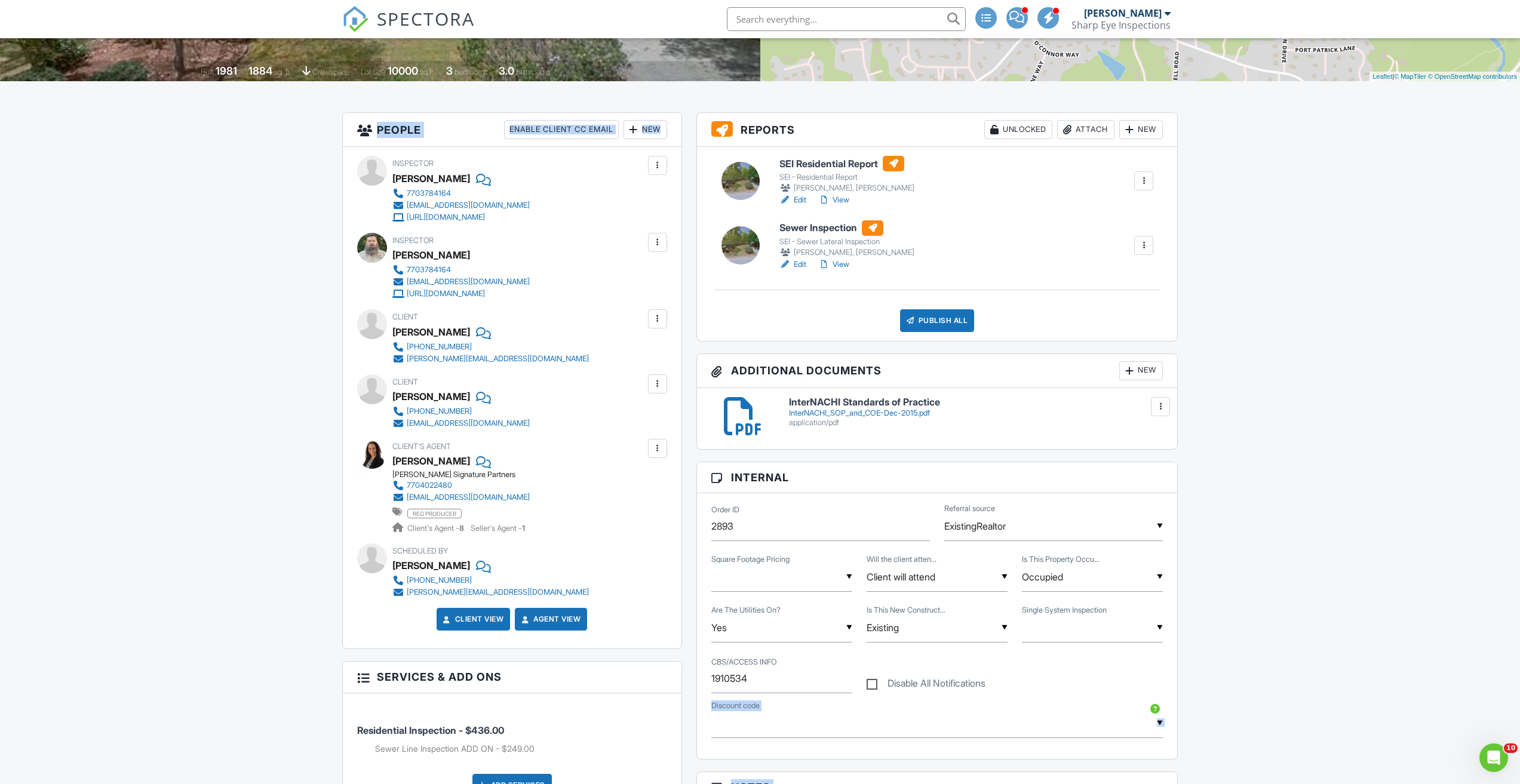
scroll to position [239, 0]
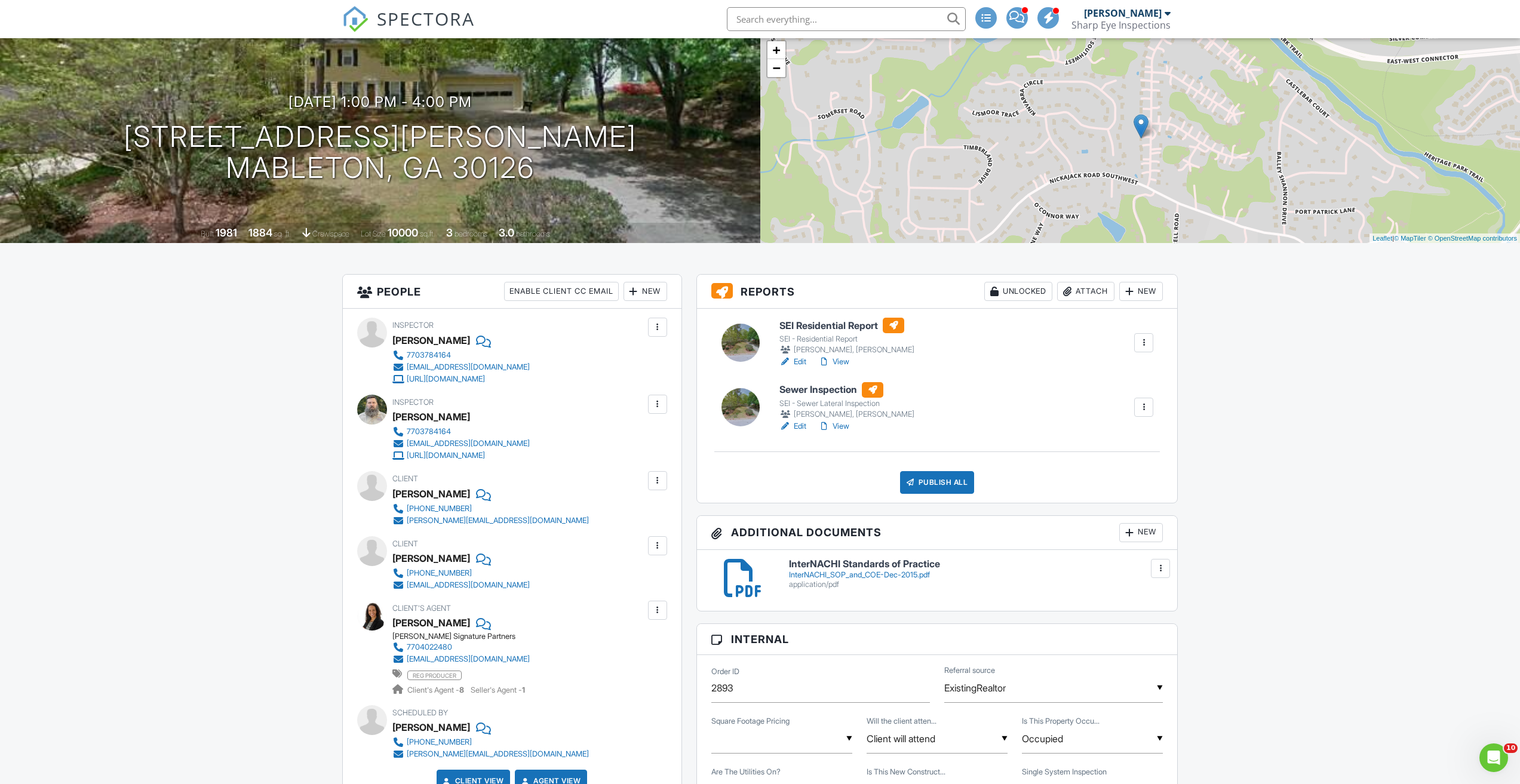
scroll to position [59, 0]
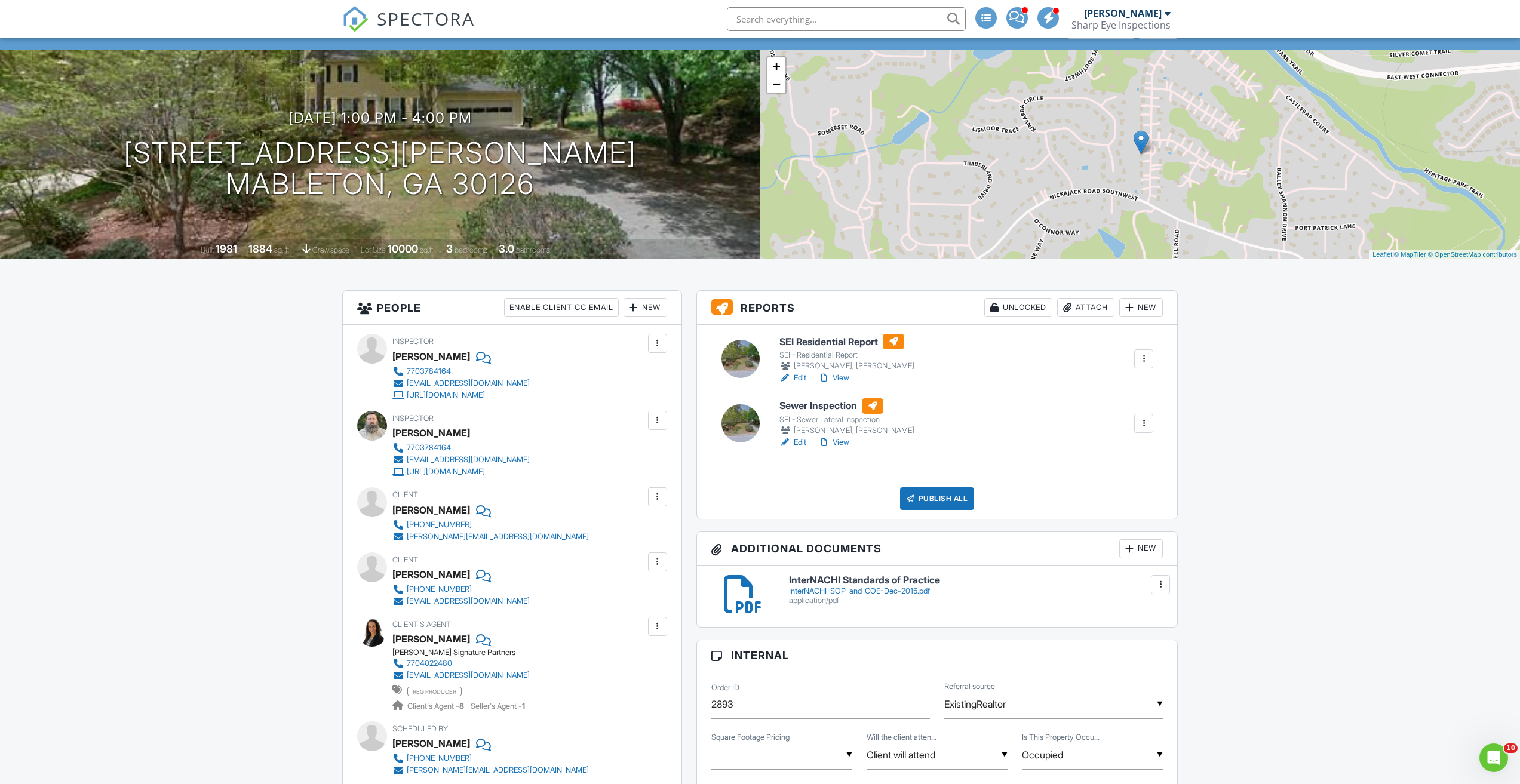
click at [843, 379] on link "View" at bounding box center [834, 378] width 31 height 12
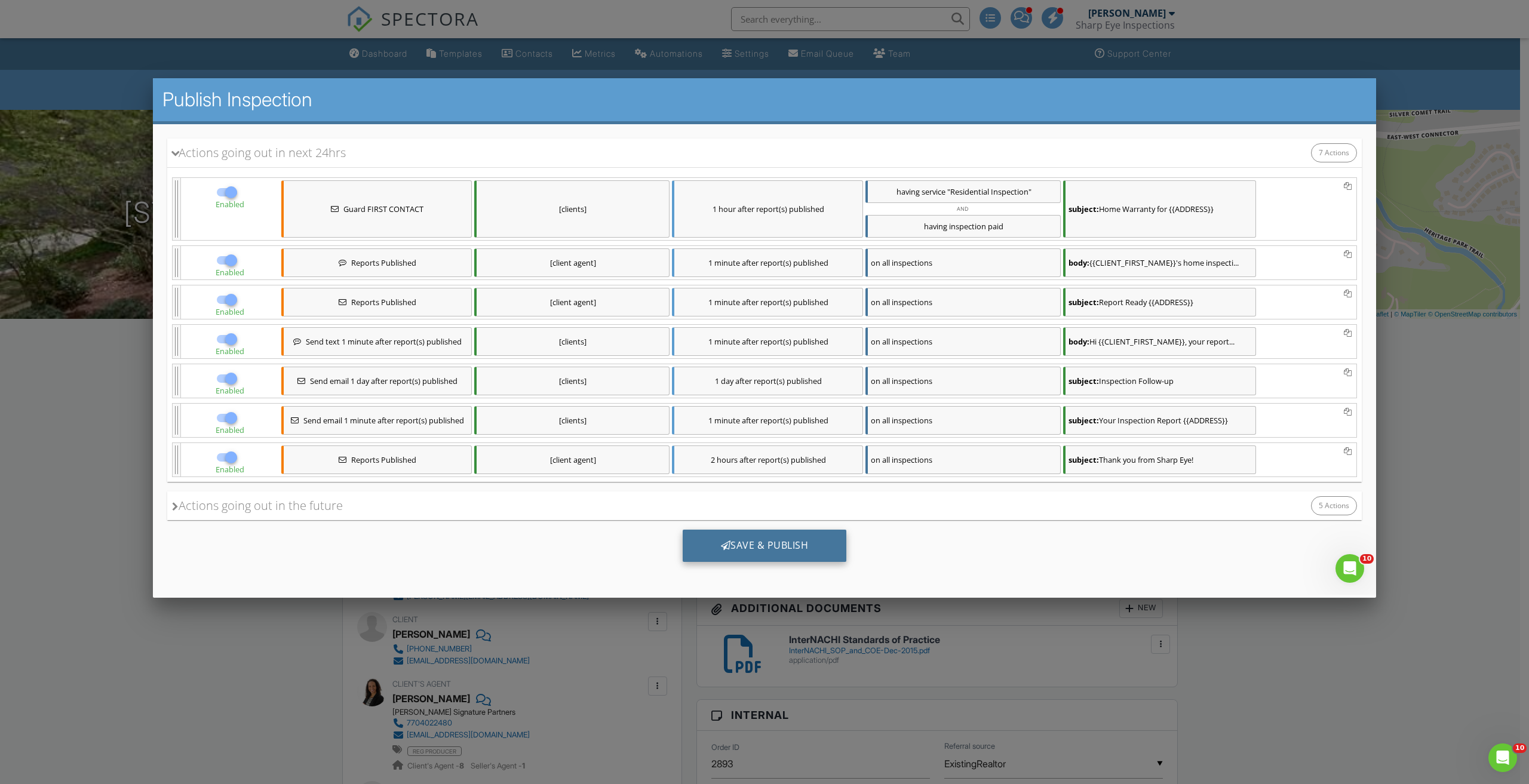
click at [770, 544] on div "Save & Publish" at bounding box center [765, 546] width 164 height 32
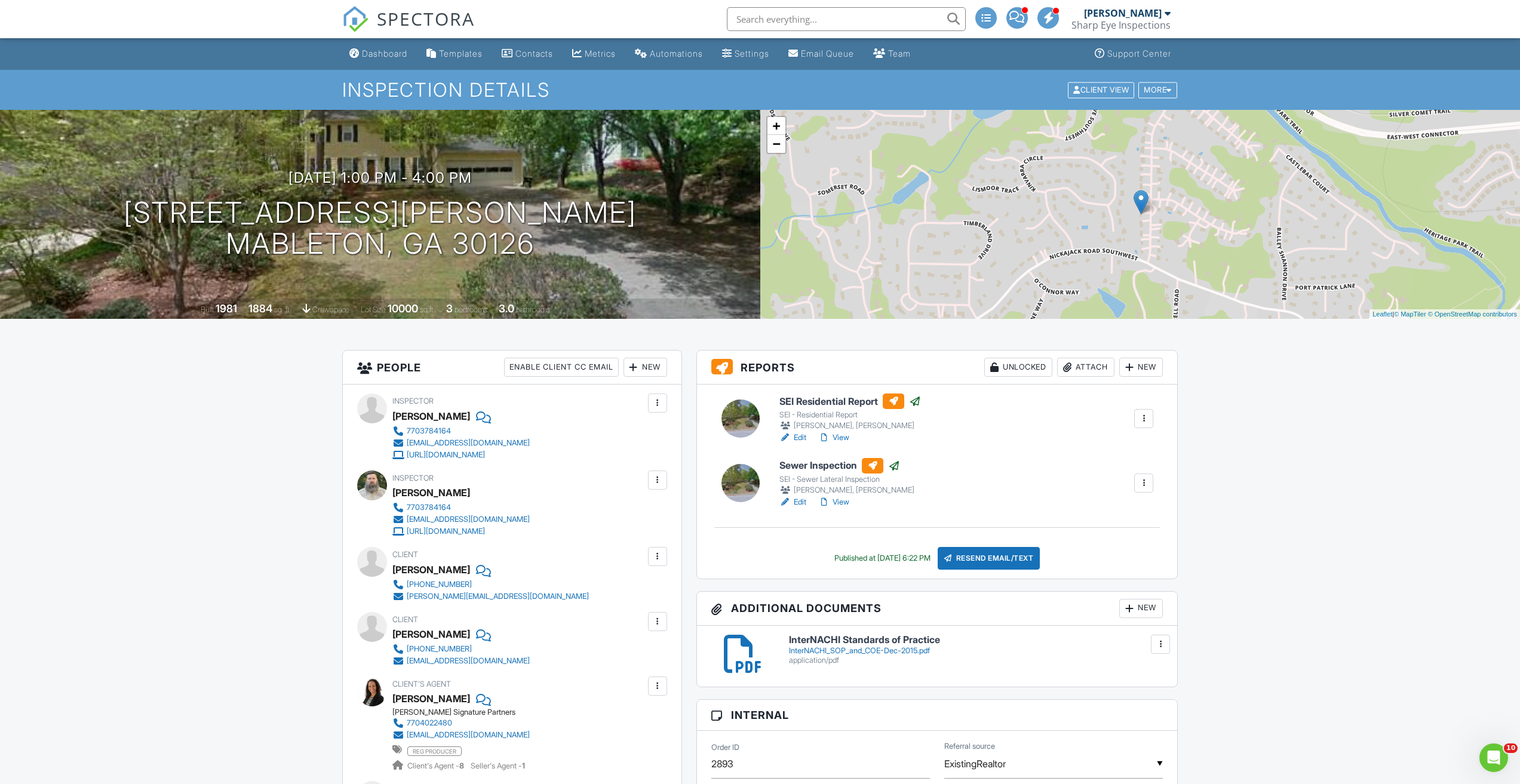
click at [384, 49] on div "Dashboard" at bounding box center [385, 53] width 45 height 10
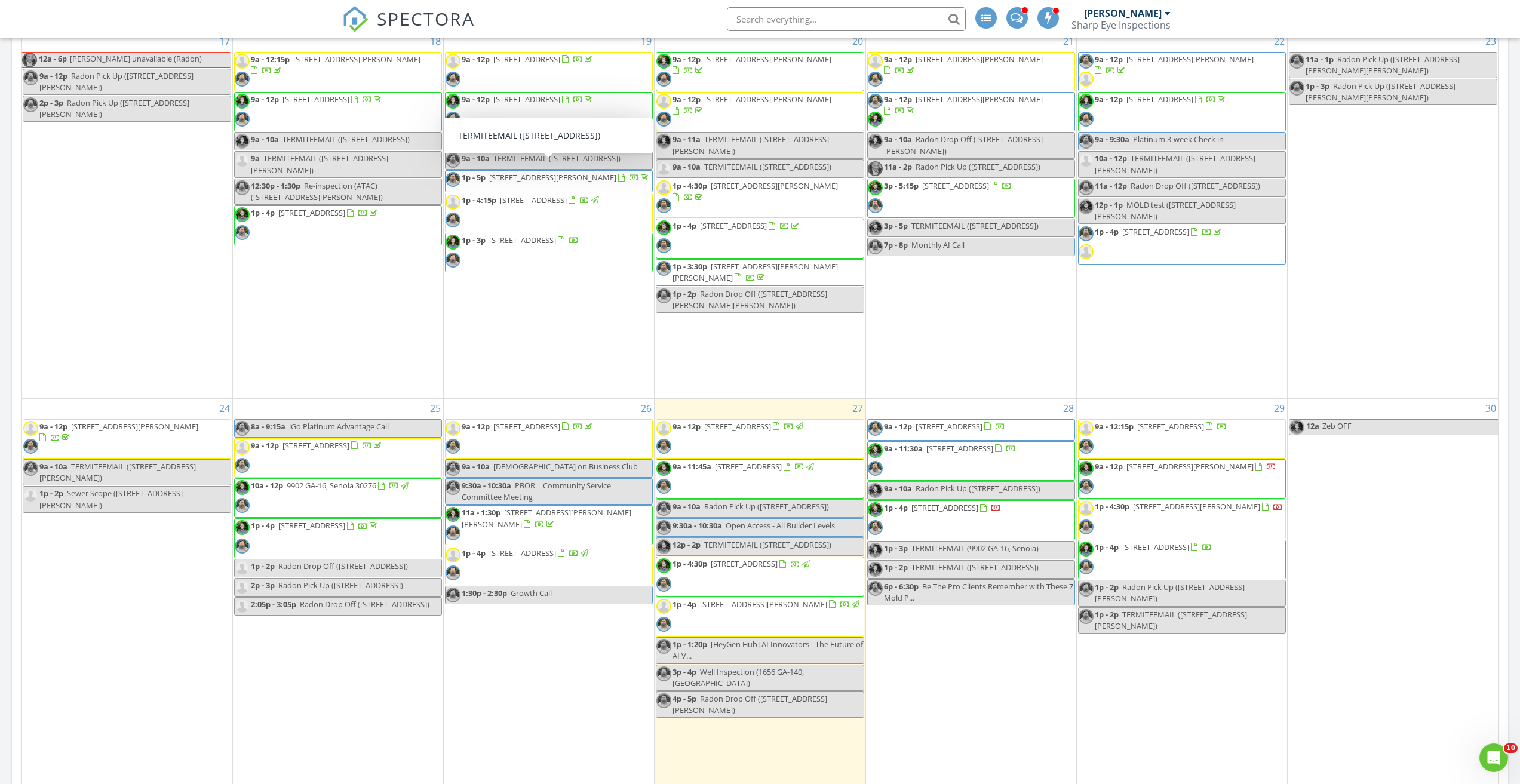
scroll to position [239, 0]
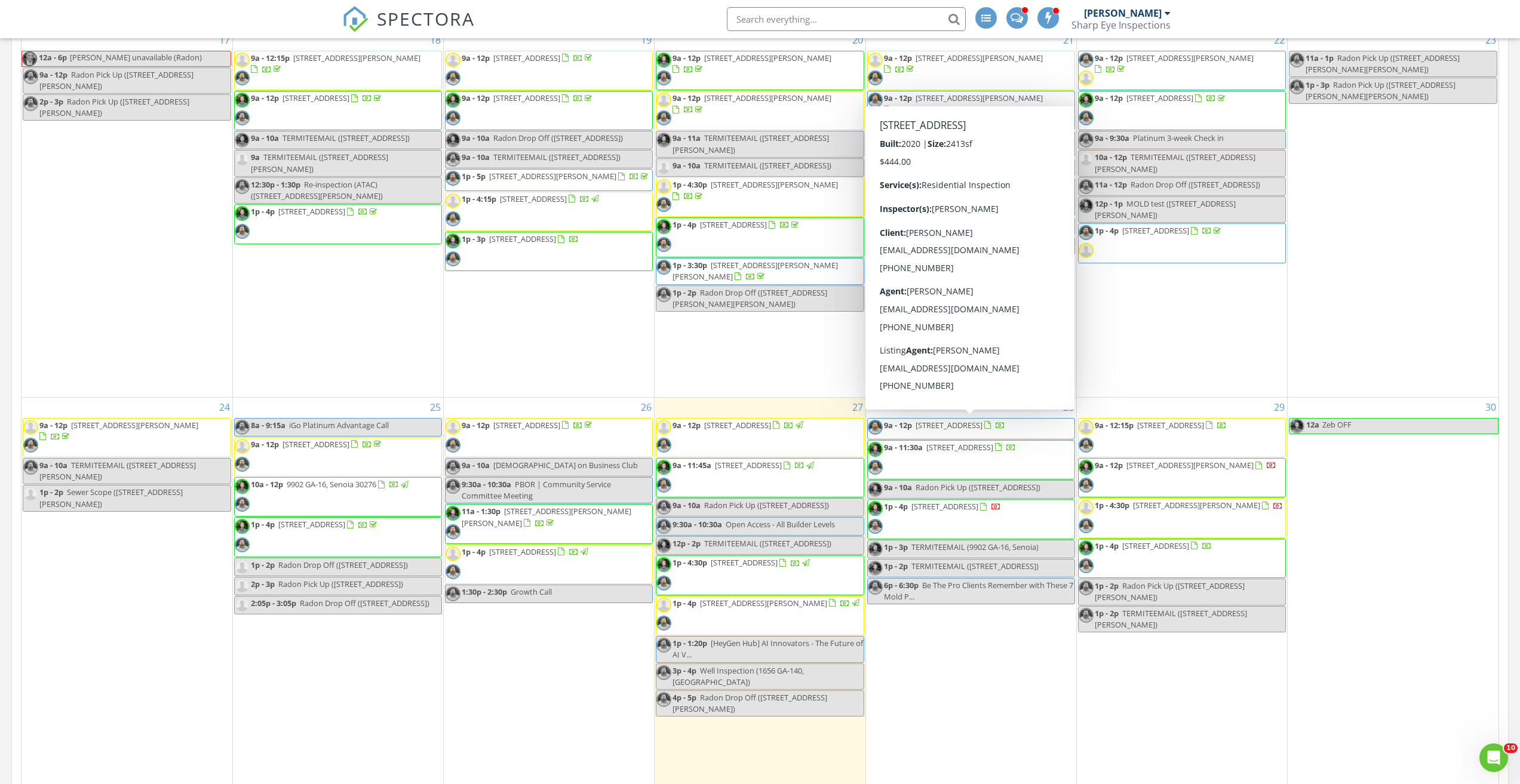
click at [983, 425] on span "822 Pine Way, Dallas 30157" at bounding box center [949, 425] width 67 height 11
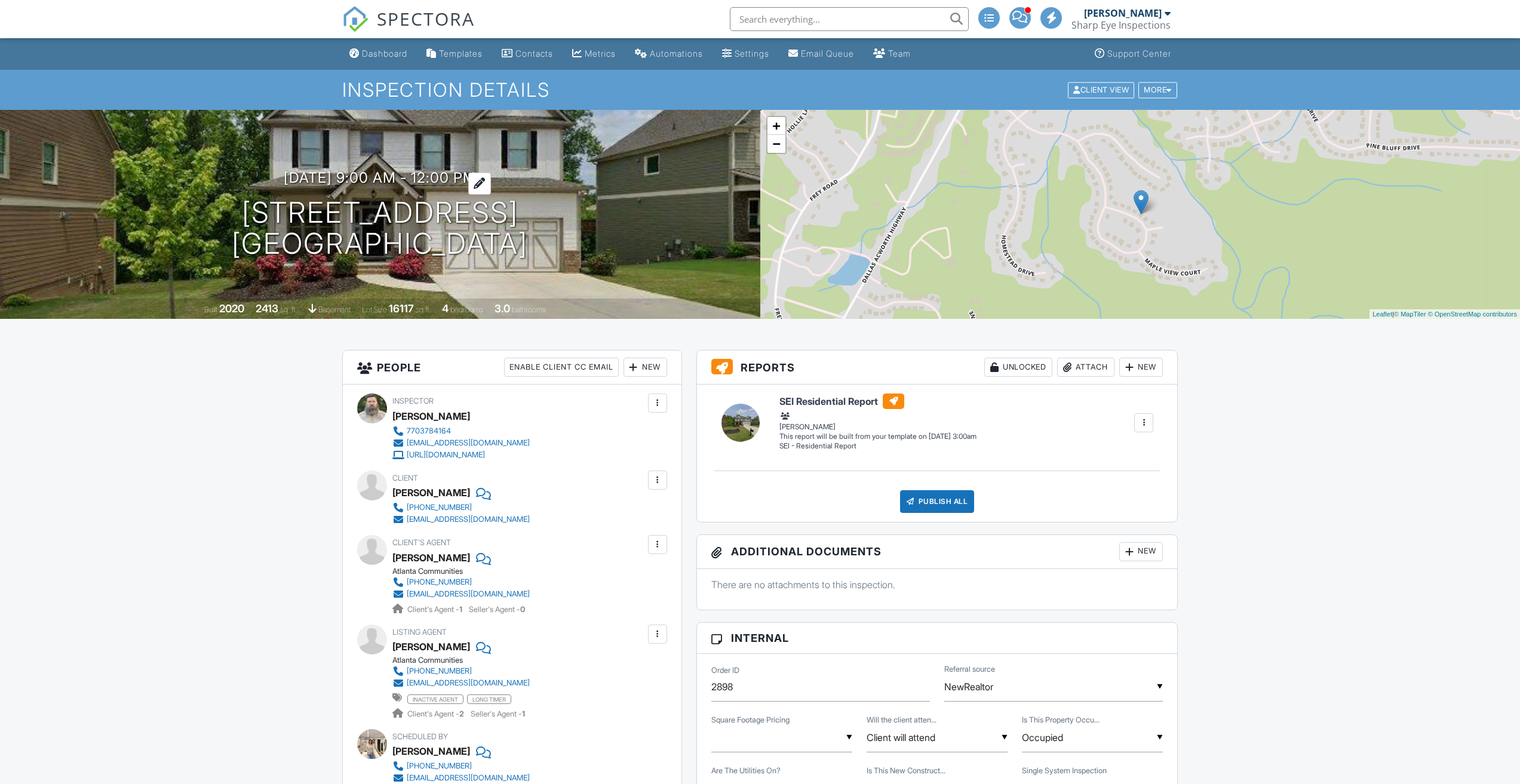
click at [432, 178] on h3 "08/28/2025 9:00 am - 12:00 pm" at bounding box center [380, 178] width 192 height 16
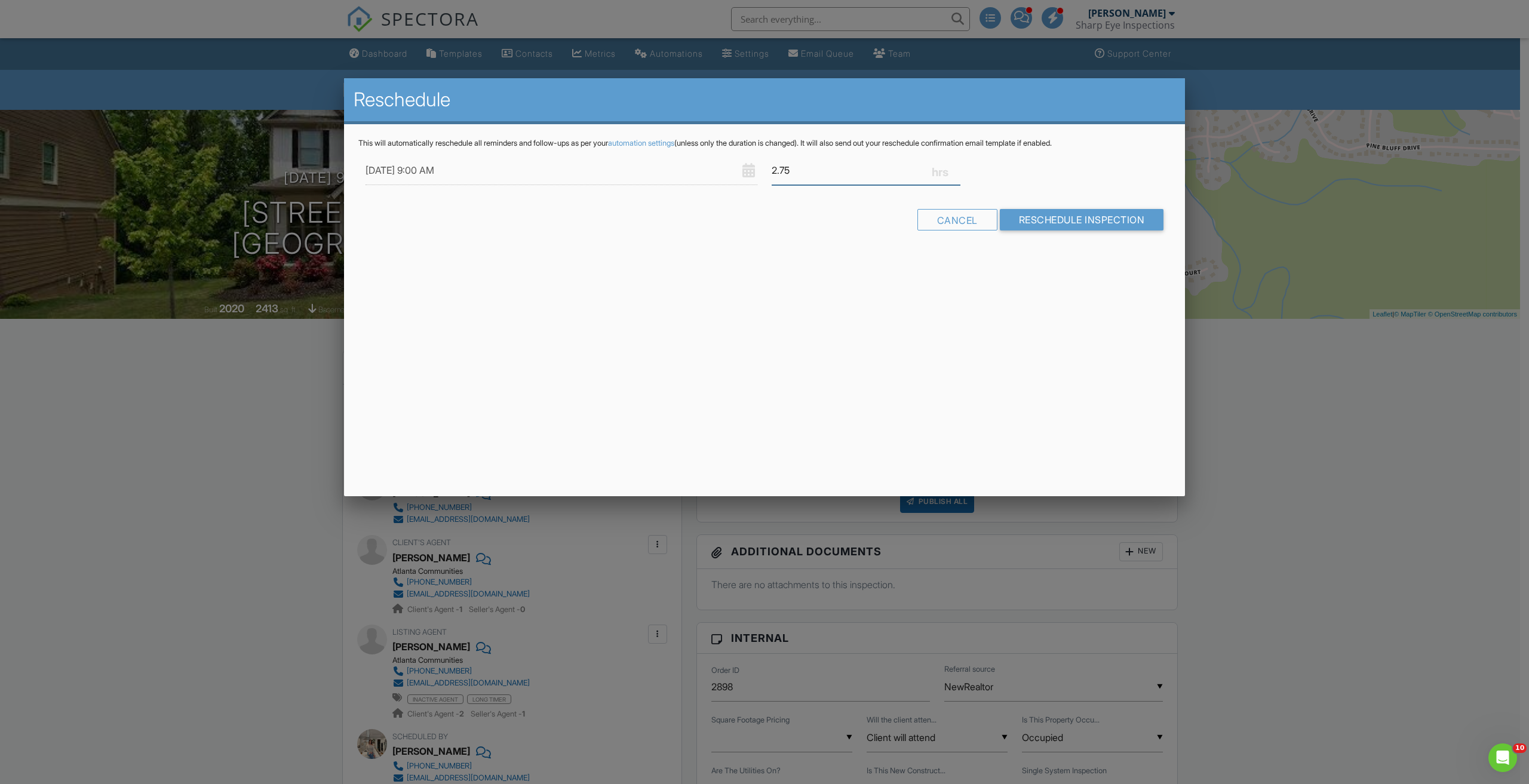
click at [955, 174] on input "2.75" at bounding box center [866, 170] width 189 height 29
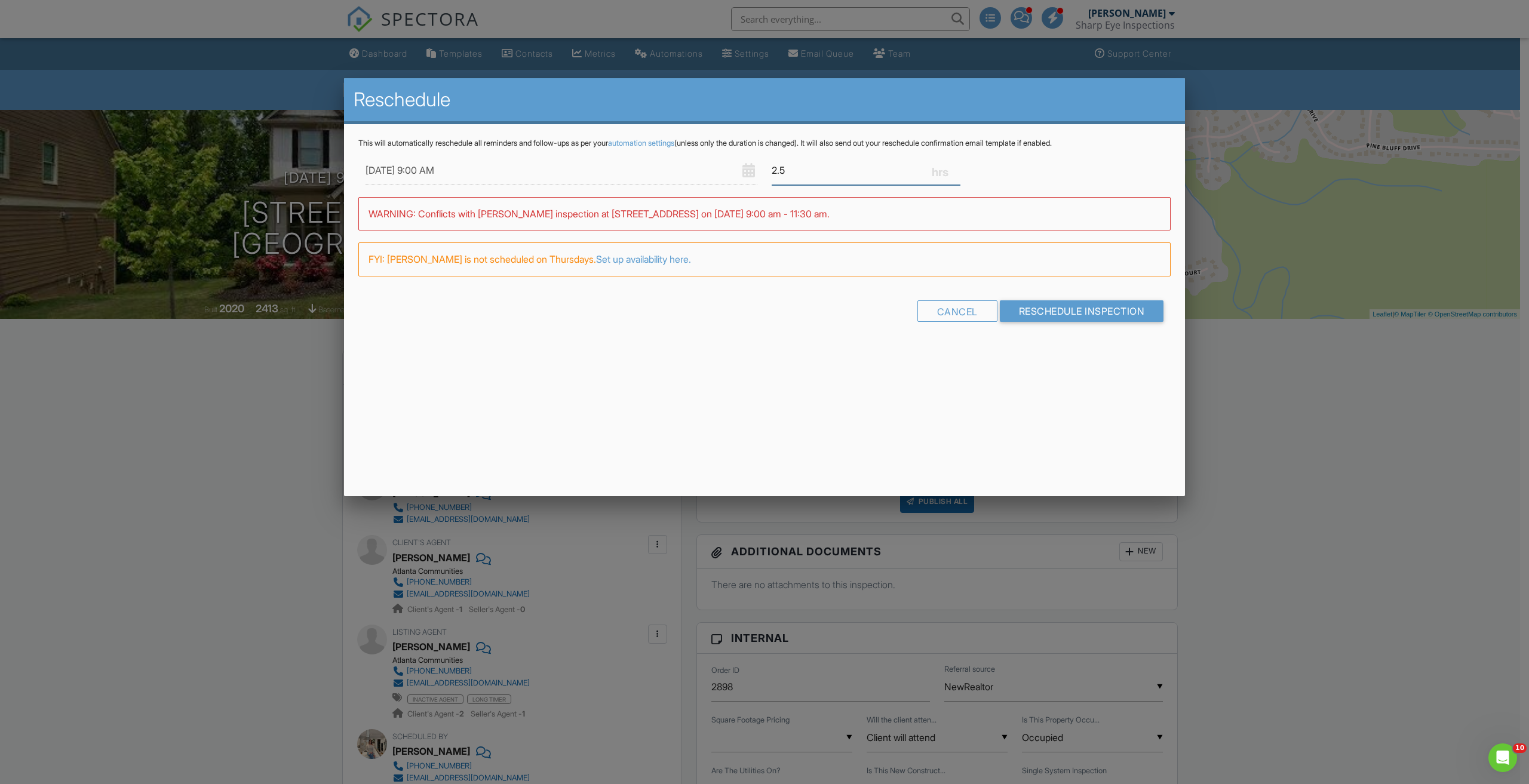
type input "2.5"
click at [955, 174] on input "2.5" at bounding box center [866, 170] width 189 height 29
click at [1091, 305] on input "Reschedule Inspection" at bounding box center [1082, 311] width 164 height 21
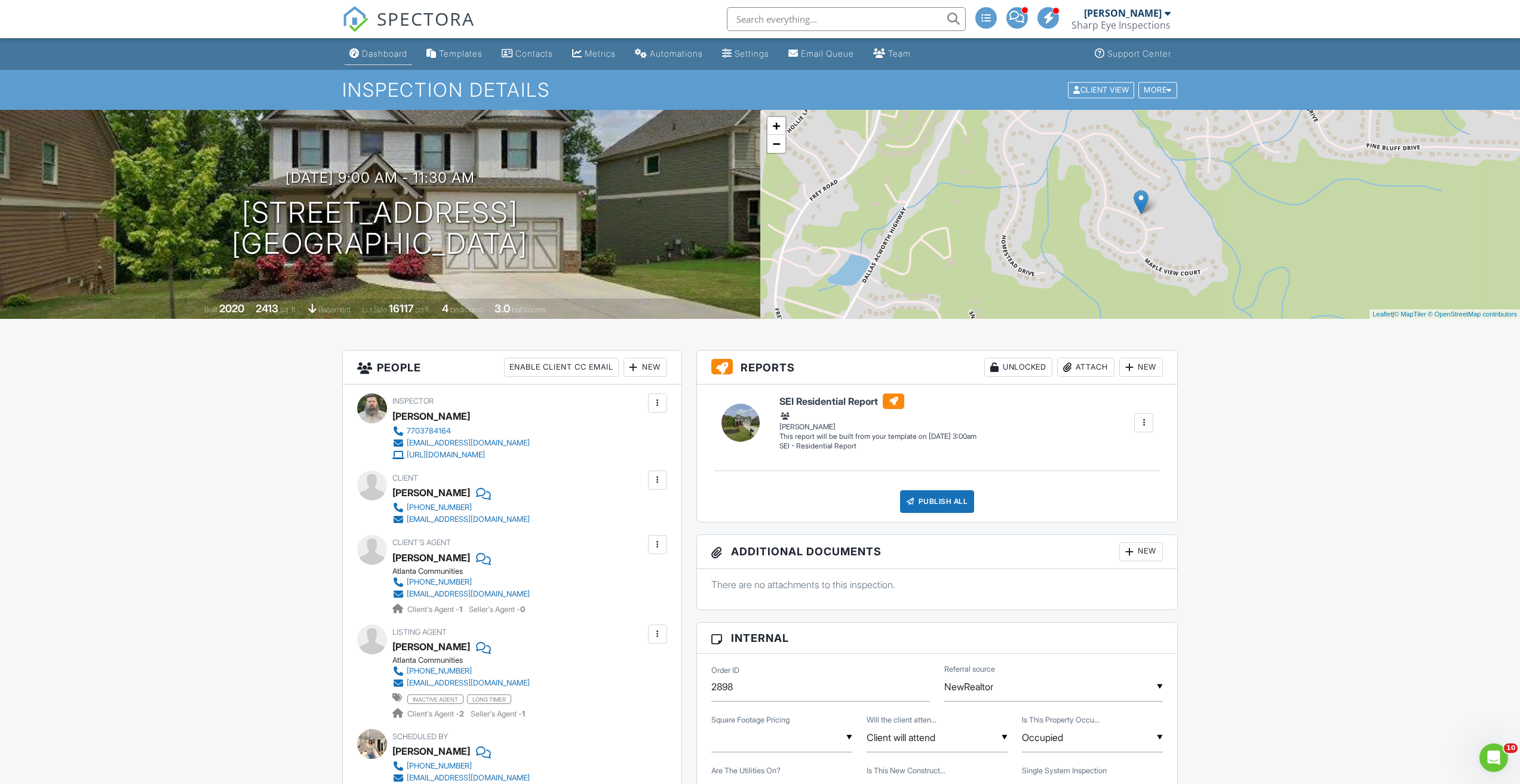
click at [380, 49] on div "Dashboard" at bounding box center [385, 53] width 45 height 10
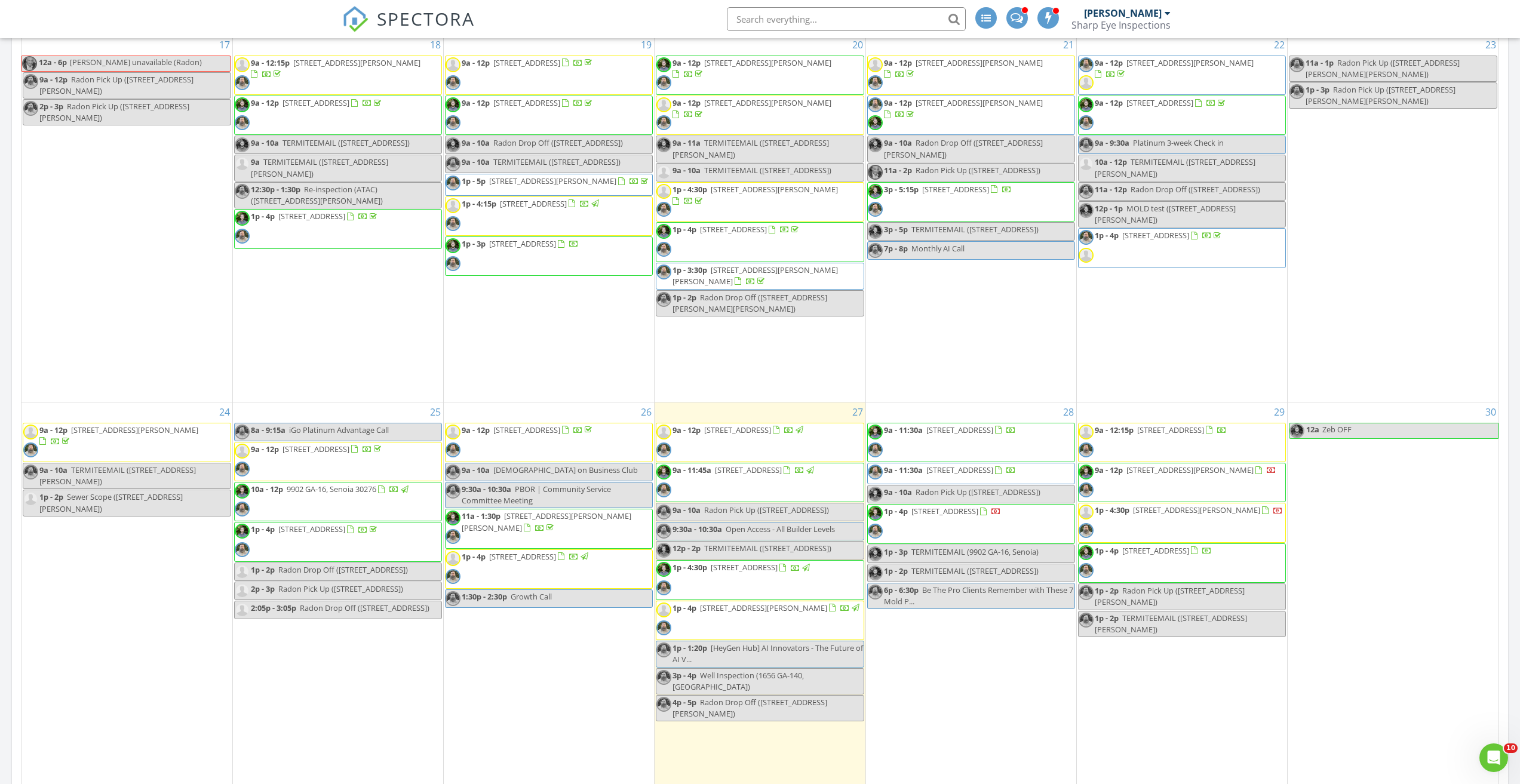
scroll to position [299, 0]
